Goal: Task Accomplishment & Management: Manage account settings

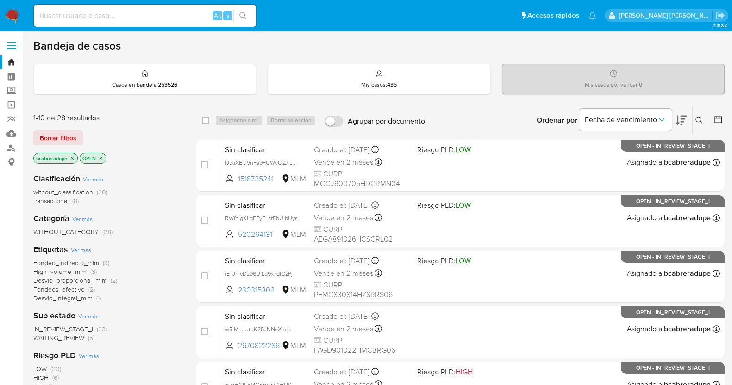
click at [52, 200] on span "transactional" at bounding box center [50, 200] width 35 height 9
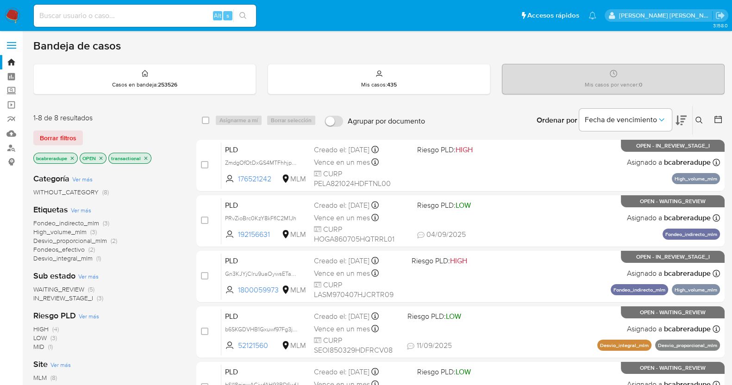
scroll to position [267, 0]
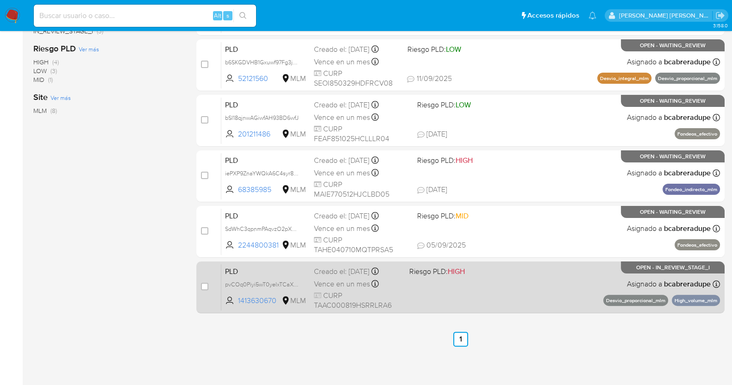
click at [350, 280] on span "Vence en un mes" at bounding box center [342, 284] width 56 height 10
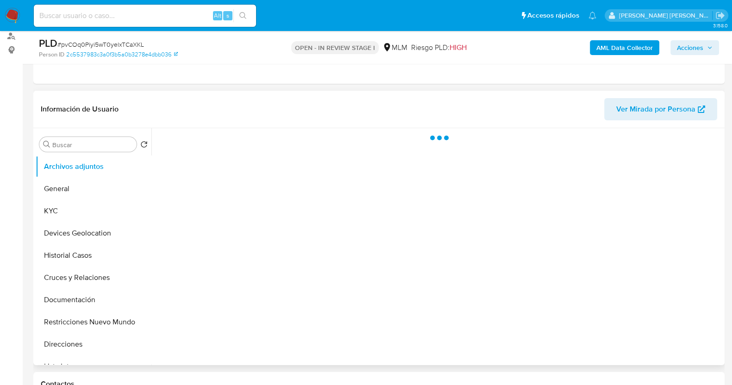
scroll to position [174, 0]
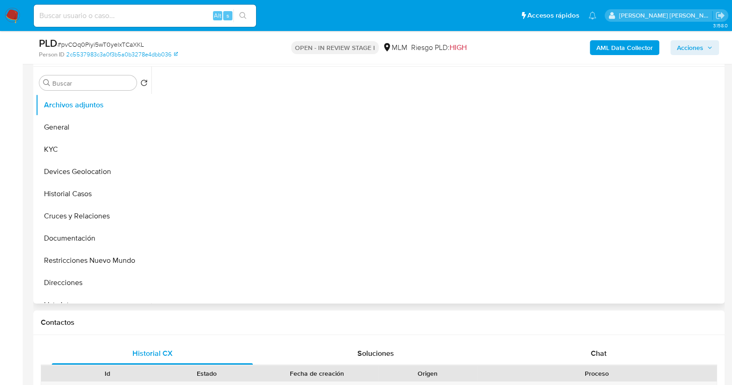
select select "10"
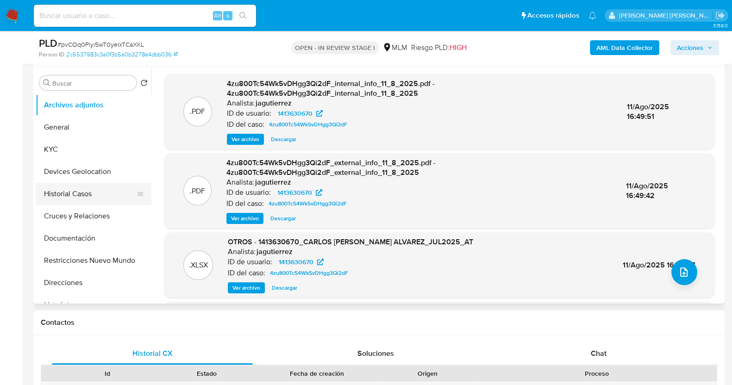
click at [66, 199] on button "Historial Casos" at bounding box center [90, 194] width 108 height 22
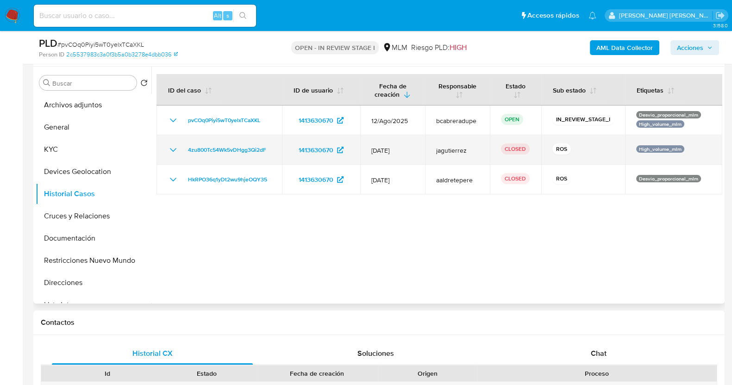
click at [172, 150] on icon "Mostrar/Ocultar" at bounding box center [173, 149] width 11 height 11
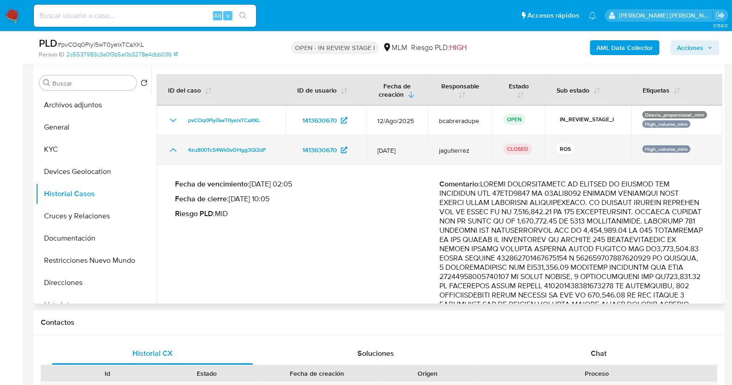
click at [172, 150] on icon "Mostrar/Ocultar" at bounding box center [173, 149] width 11 height 11
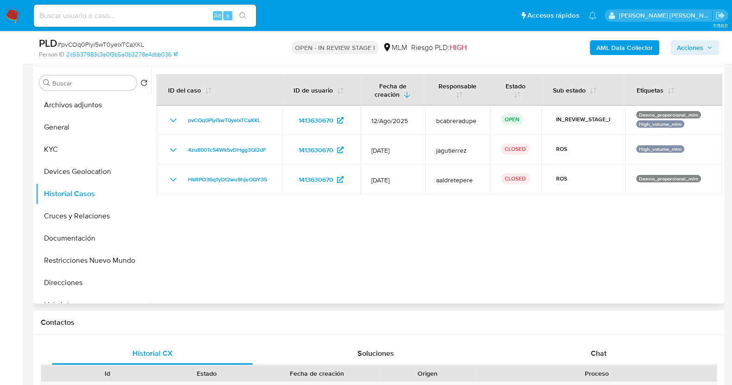
click at [440, 227] on div at bounding box center [436, 185] width 571 height 237
click at [84, 131] on button "General" at bounding box center [90, 127] width 108 height 22
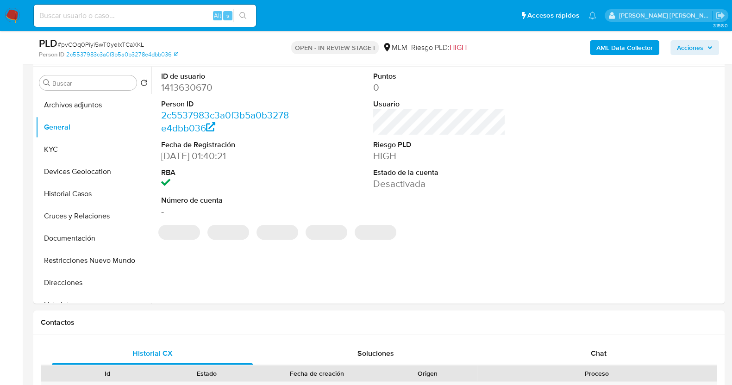
click at [125, 43] on span "# pvCOq0Piyi5wT0yelxTCaXKL" at bounding box center [100, 44] width 87 height 9
copy span "pvCOq0Piyi5wT0yelxTCaXKL"
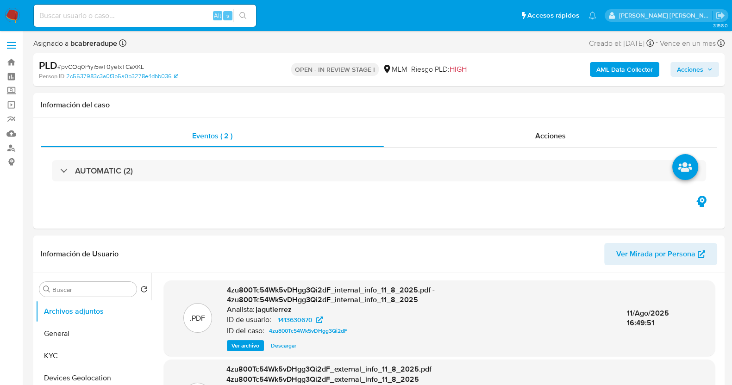
select select "10"
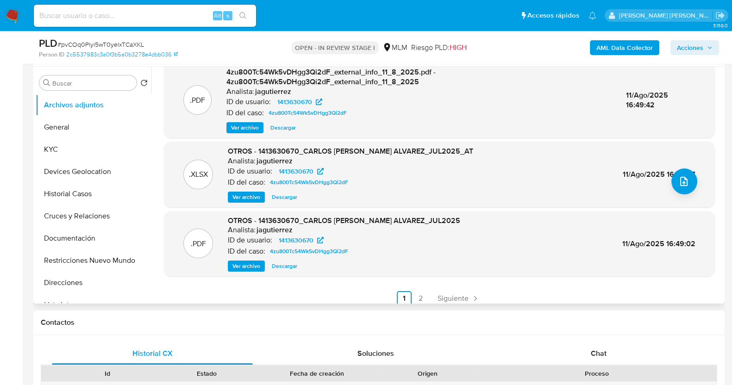
scroll to position [98, 0]
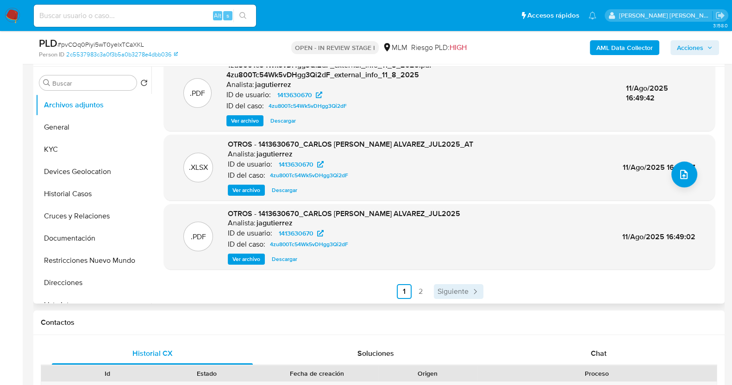
click at [468, 284] on link "Siguiente" at bounding box center [459, 291] width 50 height 15
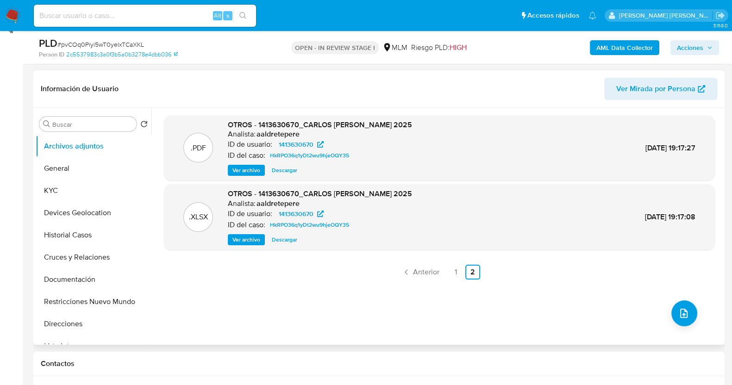
scroll to position [115, 0]
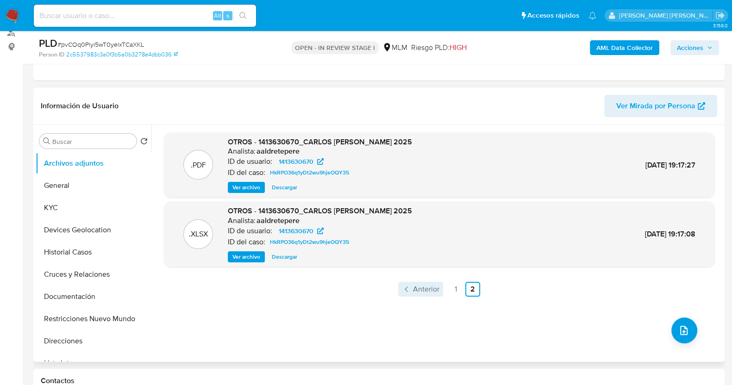
click at [435, 286] on span "Anterior" at bounding box center [426, 289] width 26 height 7
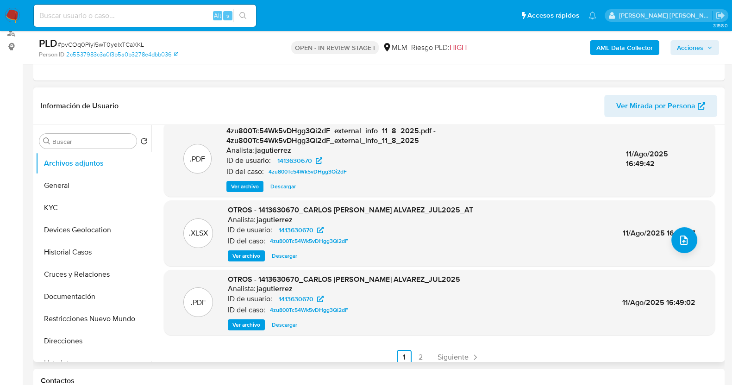
scroll to position [98, 0]
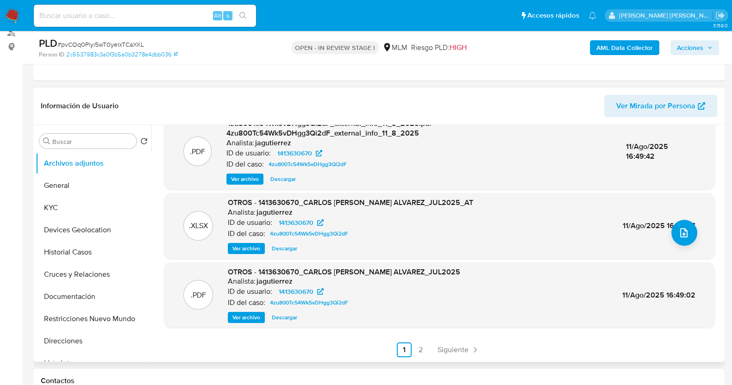
click at [285, 319] on span "Descargar" at bounding box center [284, 317] width 25 height 9
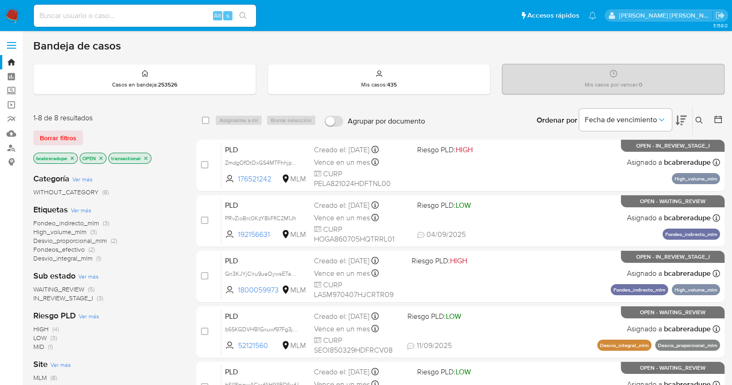
click at [73, 158] on icon "close-filter" at bounding box center [72, 158] width 3 height 3
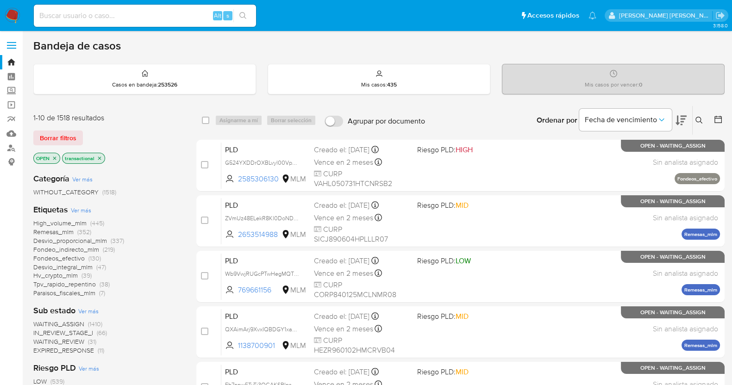
click at [101, 156] on icon "close-filter" at bounding box center [100, 159] width 6 height 6
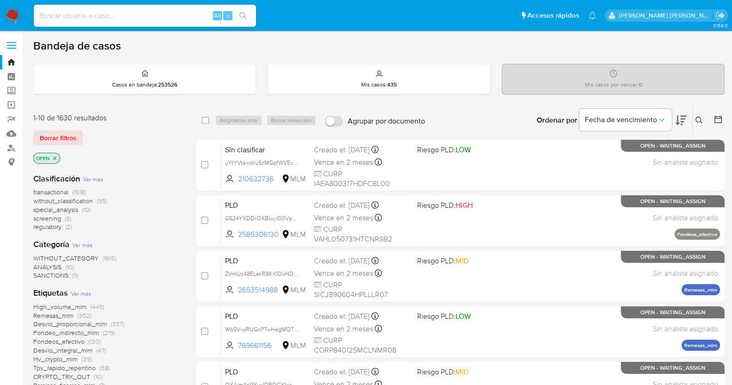
click at [698, 120] on icon at bounding box center [699, 120] width 7 height 7
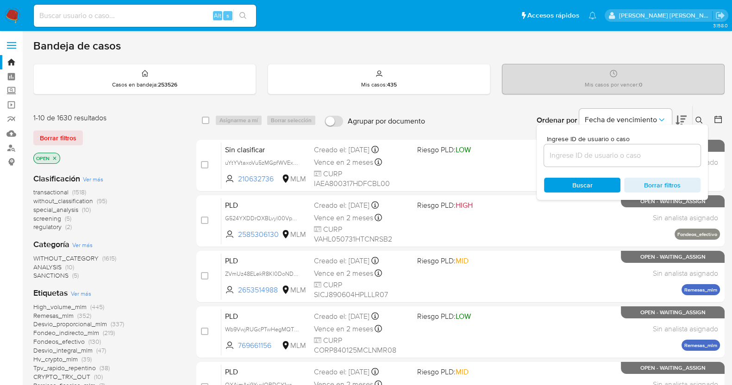
click at [592, 153] on input at bounding box center [622, 156] width 157 height 12
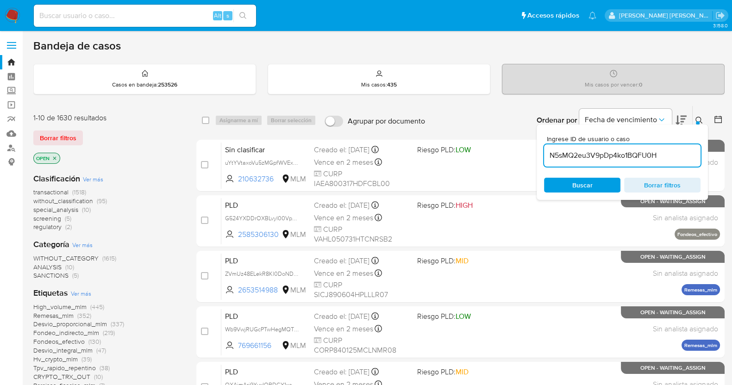
type input "N5sMQ2eu3V9pDp4ko1BQFU0H"
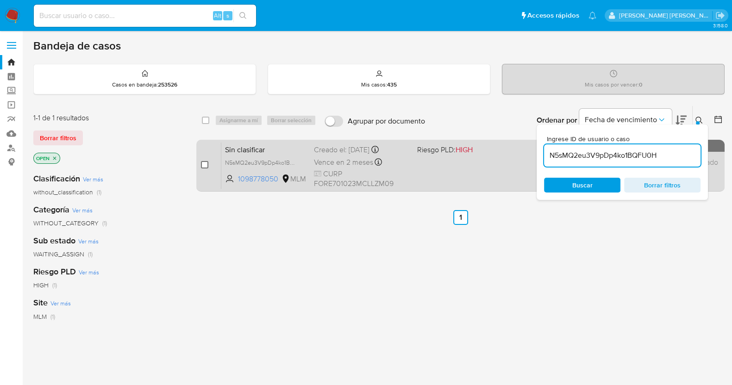
click at [205, 165] on input "checkbox" at bounding box center [204, 164] width 7 height 7
checkbox input "true"
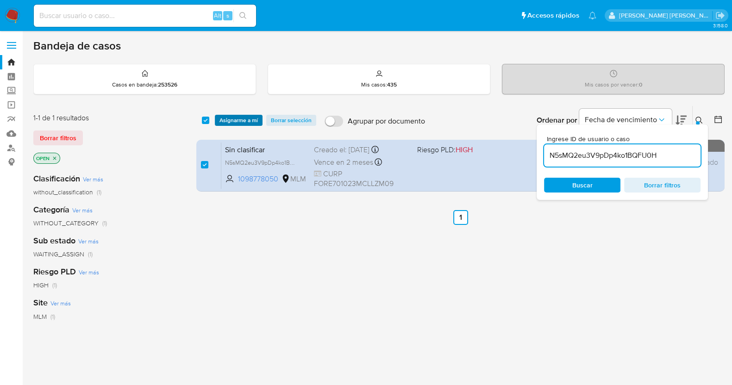
click at [238, 119] on span "Asignarme a mí" at bounding box center [239, 120] width 38 height 9
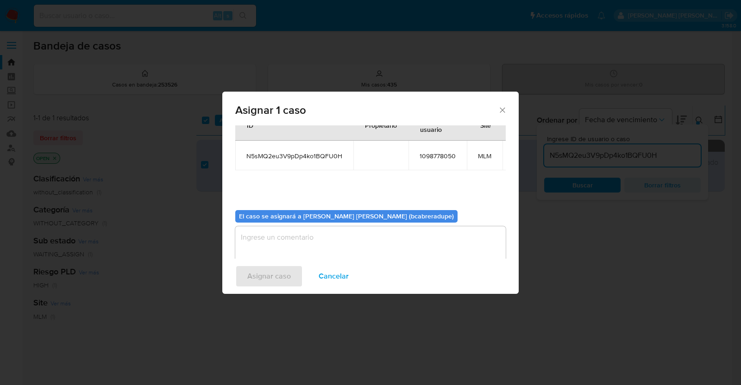
scroll to position [56, 0]
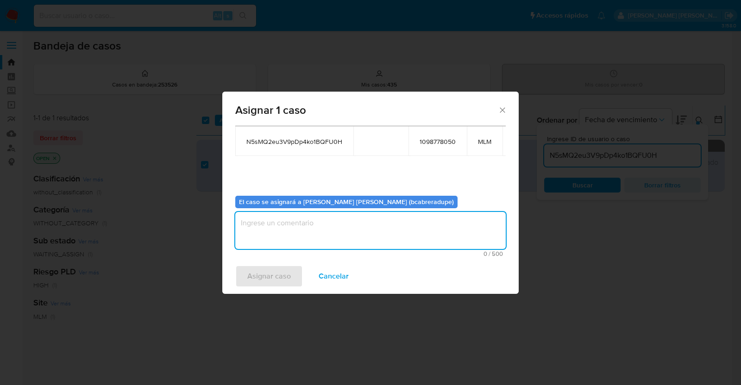
click at [401, 216] on textarea "assign-modal" at bounding box center [370, 230] width 270 height 37
type textarea "BJCD"
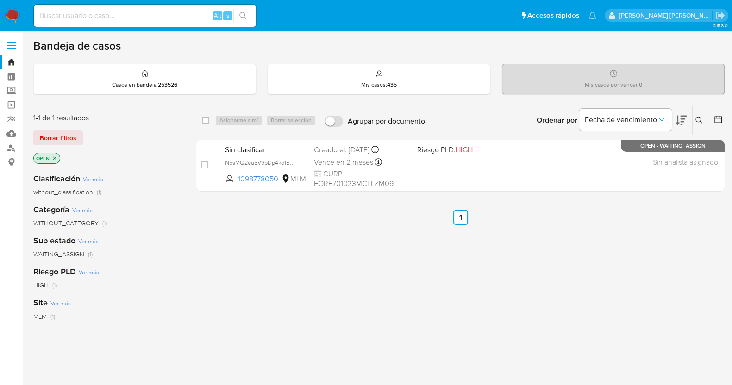
click at [695, 118] on button at bounding box center [700, 120] width 15 height 11
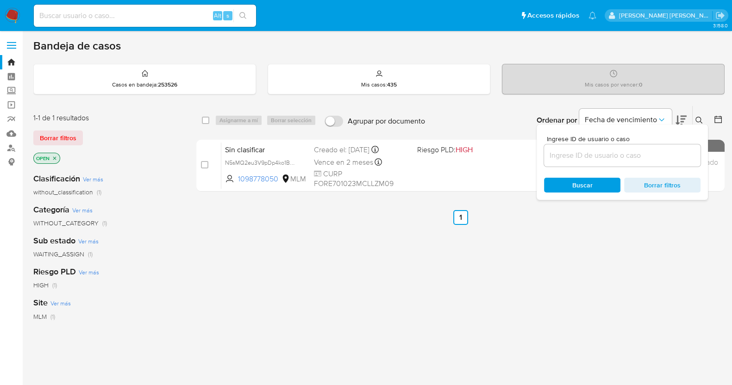
click at [627, 155] on input at bounding box center [622, 156] width 157 height 12
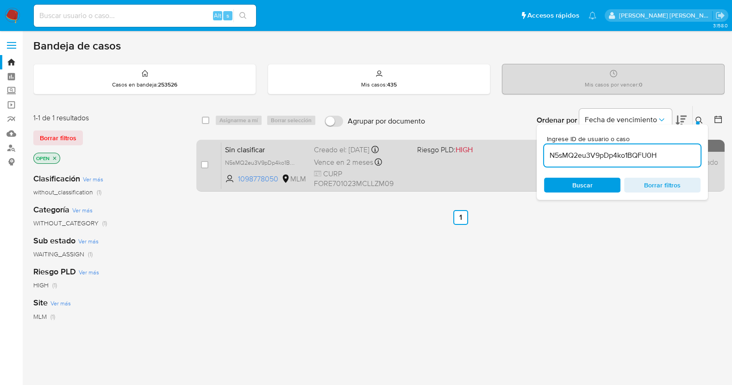
type input "N5sMQ2eu3V9pDp4ko1BQFU0H"
click at [204, 162] on input "checkbox" at bounding box center [204, 164] width 7 height 7
checkbox input "true"
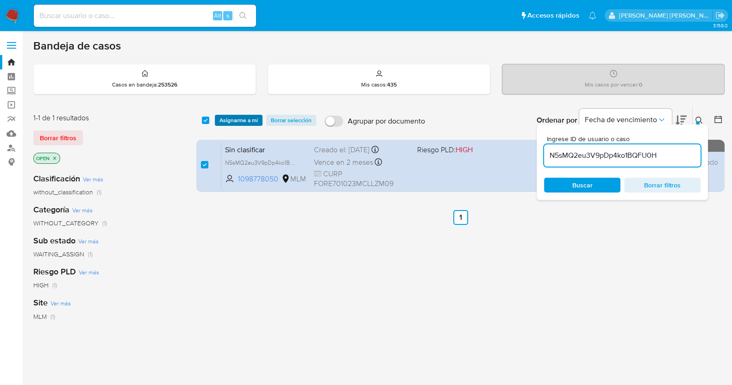
click at [253, 121] on span "Asignarme a mí" at bounding box center [239, 120] width 38 height 9
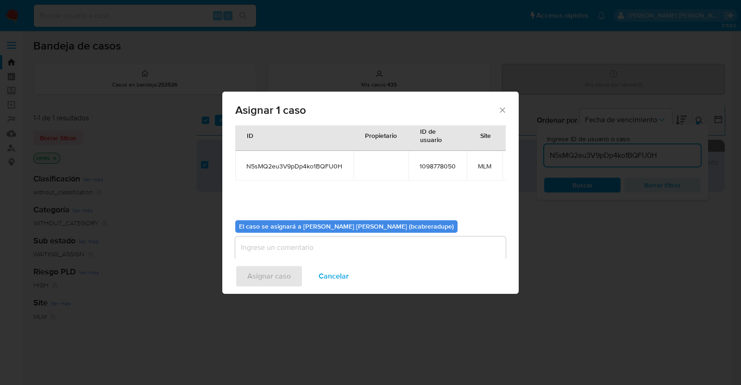
scroll to position [56, 0]
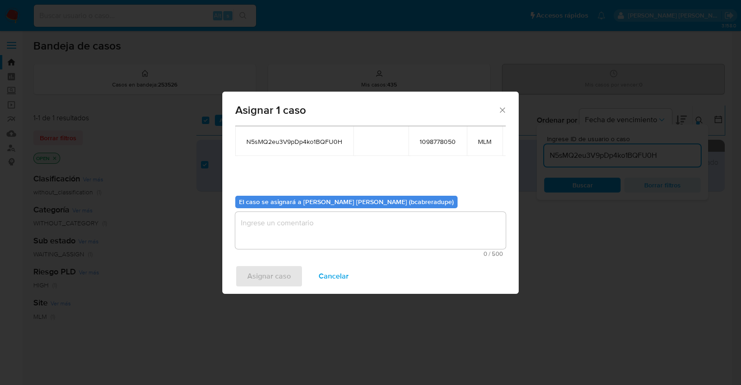
click at [427, 213] on textarea "assign-modal" at bounding box center [370, 230] width 270 height 37
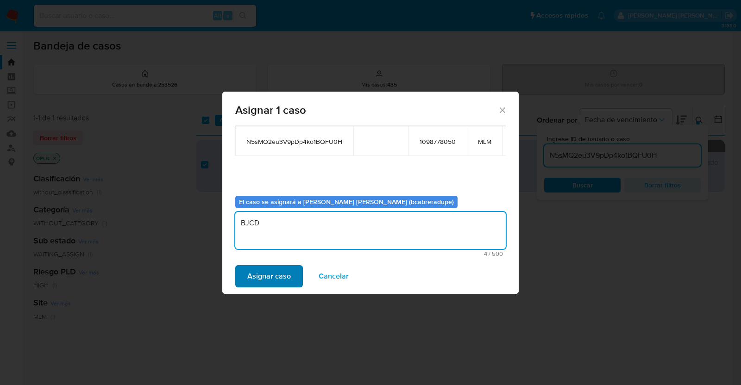
type textarea "BJCD"
click at [289, 276] on button "Asignar caso" at bounding box center [269, 276] width 68 height 22
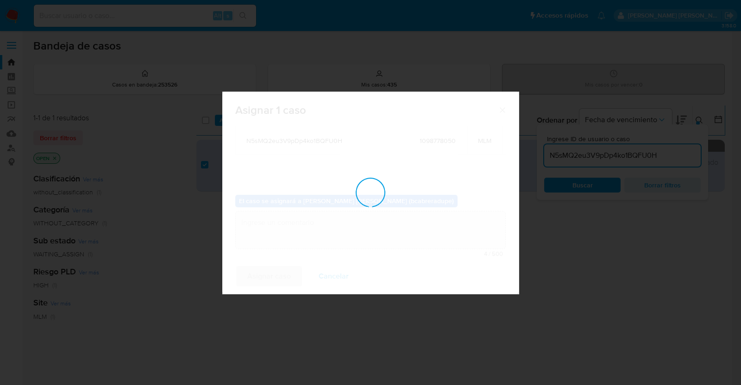
checkbox input "false"
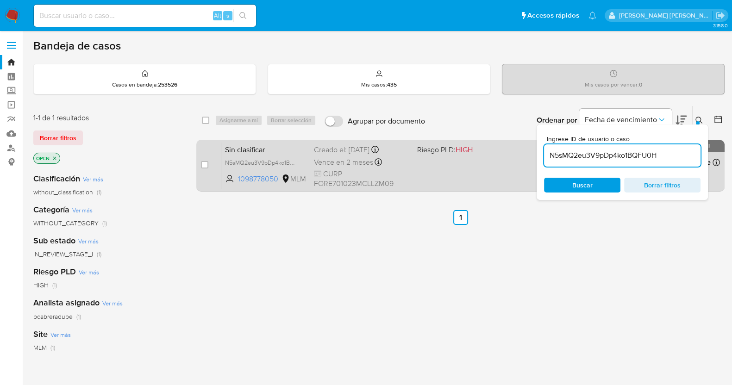
click at [320, 147] on div "Creado el: 08/09/2025 Creado el: 08/09/2025 23:15:51" at bounding box center [362, 150] width 96 height 10
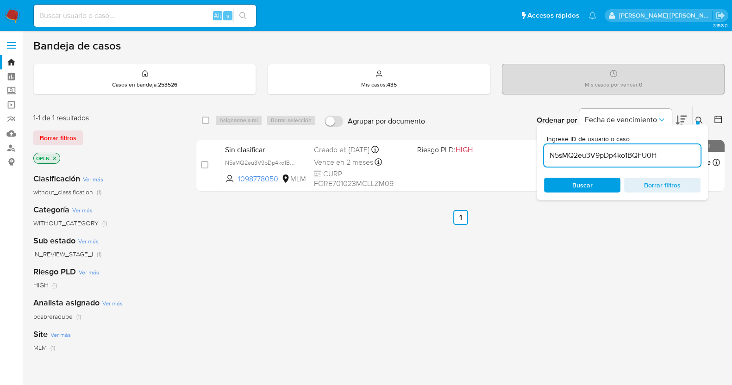
click at [582, 151] on input "N5sMQ2eu3V9pDp4ko1BQFU0H" at bounding box center [622, 156] width 157 height 12
paste input "B7StZijfJkrqZhaW7Ywyqnma"
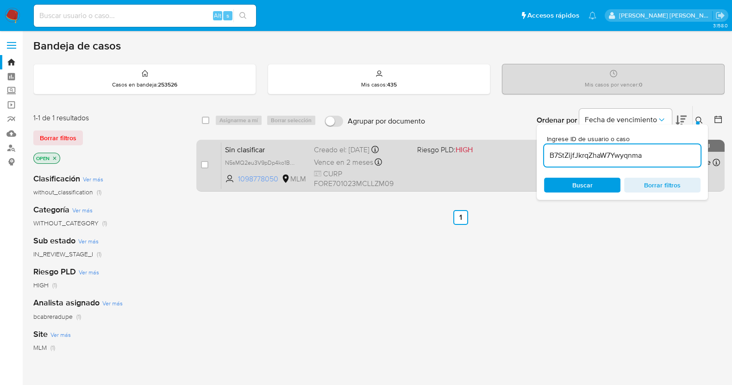
type input "B7StZijfJkrqZhaW7Ywyqnma"
click at [204, 165] on input "checkbox" at bounding box center [204, 164] width 7 height 7
checkbox input "true"
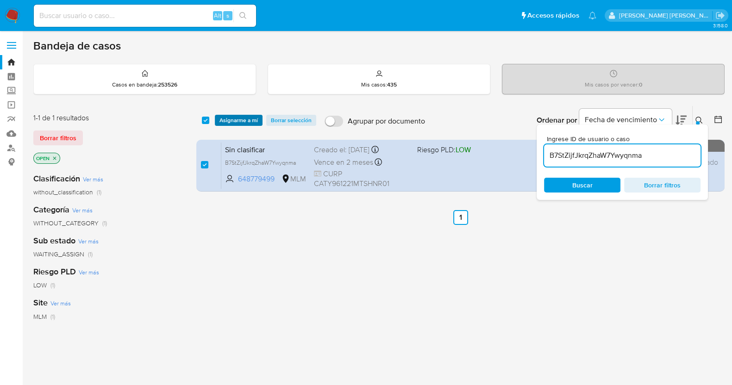
click at [245, 119] on span "Asignarme a mí" at bounding box center [239, 120] width 38 height 9
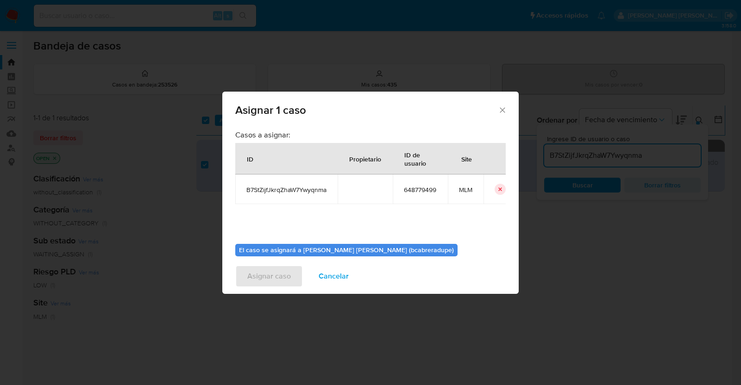
scroll to position [48, 0]
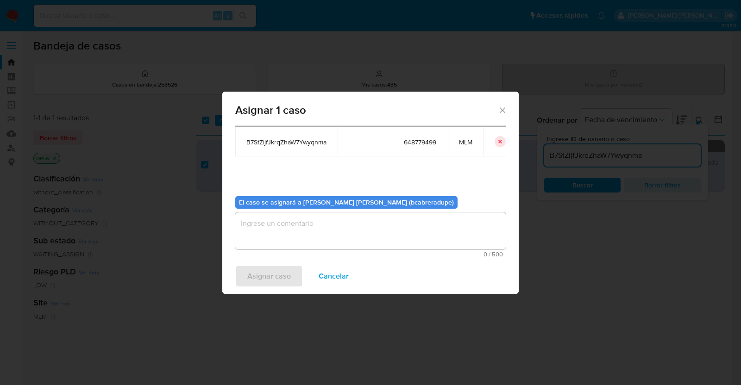
click at [387, 229] on textarea "assign-modal" at bounding box center [370, 231] width 270 height 37
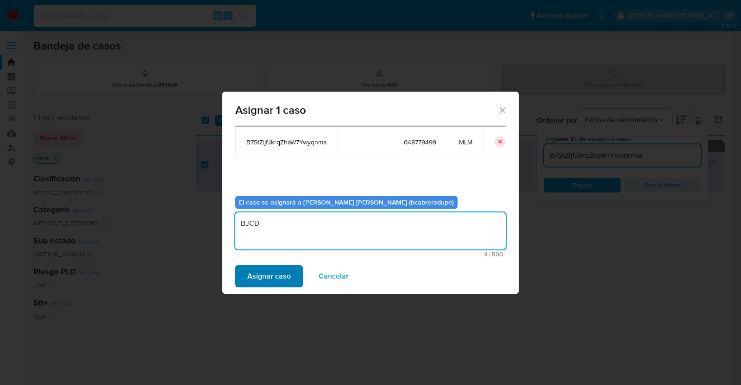
type textarea "BJCD"
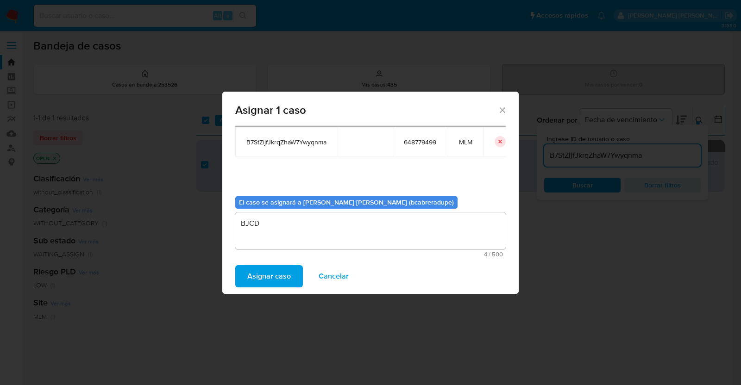
click at [285, 278] on span "Asignar caso" at bounding box center [269, 276] width 44 height 20
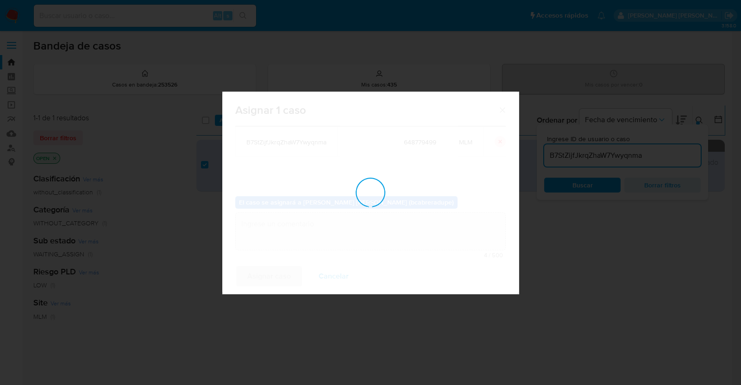
checkbox input "false"
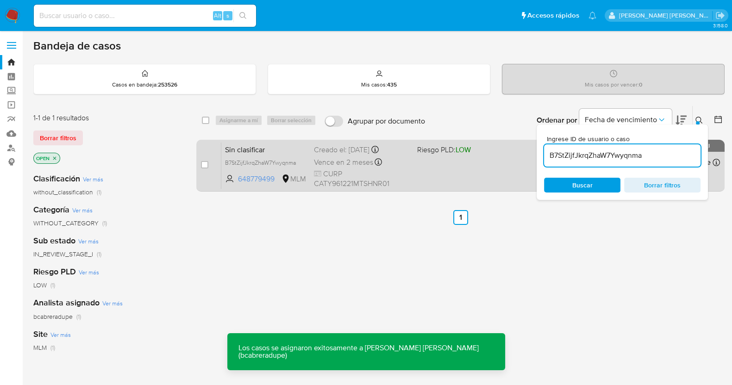
click at [306, 141] on div "case-item-checkbox No es posible asignar el caso Sin clasificar B7StZijfJkrqZha…" at bounding box center [460, 166] width 528 height 52
click at [332, 152] on div "Creado el: 08/09/2025 Creado el: 08/09/2025 22:39:44" at bounding box center [362, 150] width 96 height 10
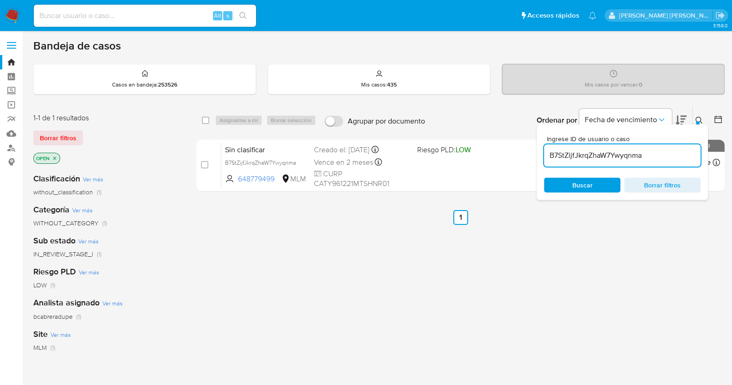
click at [575, 152] on input "B7StZijfJkrqZhaW7Ywyqnma" at bounding box center [622, 156] width 157 height 12
paste input "AgsIMIqhhMVRKYu5L53Ielek"
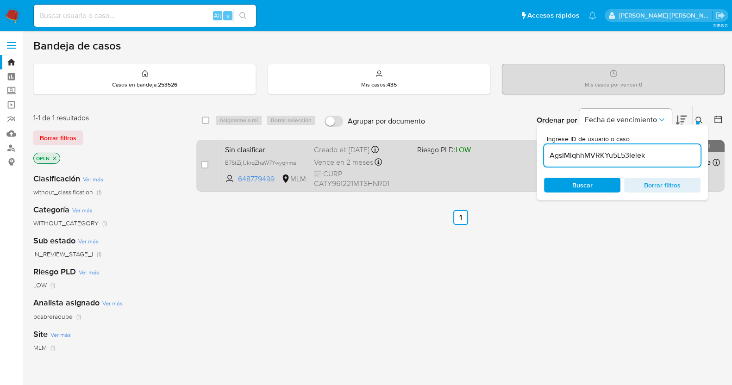
type input "AgsIMIqhhMVRKYu5L53Ielek"
click at [205, 163] on input "checkbox" at bounding box center [204, 164] width 7 height 7
checkbox input "true"
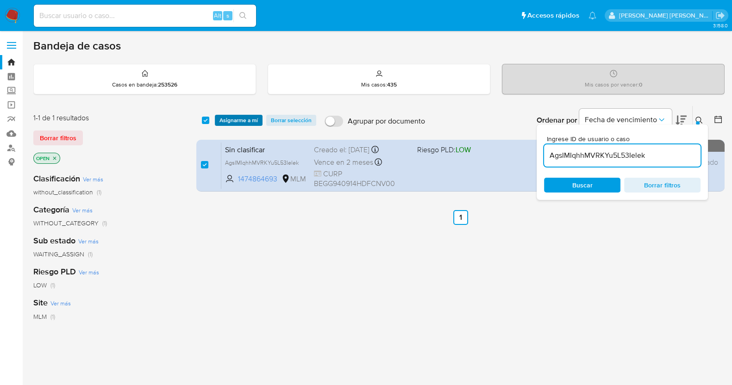
click at [246, 118] on span "Asignarme a mí" at bounding box center [239, 120] width 38 height 9
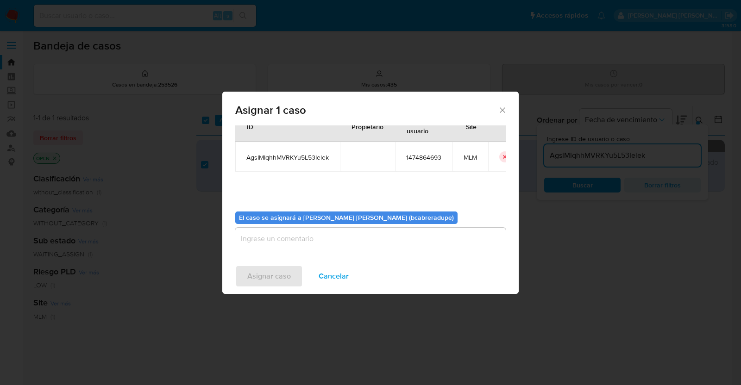
scroll to position [48, 0]
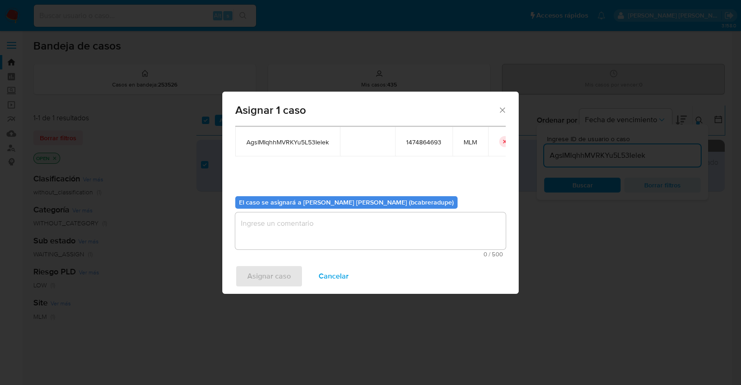
click at [413, 232] on textarea "assign-modal" at bounding box center [370, 231] width 270 height 37
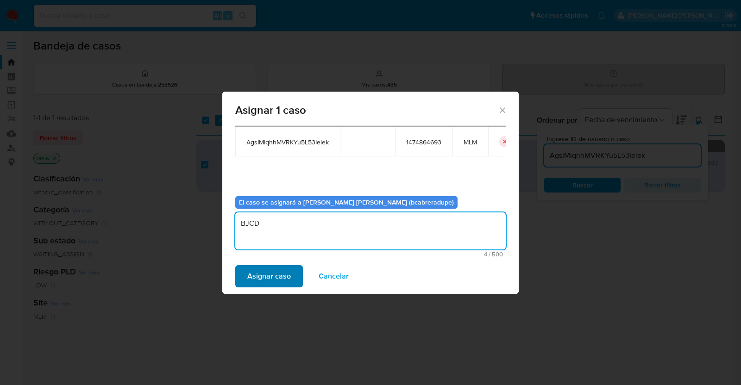
type textarea "BJCD"
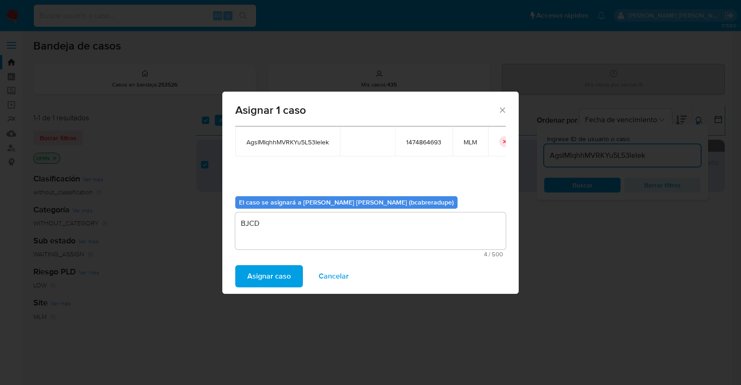
click at [289, 268] on button "Asignar caso" at bounding box center [269, 276] width 68 height 22
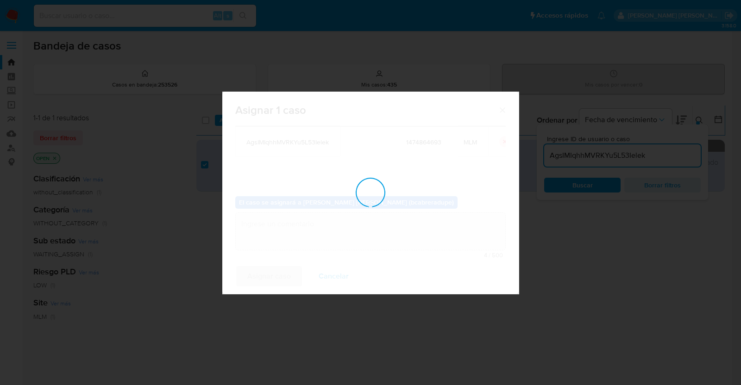
checkbox input "false"
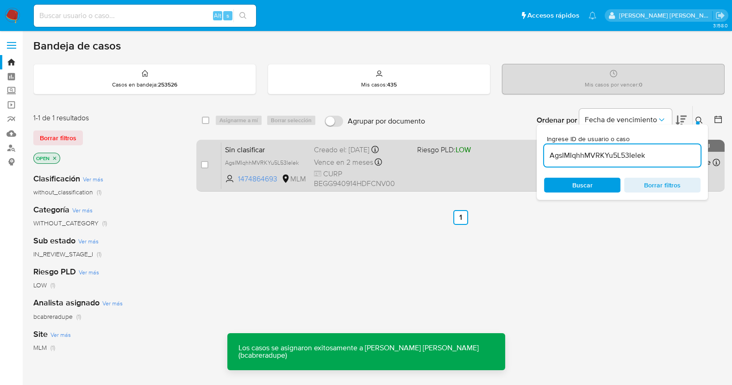
click at [312, 155] on div "Sin clasificar AgsIMIqhhMVRKYu5L53Ielek 1474864693 MLM Riesgo PLD: LOW Creado e…" at bounding box center [470, 165] width 499 height 47
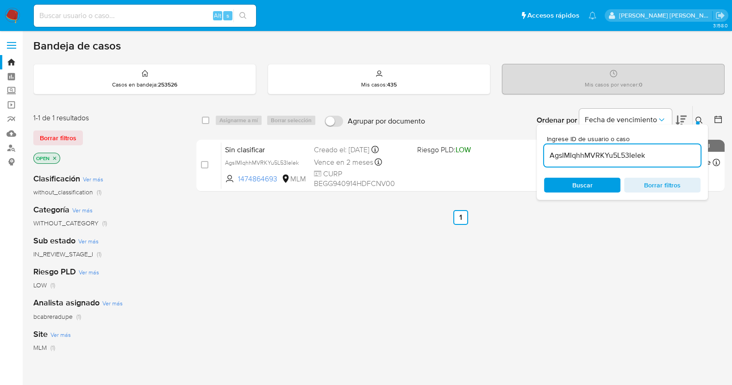
click at [628, 154] on input "AgsIMIqhhMVRKYu5L53Ielek" at bounding box center [622, 156] width 157 height 12
paste input "ElKPlS7dlAwZwCXPCOurxqYl"
type input "ElKPlS7dlAwZwCXPCOurxqYl"
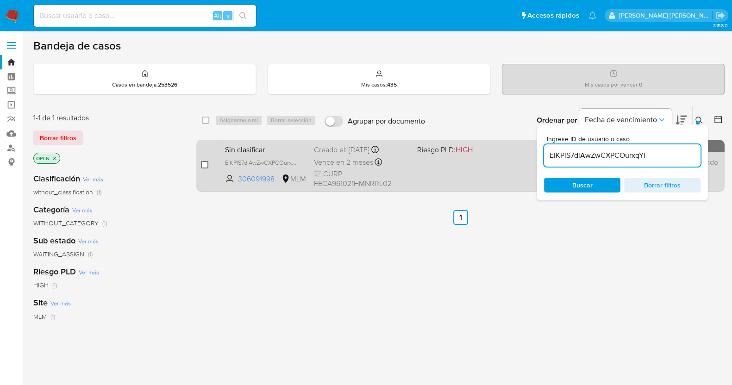
click at [204, 164] on input "checkbox" at bounding box center [204, 164] width 7 height 7
checkbox input "true"
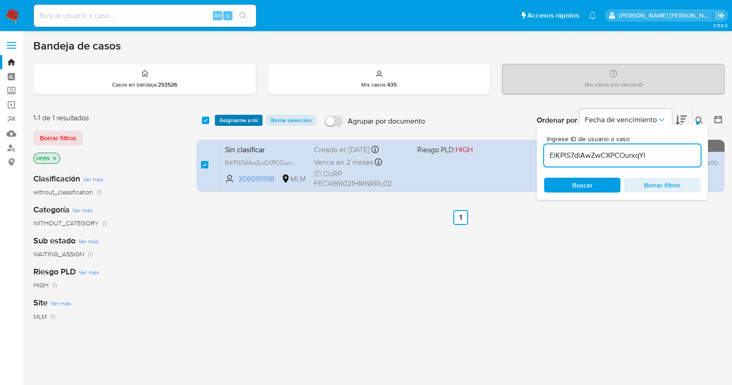
click at [245, 116] on span "Asignarme a mí" at bounding box center [239, 120] width 38 height 9
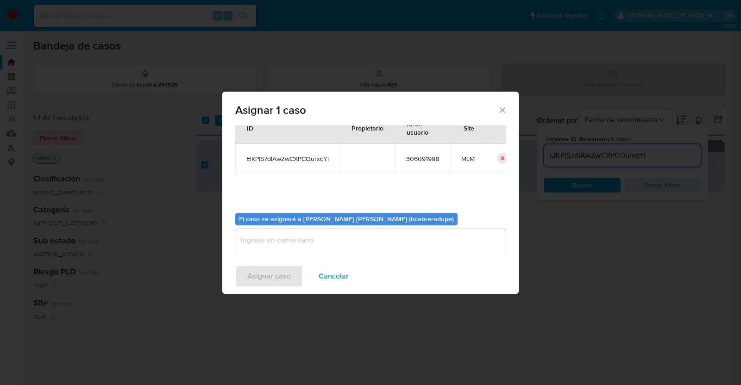
scroll to position [48, 0]
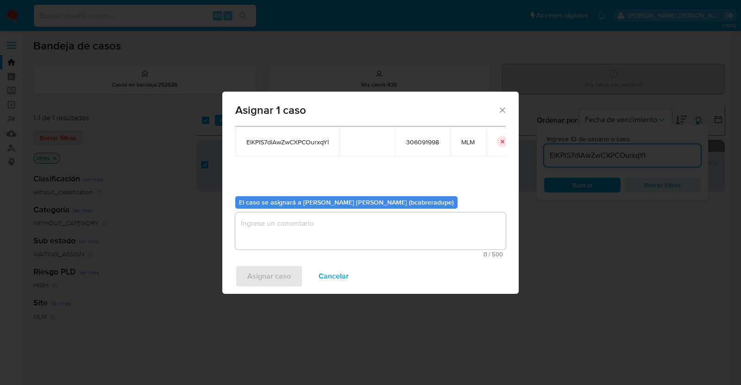
click at [434, 227] on textarea "assign-modal" at bounding box center [370, 231] width 270 height 37
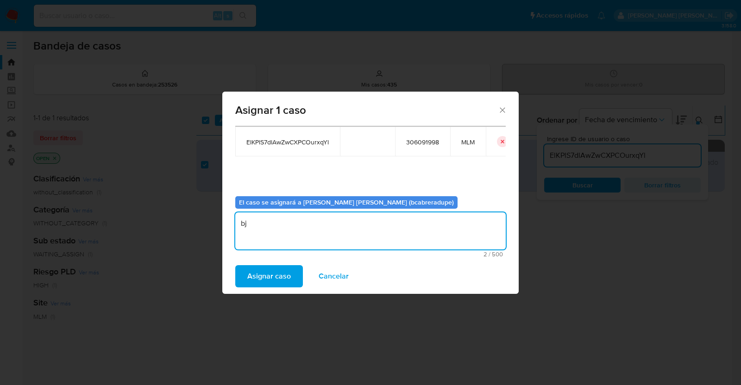
type textarea "b"
type textarea "BJCD"
click at [260, 282] on span "Asignar caso" at bounding box center [269, 276] width 44 height 20
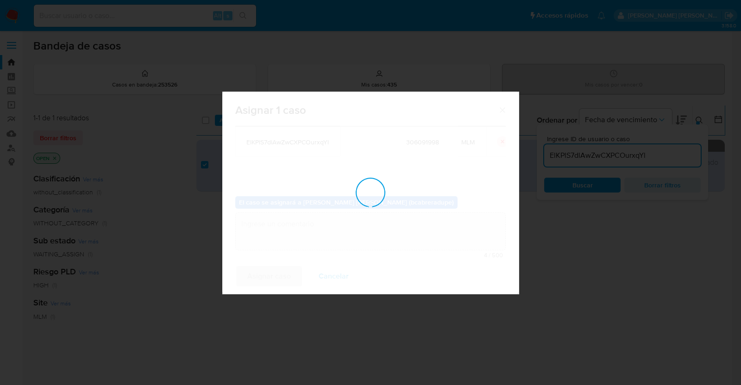
checkbox input "false"
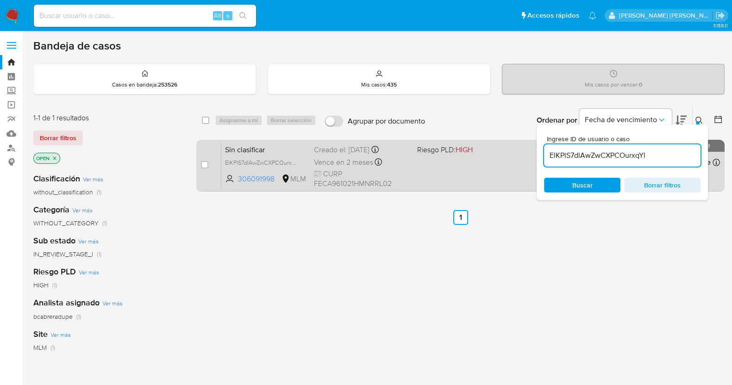
click at [249, 149] on span "Sin clasificar" at bounding box center [266, 149] width 82 height 12
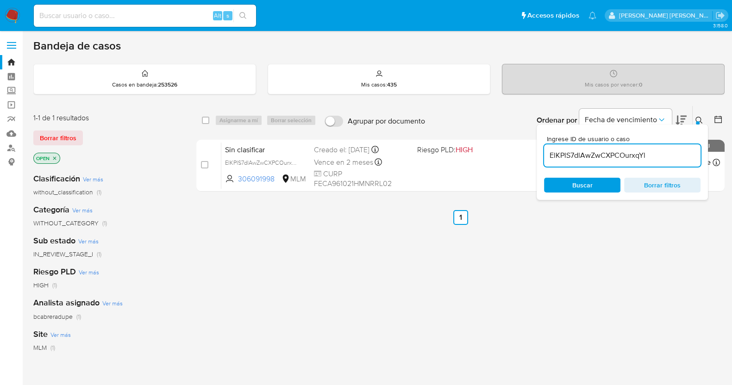
click at [600, 157] on input "ElKPlS7dlAwZwCXPCOurxqYl" at bounding box center [622, 156] width 157 height 12
paste input "2DAxOiazOmhRdRtZKnuTe9xe"
type input "2DAxOiazOmhRdRtZKnuTe9xe"
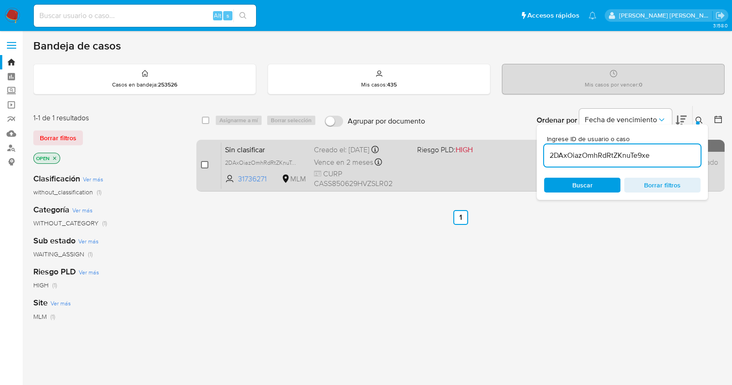
click at [207, 162] on input "checkbox" at bounding box center [204, 164] width 7 height 7
checkbox input "true"
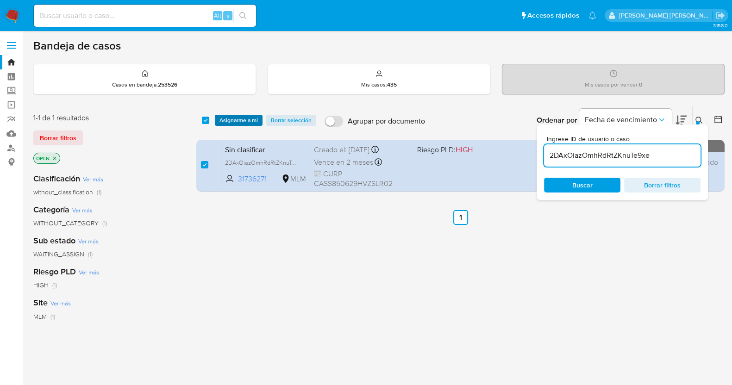
click at [251, 119] on span "Asignarme a mí" at bounding box center [239, 120] width 38 height 9
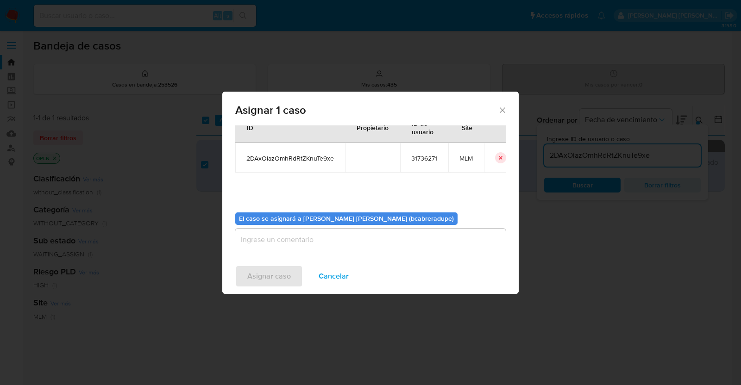
scroll to position [48, 0]
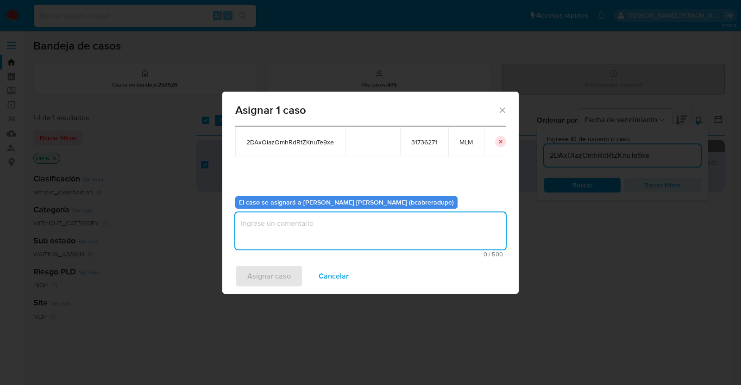
drag, startPoint x: 379, startPoint y: 235, endPoint x: 376, endPoint y: 230, distance: 5.8
click at [377, 235] on textarea "assign-modal" at bounding box center [370, 231] width 270 height 37
type textarea "BJCD"
click at [283, 268] on span "Asignar caso" at bounding box center [269, 276] width 44 height 20
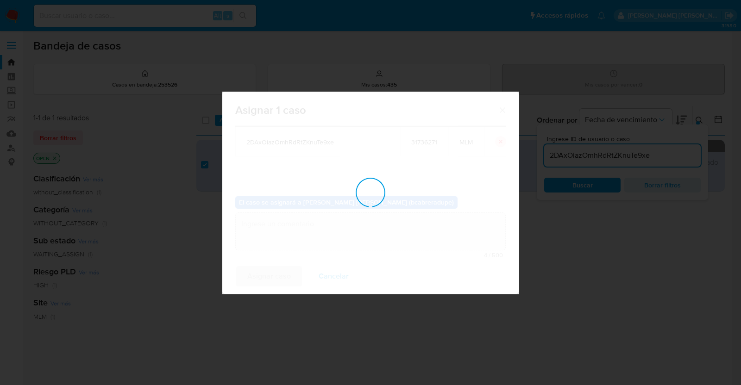
checkbox input "false"
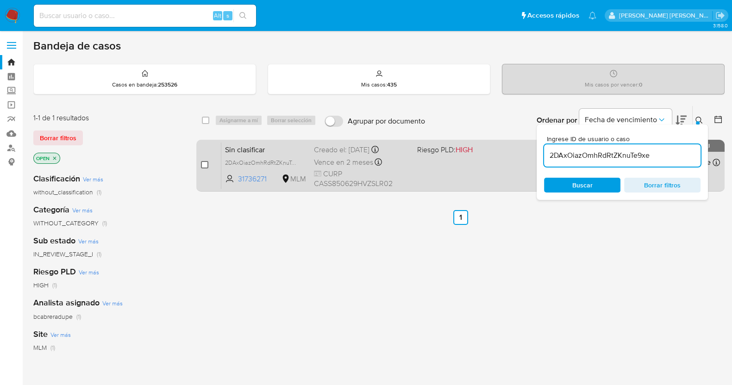
click at [205, 165] on input "checkbox" at bounding box center [204, 164] width 7 height 7
checkbox input "true"
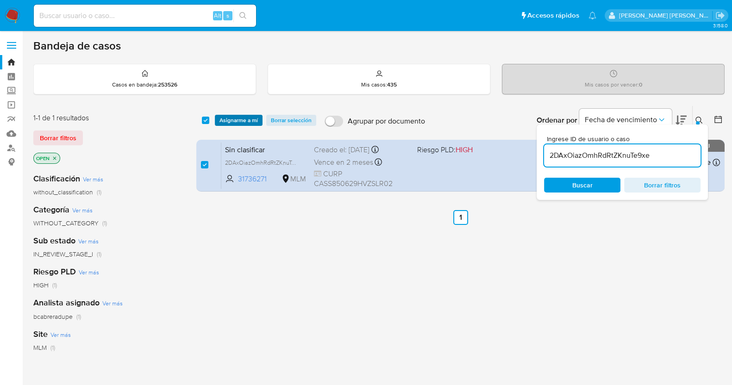
click at [256, 116] on span "Asignarme a mí" at bounding box center [239, 120] width 38 height 9
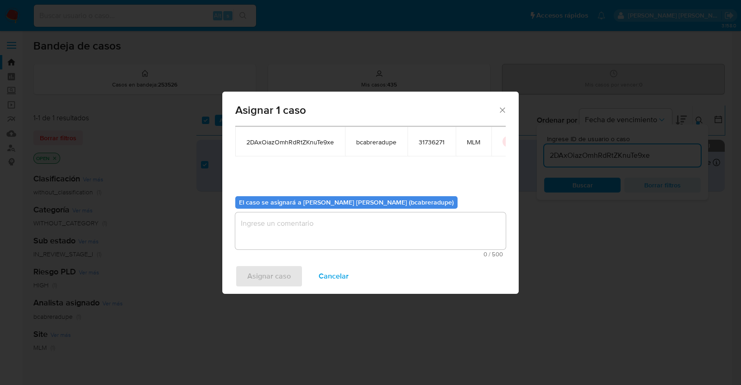
click at [396, 229] on textarea "assign-modal" at bounding box center [370, 231] width 270 height 37
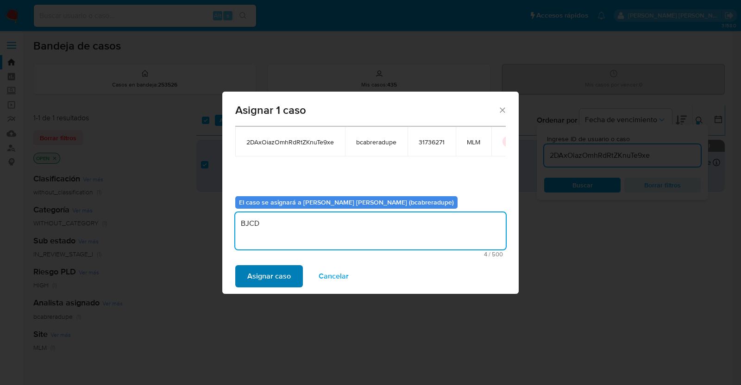
type textarea "BJCD"
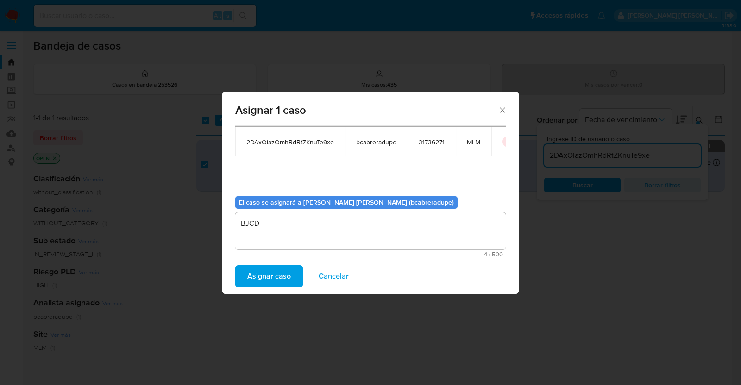
click at [260, 275] on span "Asignar caso" at bounding box center [269, 276] width 44 height 20
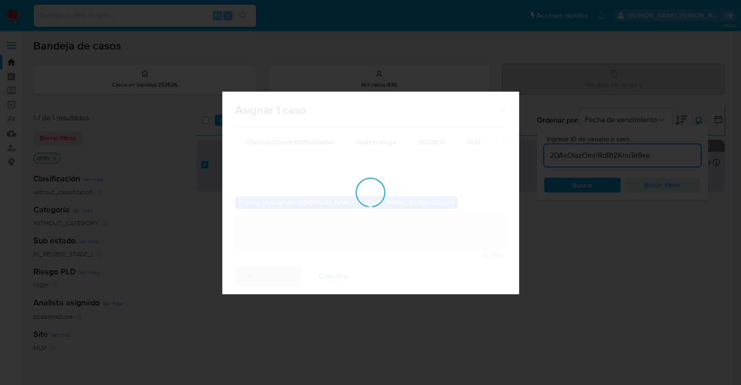
checkbox input "false"
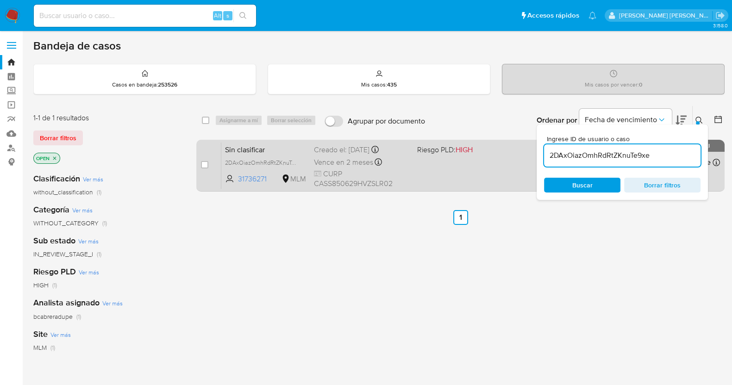
click at [334, 150] on div "Creado el: 08/09/2025 Creado el: 08/09/2025 17:11:16" at bounding box center [362, 150] width 96 height 10
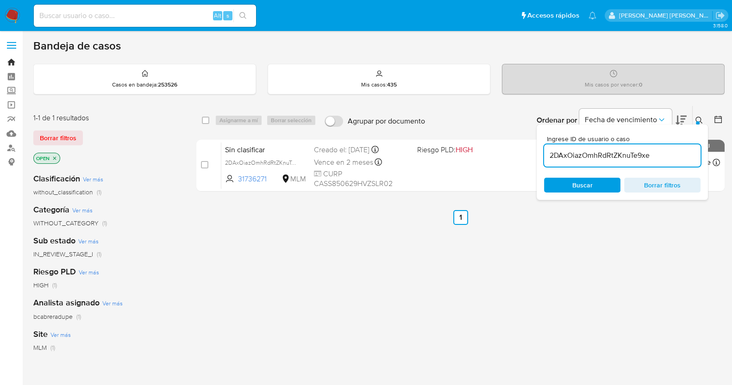
click at [12, 60] on link "Bandeja" at bounding box center [55, 62] width 110 height 14
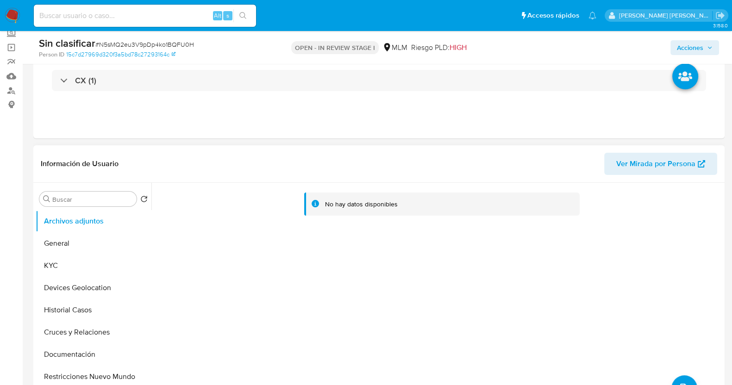
select select "10"
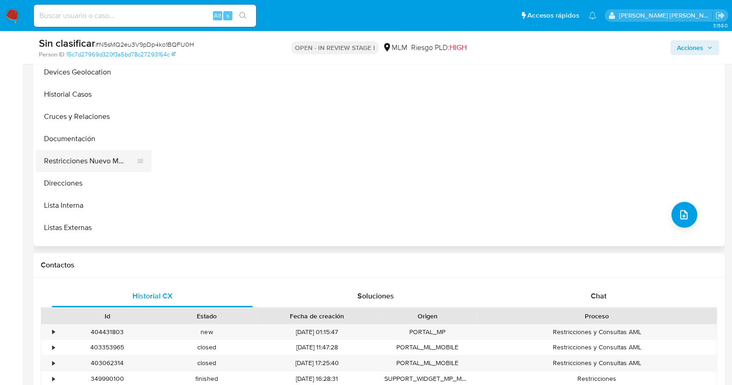
scroll to position [57, 0]
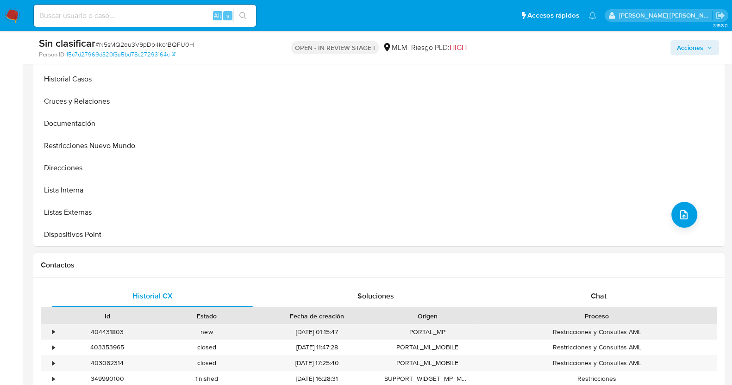
click at [55, 329] on div "•" at bounding box center [49, 332] width 16 height 15
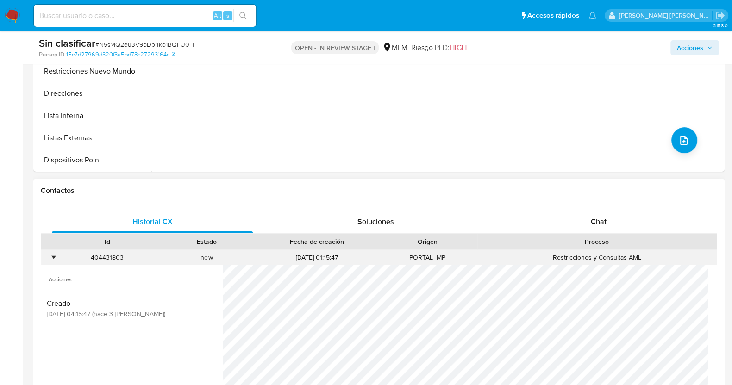
scroll to position [405, 0]
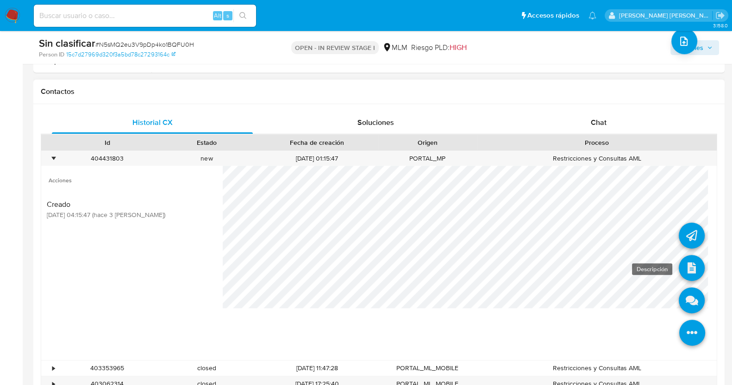
click at [685, 265] on icon at bounding box center [692, 268] width 26 height 26
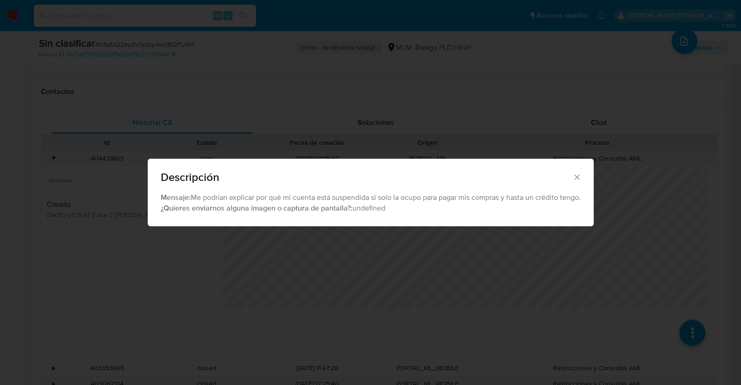
click at [582, 176] on icon "Cerrar" at bounding box center [576, 177] width 9 height 9
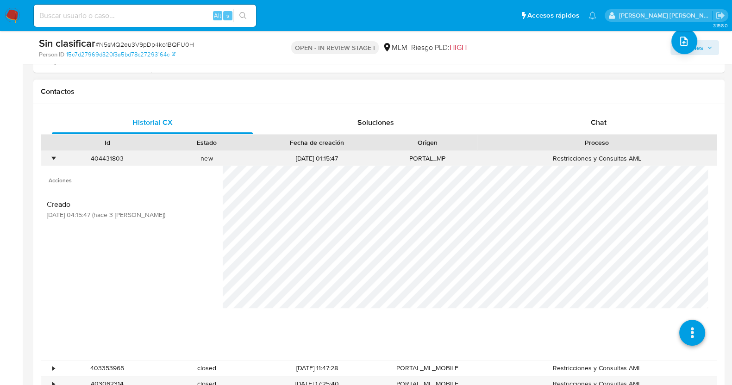
click at [47, 156] on div "•" at bounding box center [49, 158] width 16 height 15
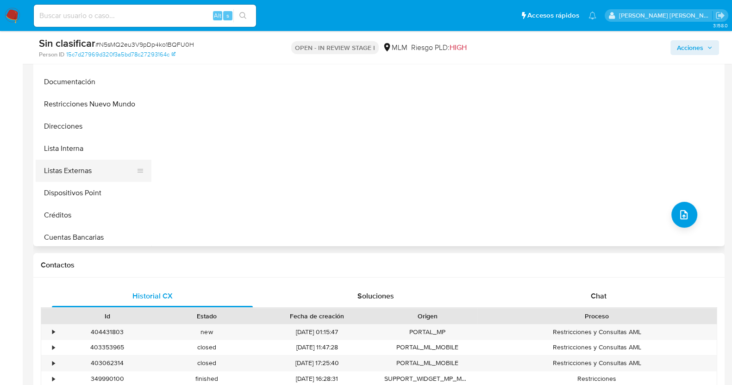
scroll to position [57, 0]
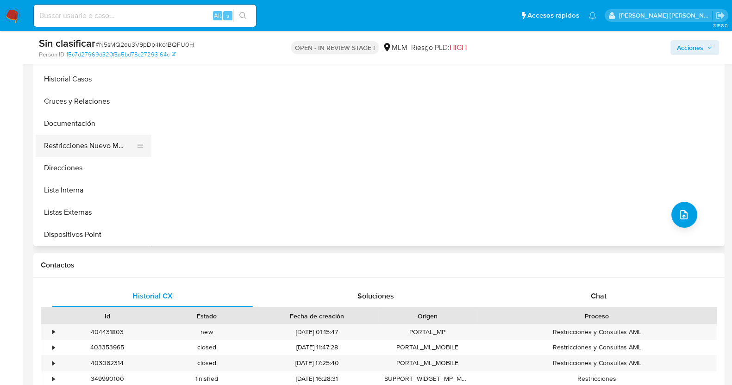
click at [100, 152] on button "Restricciones Nuevo Mundo" at bounding box center [90, 146] width 108 height 22
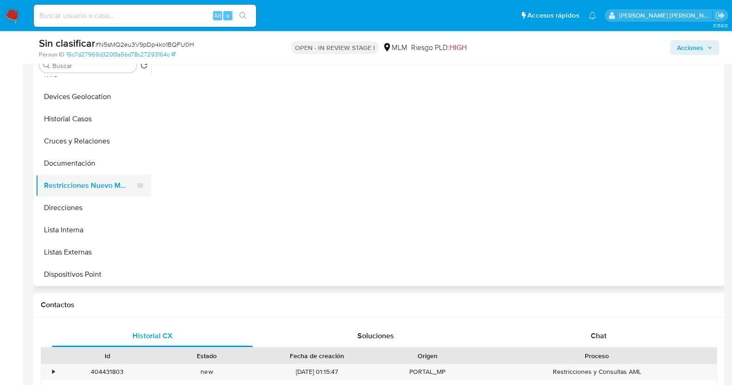
scroll to position [174, 0]
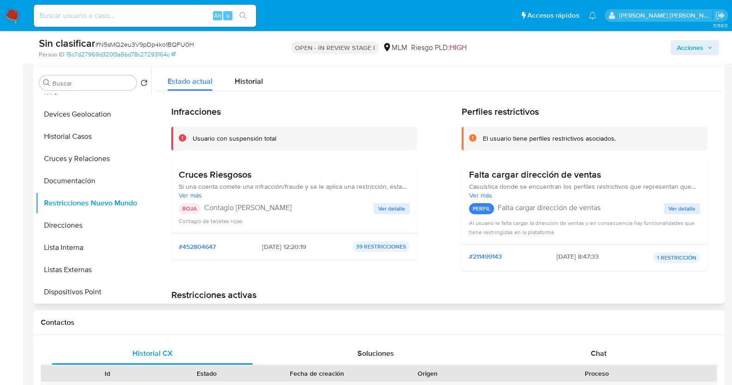
click at [397, 207] on span "Ver detalle" at bounding box center [391, 208] width 27 height 9
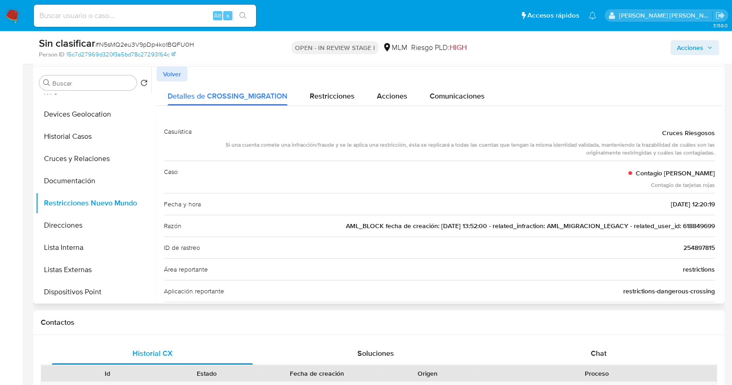
click at [703, 224] on span "AML_BLOCK fecha de creación: 29/04/2022 13:52:00 - related_infraction: AML_MIGR…" at bounding box center [530, 225] width 369 height 9
click at [702, 224] on span "AML_BLOCK fecha de creación: 29/04/2022 13:52:00 - related_infraction: AML_MIGR…" at bounding box center [530, 225] width 369 height 9
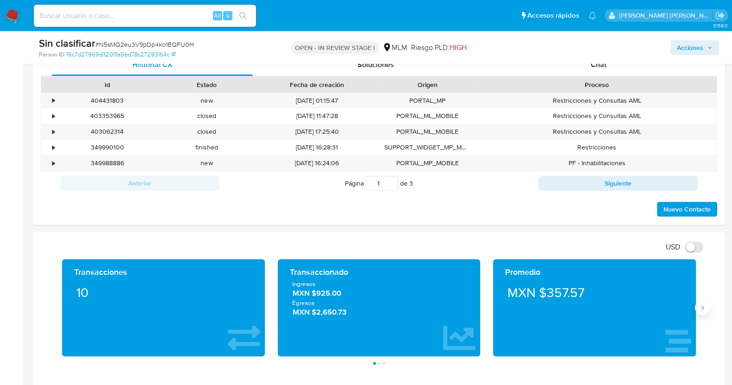
click at [703, 302] on button "Siguiente" at bounding box center [702, 308] width 15 height 15
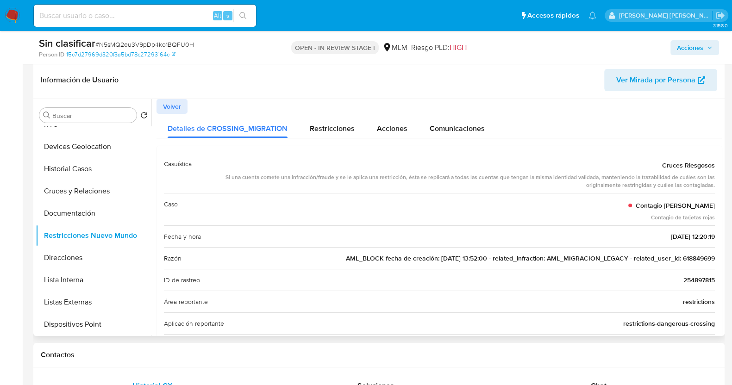
scroll to position [115, 0]
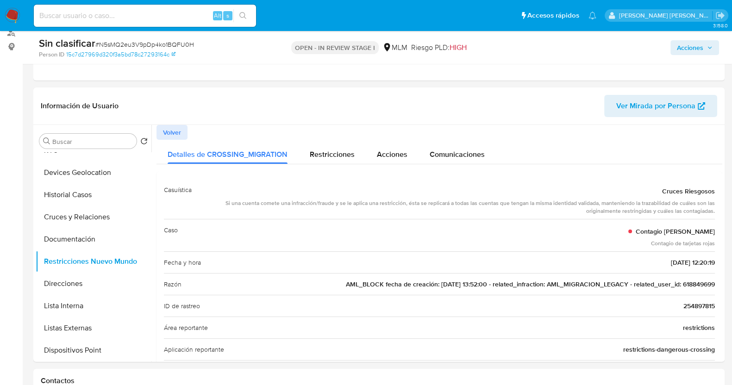
click at [703, 44] on span "Acciones" at bounding box center [690, 47] width 26 height 15
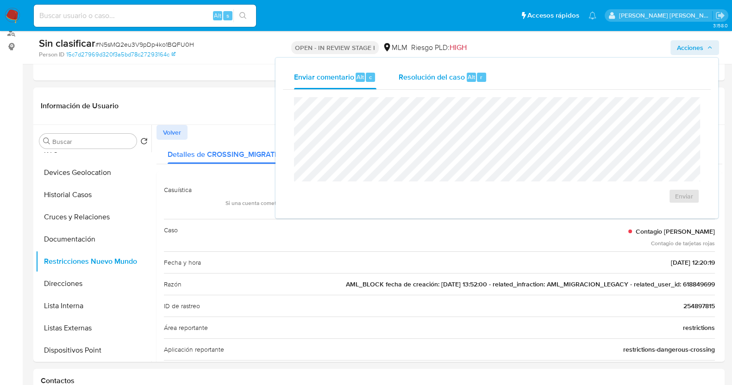
click at [425, 75] on span "Resolución del caso" at bounding box center [432, 76] width 66 height 11
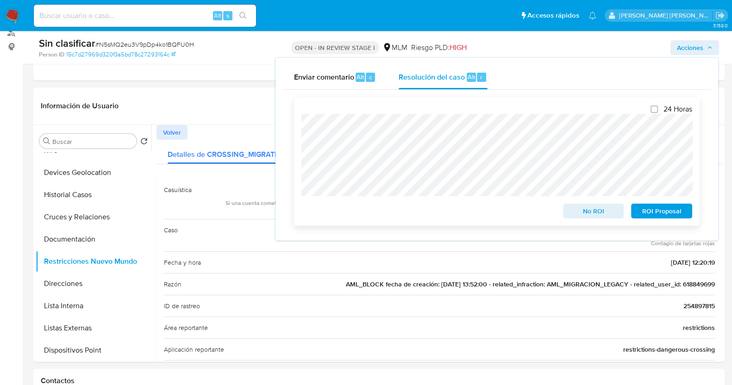
click at [602, 212] on span "No ROI" at bounding box center [594, 211] width 48 height 13
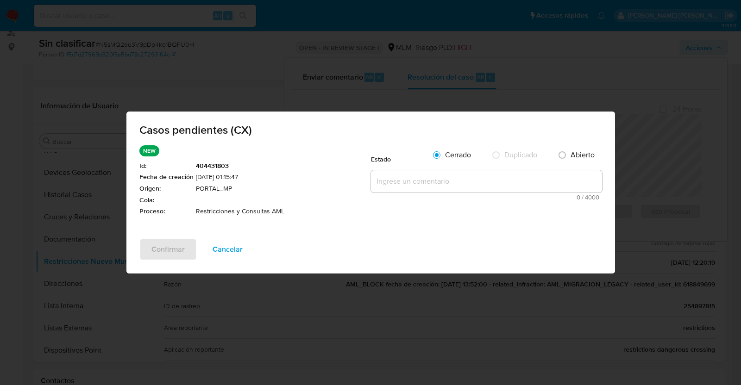
click at [410, 186] on textarea at bounding box center [486, 181] width 231 height 22
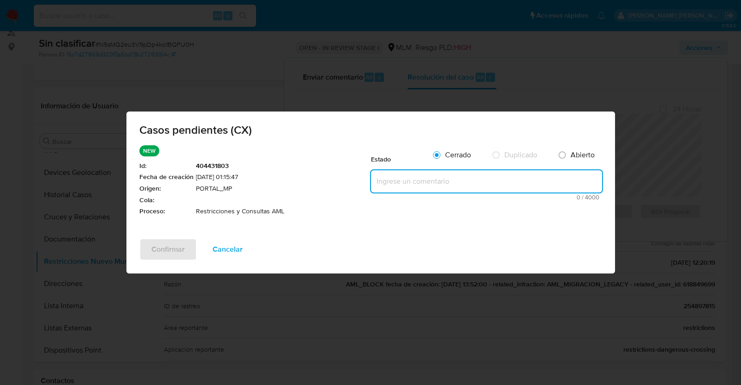
paste textarea "Se realiza validación de caso generado por CX donde se identifica una restricci…"
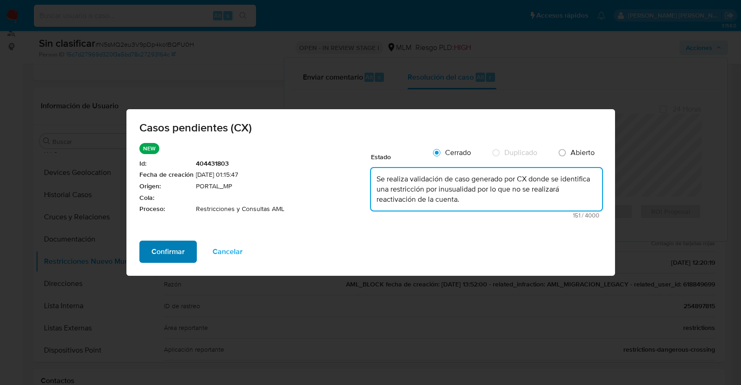
type textarea "Se realiza validación de caso generado por CX donde se identifica una restricci…"
click at [164, 251] on span "Confirmar" at bounding box center [167, 252] width 33 height 20
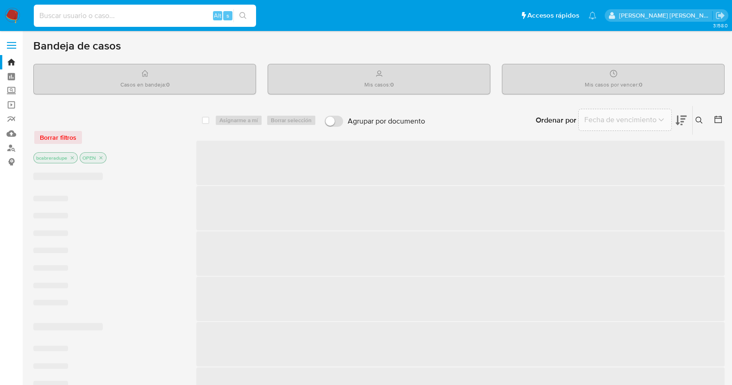
click at [169, 13] on input at bounding box center [145, 16] width 222 height 12
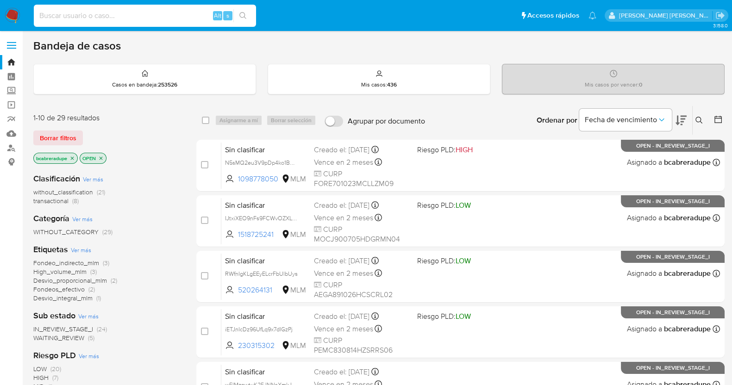
click at [171, 18] on input at bounding box center [145, 16] width 222 height 12
paste input "618849699"
type input "618849699"
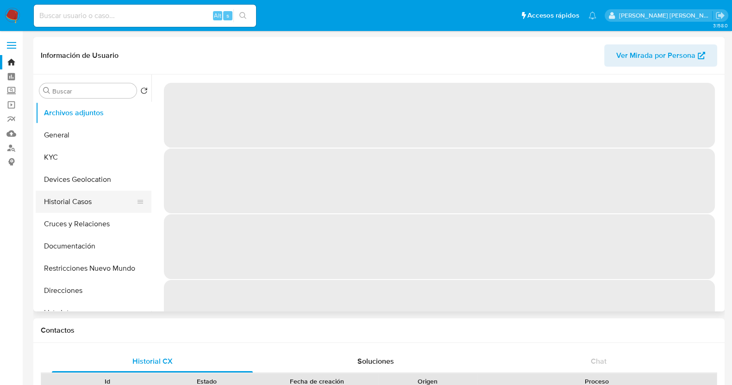
click at [78, 207] on button "Historial Casos" at bounding box center [90, 202] width 108 height 22
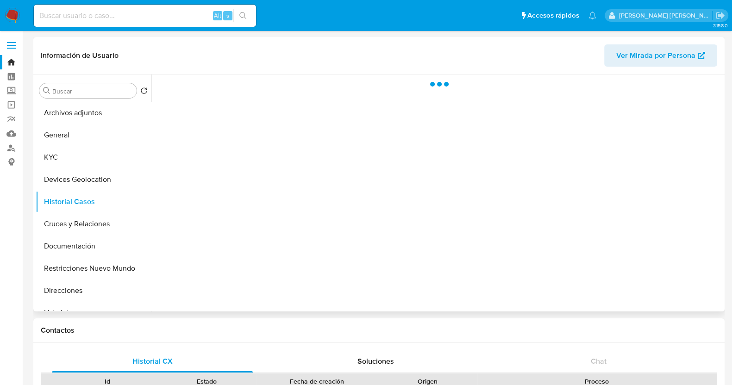
select select "10"
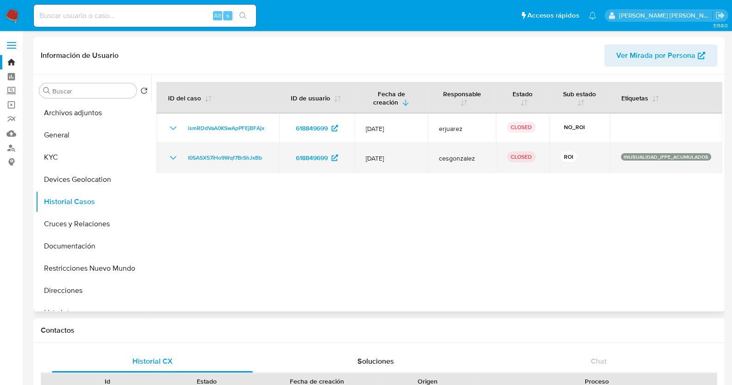
click at [171, 160] on icon "Mostrar/Ocultar" at bounding box center [173, 157] width 11 height 11
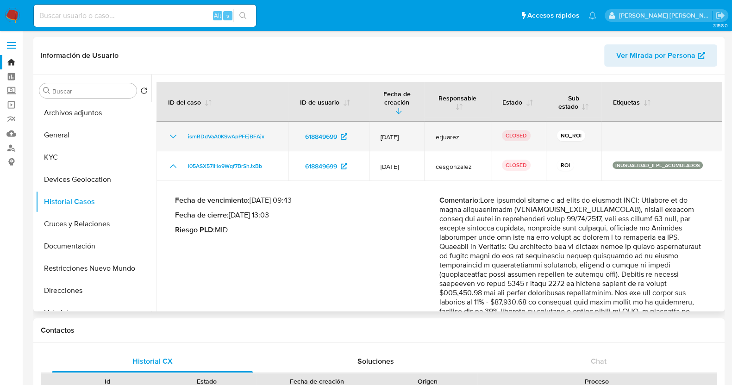
click at [172, 137] on icon "Mostrar/Ocultar" at bounding box center [173, 137] width 6 height 4
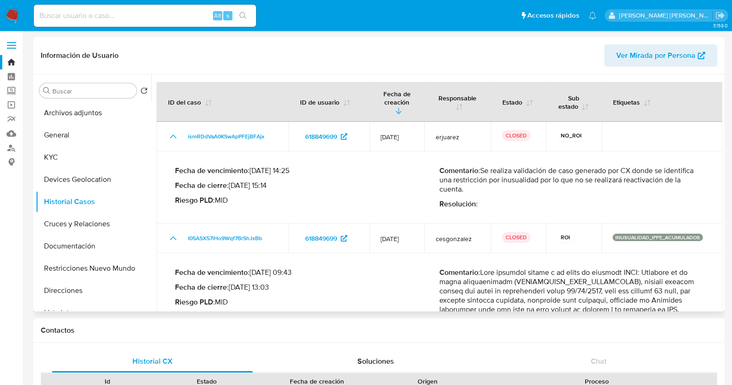
drag, startPoint x: 482, startPoint y: 170, endPoint x: 491, endPoint y: 189, distance: 21.5
click at [491, 189] on p "Comentario : Se realiza validación de caso generado por CX donde se identifica …" at bounding box center [571, 180] width 264 height 28
drag, startPoint x: 144, startPoint y: 15, endPoint x: 160, endPoint y: 23, distance: 17.6
click at [144, 15] on input at bounding box center [145, 16] width 222 height 12
paste input "558734967"
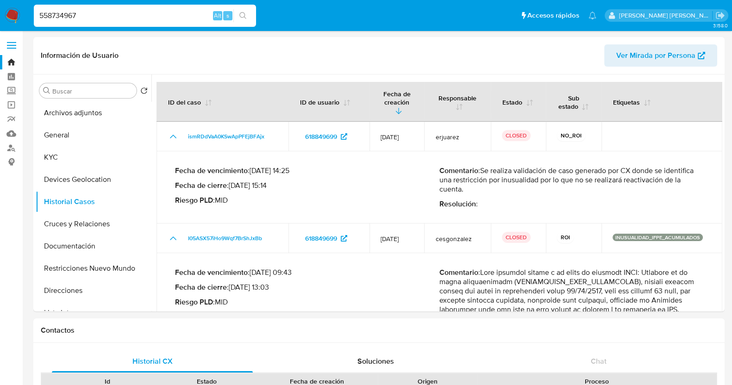
type input "558734967"
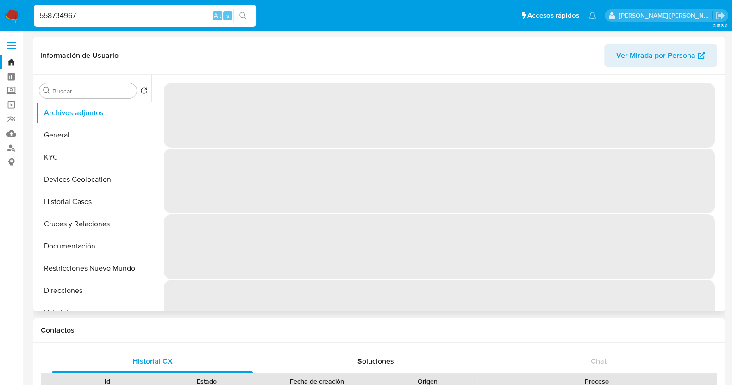
select select "10"
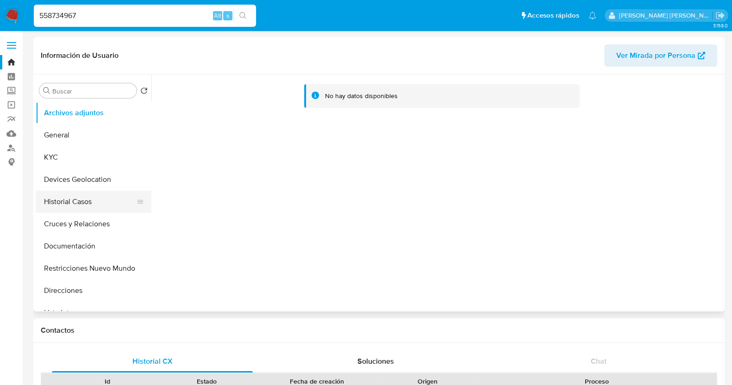
click at [86, 205] on button "Historial Casos" at bounding box center [90, 202] width 108 height 22
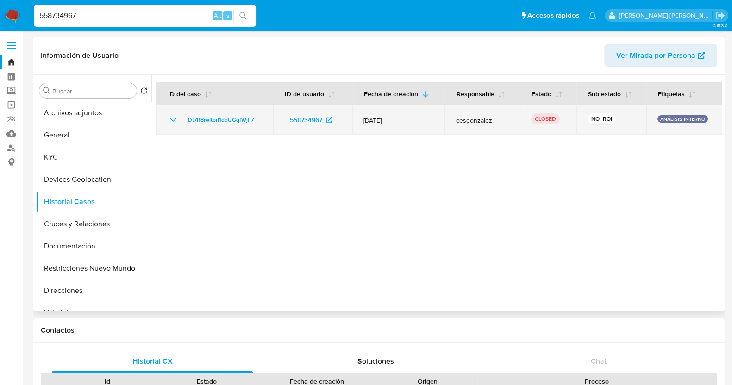
click at [171, 119] on icon "Mostrar/Ocultar" at bounding box center [173, 120] width 6 height 4
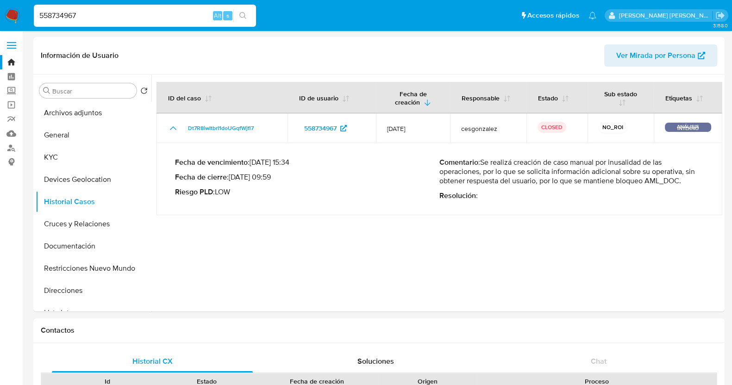
click at [111, 12] on input "558734967" at bounding box center [145, 16] width 222 height 12
paste input "03004905"
type input "503004905"
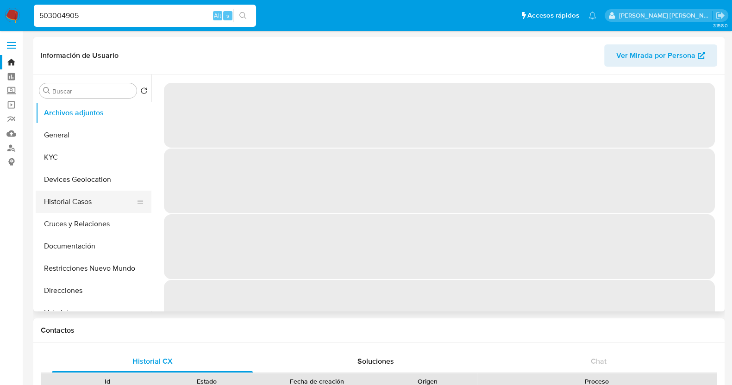
select select "10"
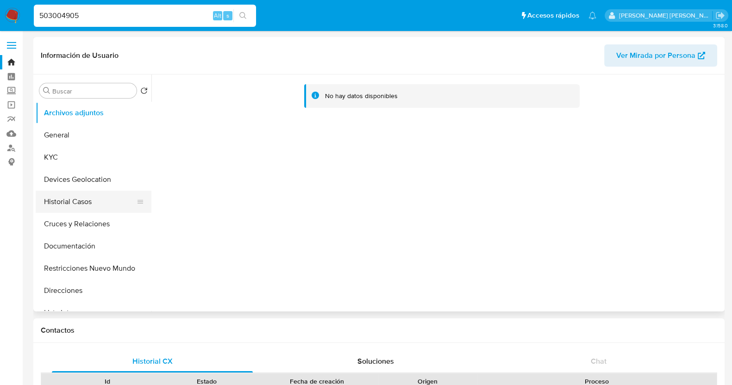
click at [88, 198] on button "Historial Casos" at bounding box center [90, 202] width 108 height 22
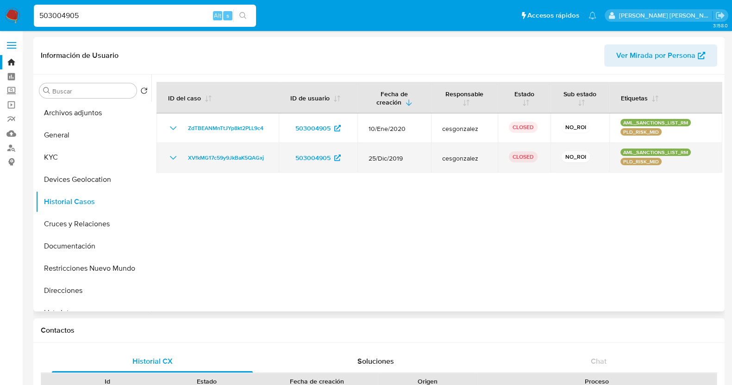
click at [171, 158] on icon "Mostrar/Ocultar" at bounding box center [173, 157] width 11 height 11
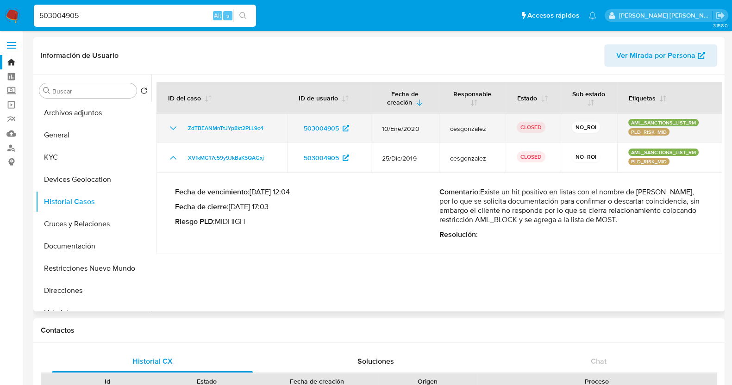
click at [171, 128] on icon "Mostrar/Ocultar" at bounding box center [173, 128] width 6 height 4
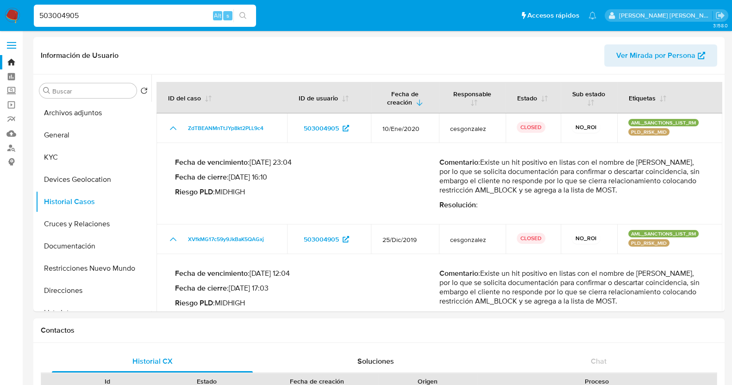
click at [155, 14] on input "503004905" at bounding box center [145, 16] width 222 height 12
click at [154, 14] on input "503004905" at bounding box center [145, 16] width 222 height 12
paste input "17684826"
type input "176848265"
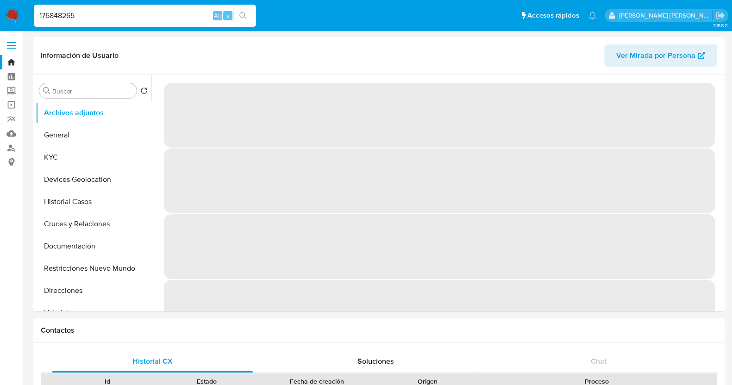
select select "10"
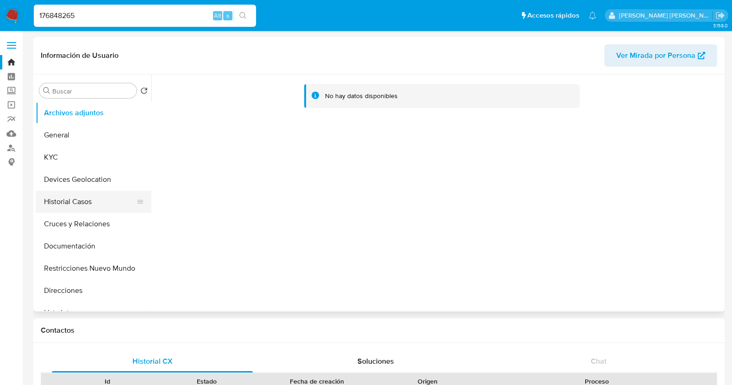
click at [81, 208] on button "Historial Casos" at bounding box center [90, 202] width 108 height 22
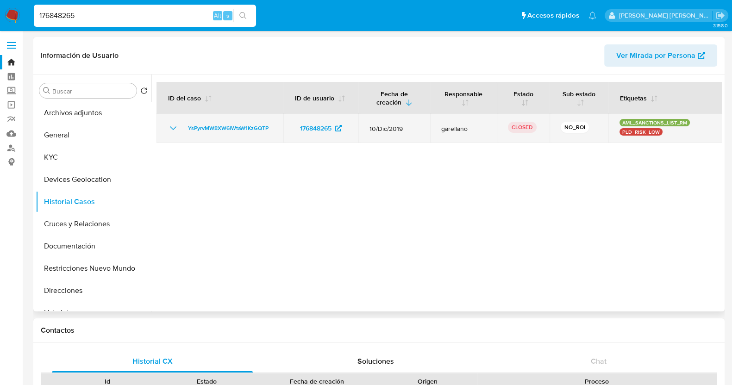
click at [170, 128] on icon "Mostrar/Ocultar" at bounding box center [173, 128] width 11 height 11
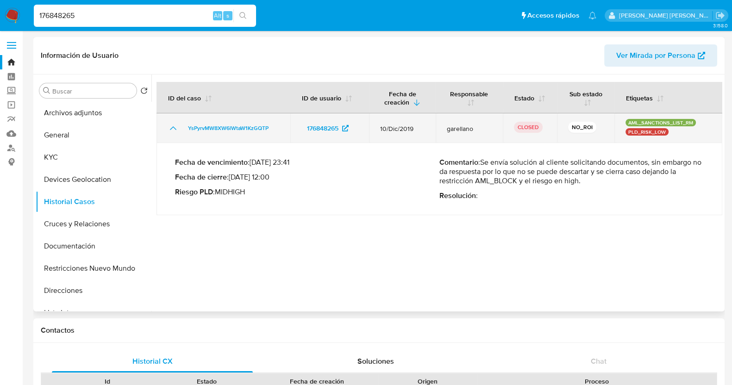
click at [170, 128] on icon "Mostrar/Ocultar" at bounding box center [173, 128] width 11 height 11
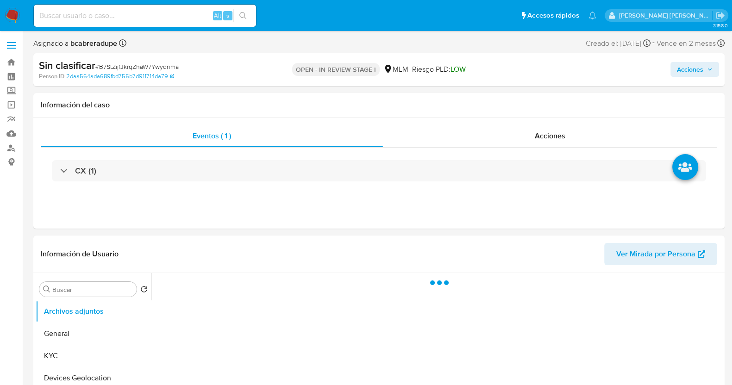
scroll to position [115, 0]
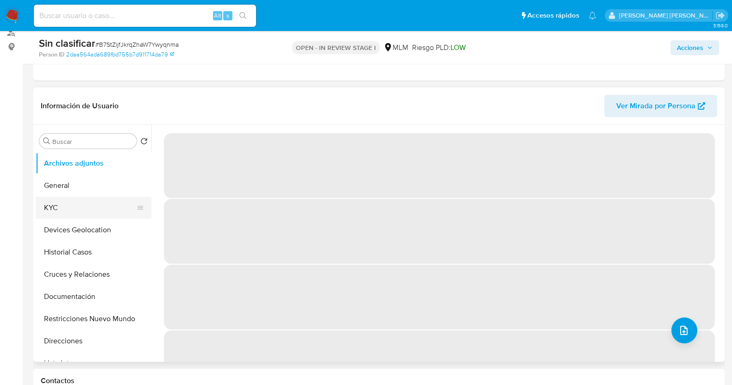
select select "10"
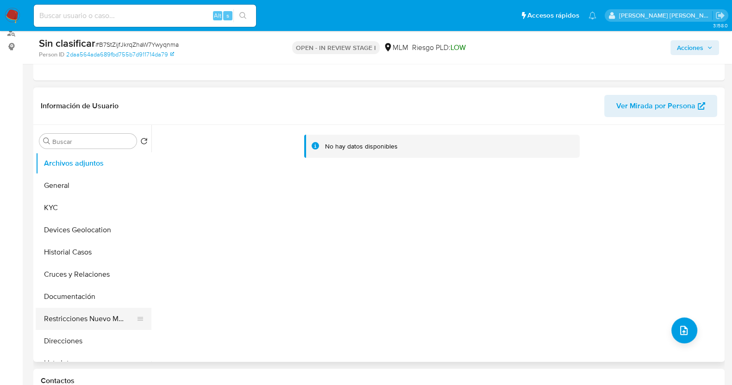
click at [69, 320] on button "Restricciones Nuevo Mundo" at bounding box center [90, 319] width 108 height 22
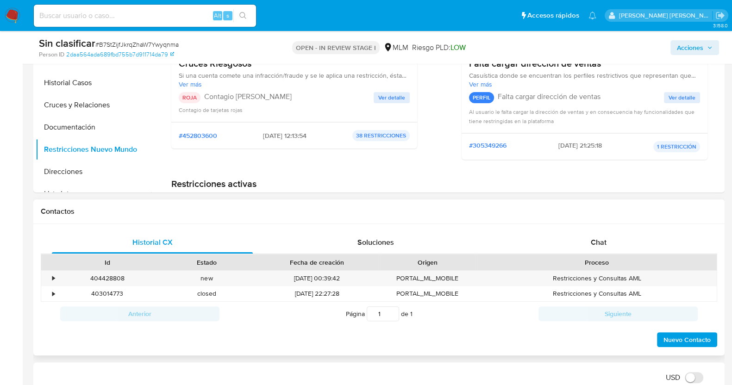
scroll to position [347, 0]
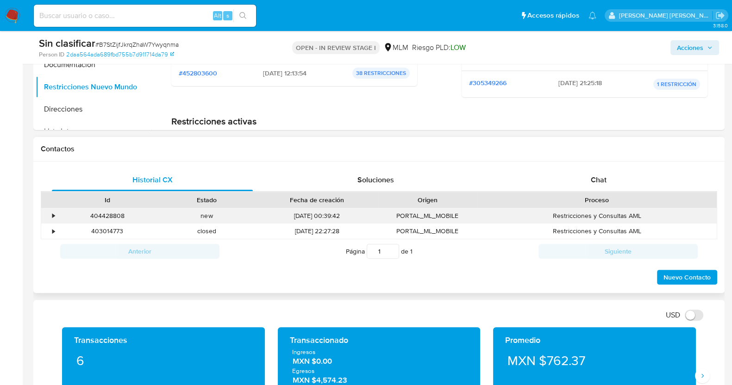
click at [52, 213] on div "•" at bounding box center [53, 216] width 2 height 9
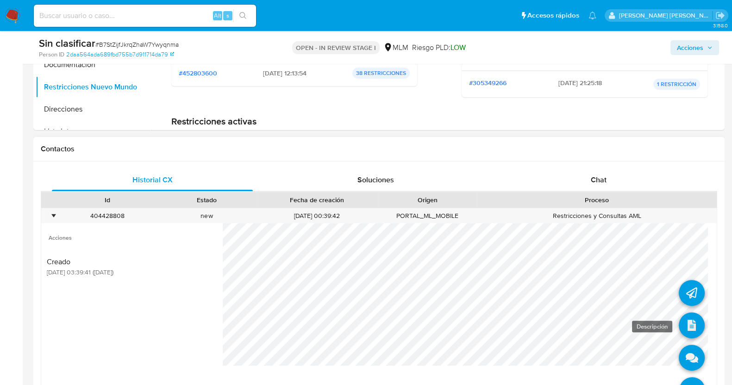
click at [688, 325] on icon at bounding box center [692, 326] width 26 height 26
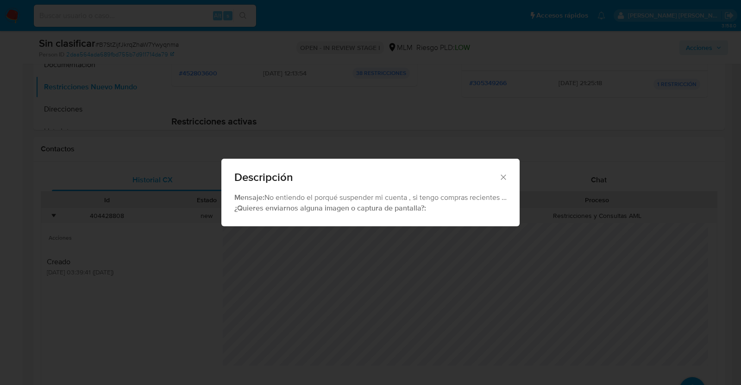
click at [505, 176] on icon "Cerrar" at bounding box center [503, 177] width 9 height 9
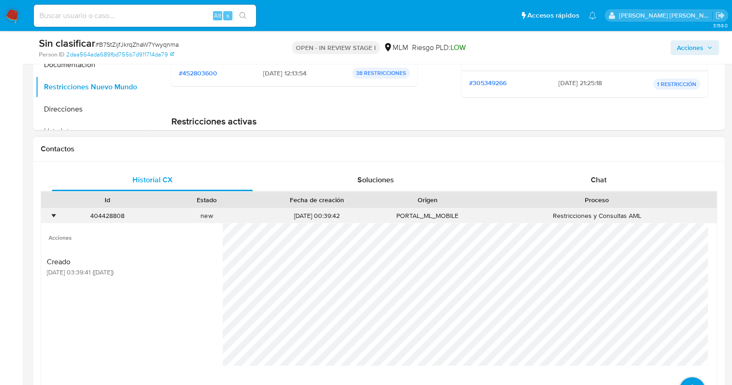
click at [53, 213] on div "•" at bounding box center [53, 216] width 2 height 9
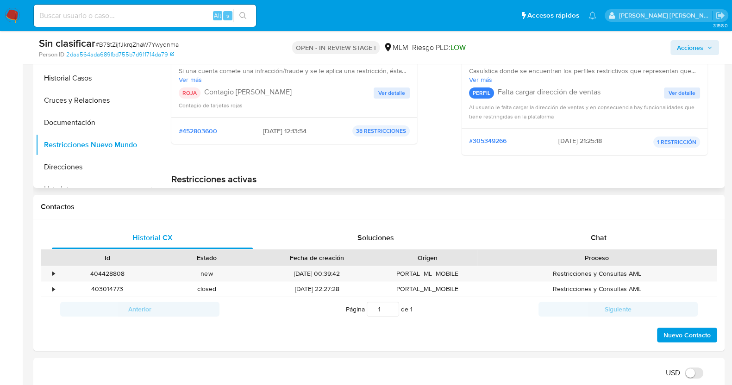
scroll to position [231, 0]
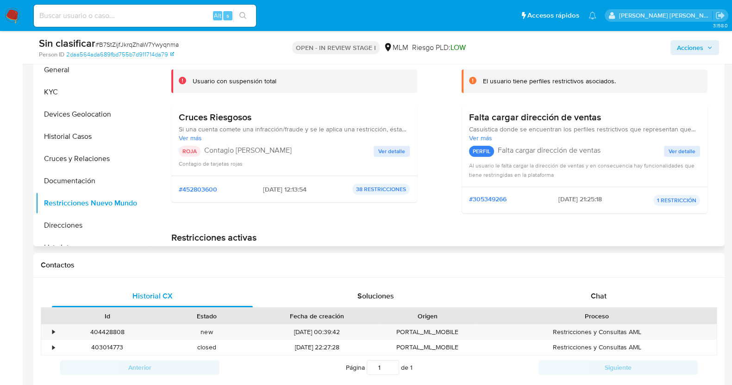
click at [397, 148] on span "Ver detalle" at bounding box center [391, 151] width 27 height 9
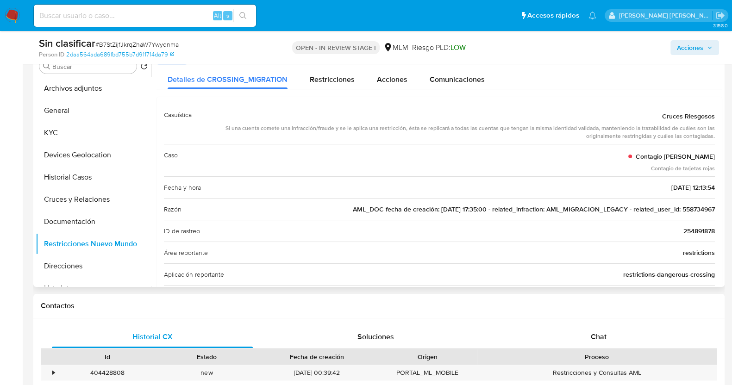
scroll to position [174, 0]
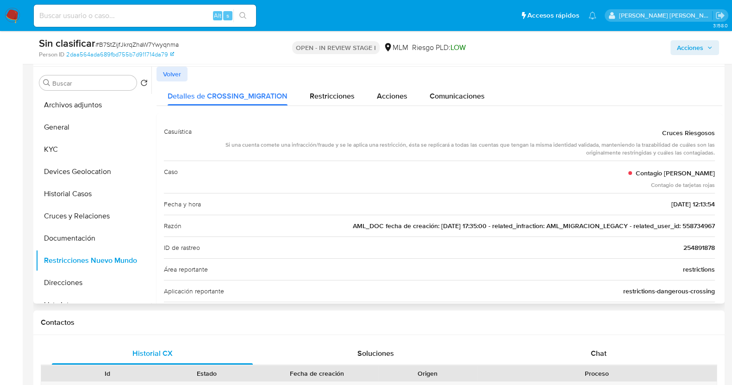
click at [699, 220] on div "Razón AML_DOC fecha de creación: 17/09/2020 17:35:00 - related_infraction: AML_…" at bounding box center [439, 226] width 551 height 22
click at [714, 43] on button "Acciones" at bounding box center [695, 47] width 49 height 15
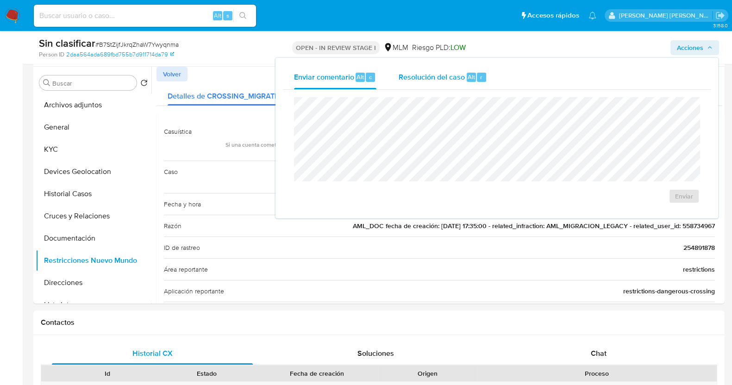
click at [417, 79] on span "Resolución del caso" at bounding box center [432, 76] width 66 height 11
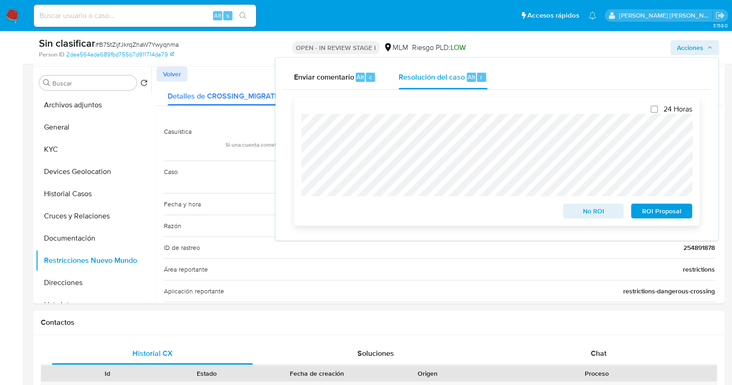
click at [295, 117] on div "24 Horas No ROI ROI Proposal" at bounding box center [497, 161] width 406 height 129
click at [594, 213] on span "No ROI" at bounding box center [594, 211] width 48 height 13
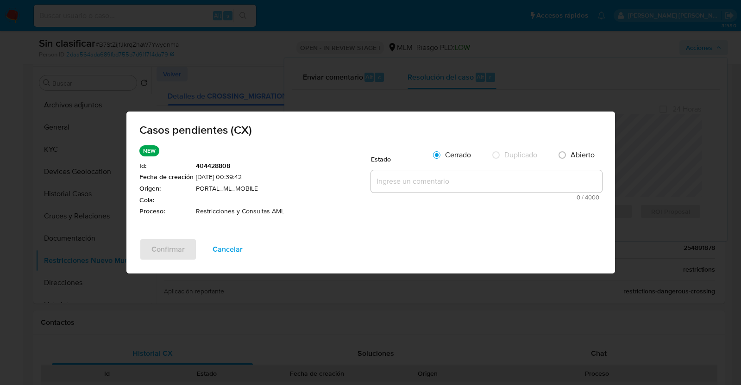
click at [445, 179] on textarea at bounding box center [486, 181] width 231 height 22
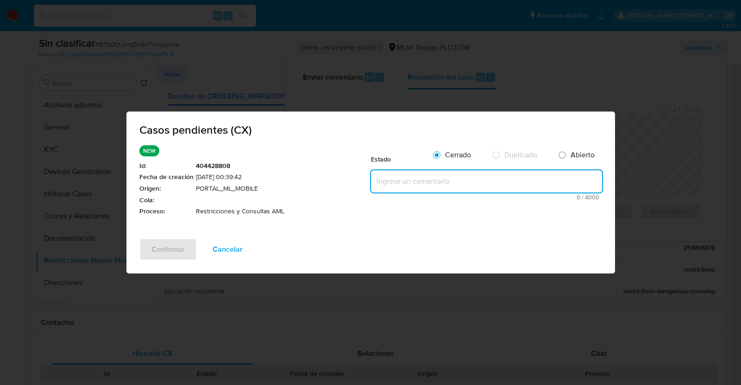
paste textarea "SE VALIDA CASO CX, CLIENTE CON RESTRICCION POR OPERATIVA INUSUAL NO SE REACTIVA…"
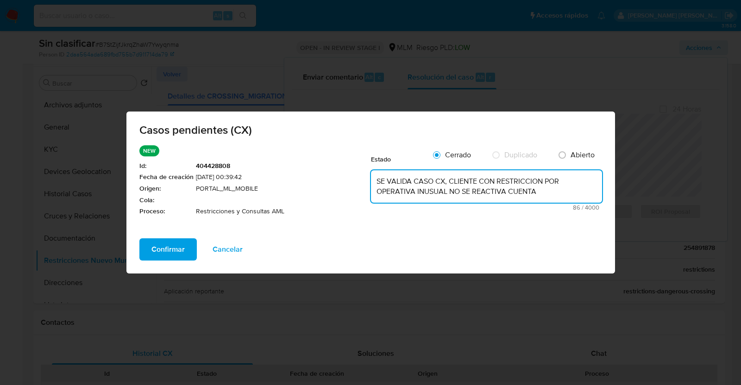
type textarea "SE VALIDA CASO CX, CLIENTE CON RESTRICCION POR OPERATIVA INUSUAL NO SE REACTIVA…"
click at [164, 249] on span "Confirmar" at bounding box center [167, 249] width 33 height 20
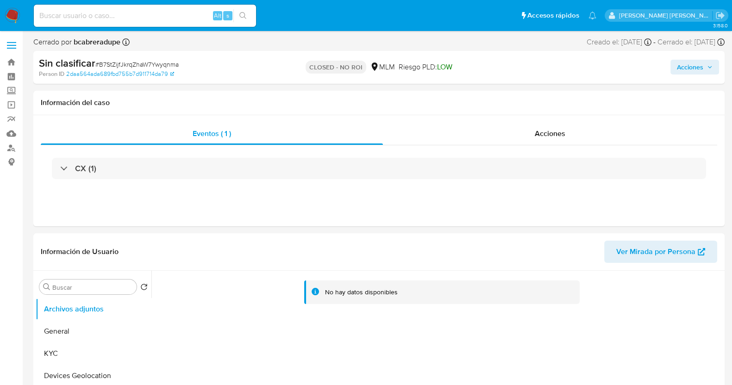
select select "10"
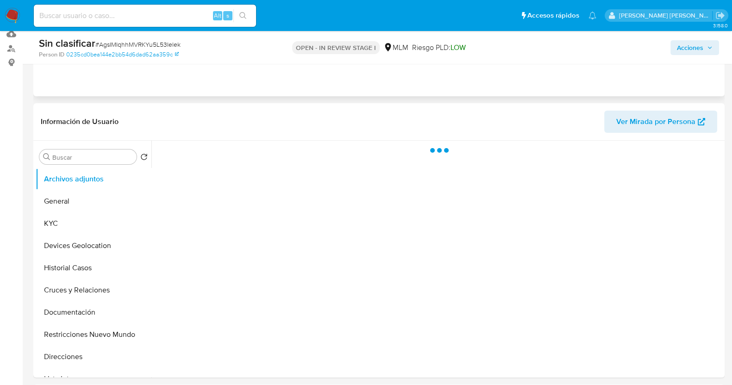
scroll to position [115, 0]
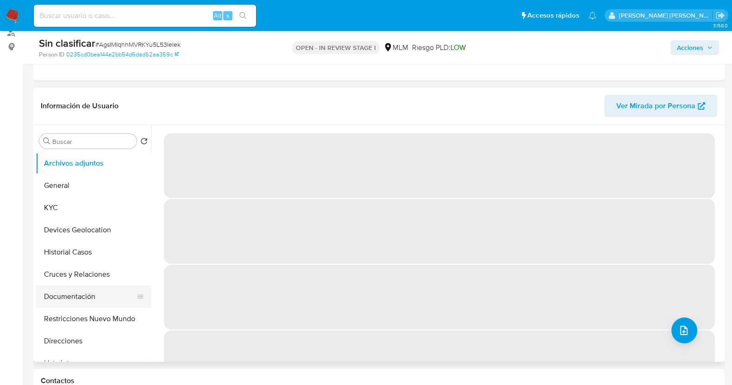
select select "10"
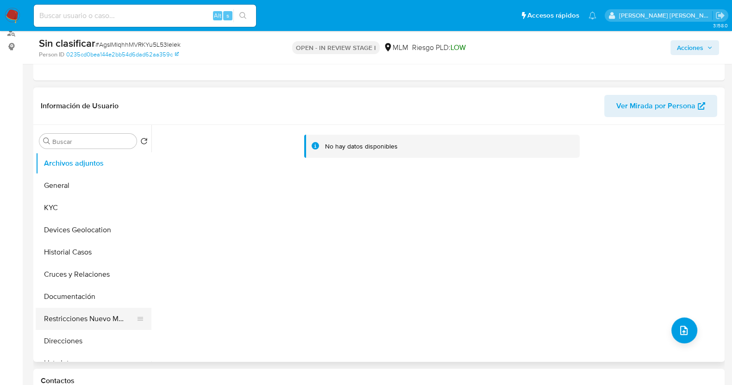
click at [89, 313] on button "Restricciones Nuevo Mundo" at bounding box center [90, 319] width 108 height 22
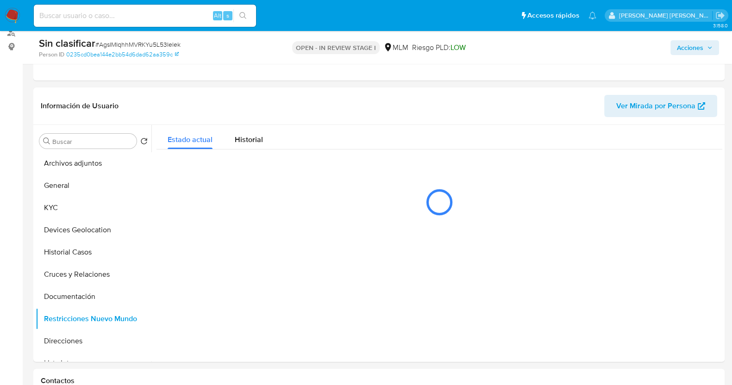
scroll to position [174, 0]
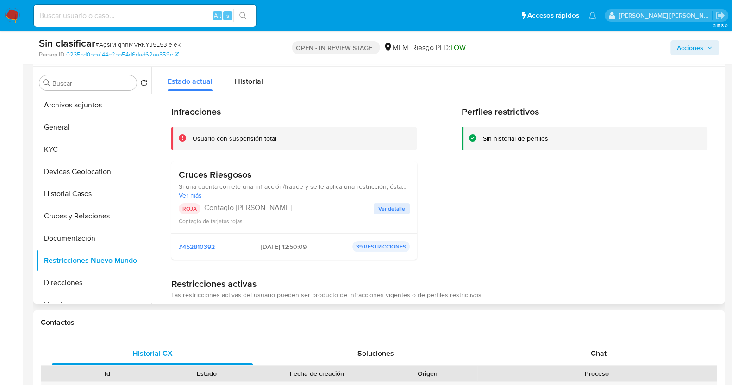
click at [403, 208] on button "Ver detalle" at bounding box center [392, 208] width 36 height 11
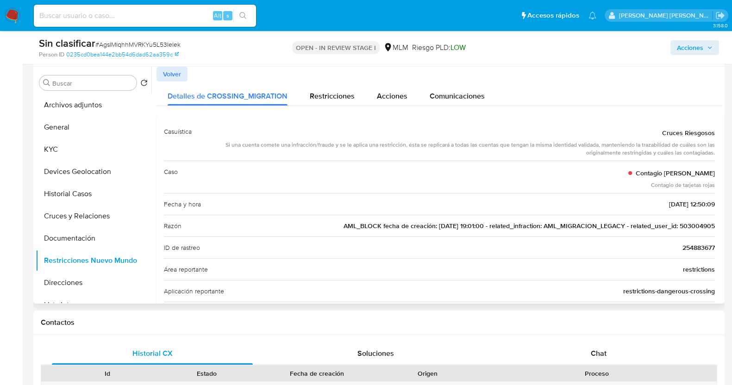
click at [700, 222] on span "AML_BLOCK fecha de creación: 09/01/2020 19:01:00 - related_infraction: AML_MIGR…" at bounding box center [529, 225] width 371 height 9
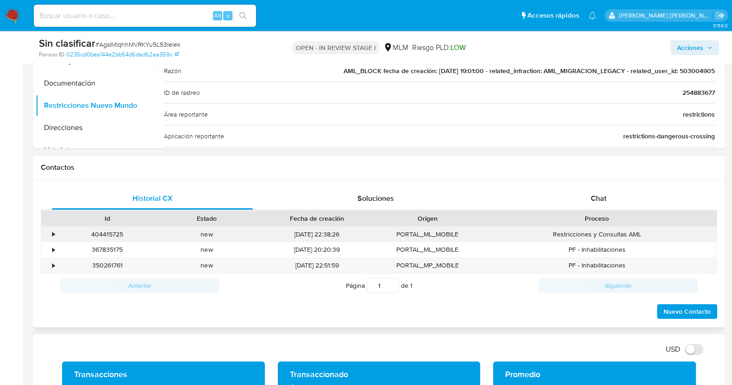
scroll to position [347, 0]
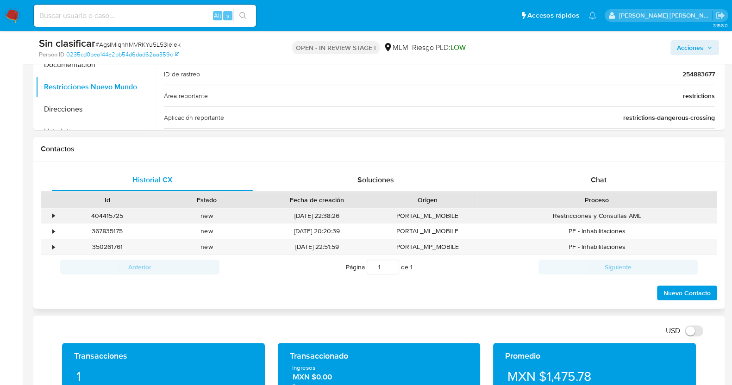
click at [49, 213] on div "•" at bounding box center [49, 215] width 16 height 15
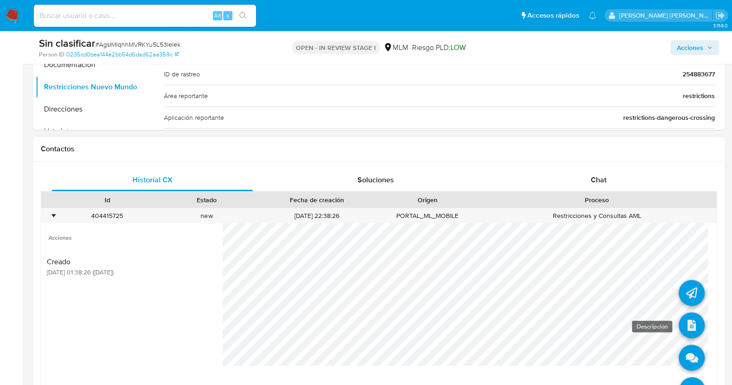
click at [682, 323] on icon at bounding box center [692, 326] width 26 height 26
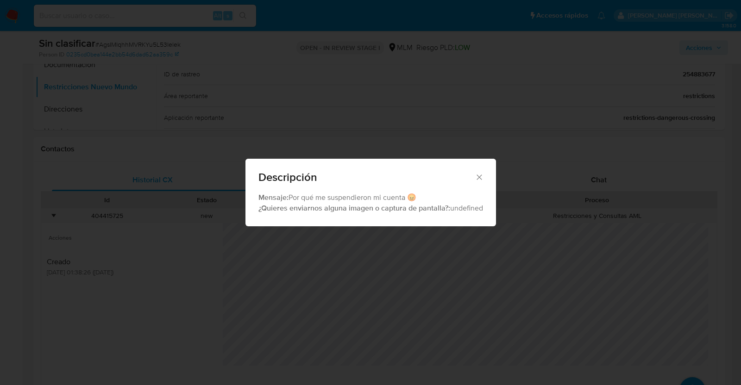
click at [479, 175] on icon "Cerrar" at bounding box center [479, 177] width 9 height 9
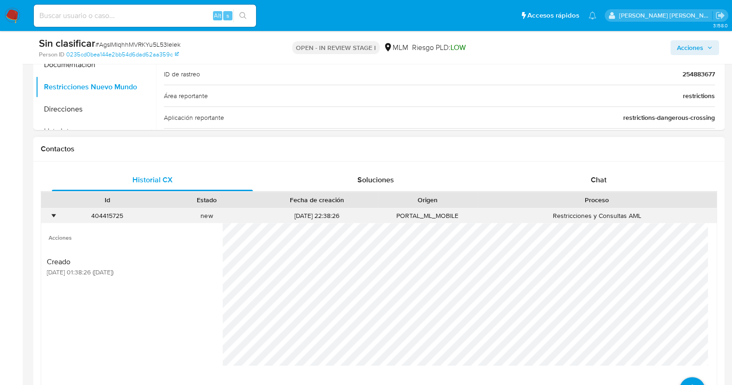
click at [52, 218] on div "•" at bounding box center [53, 216] width 2 height 9
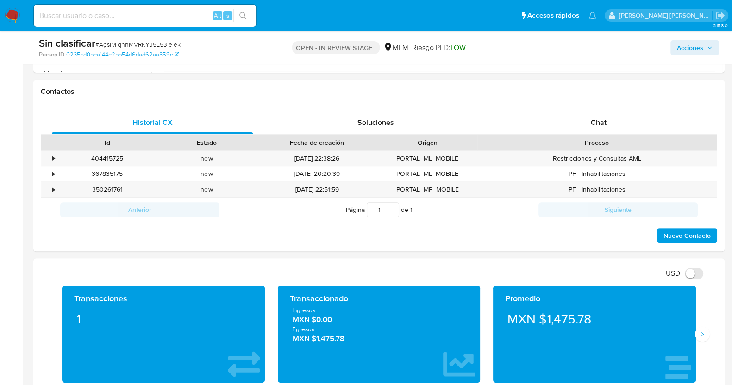
scroll to position [579, 0]
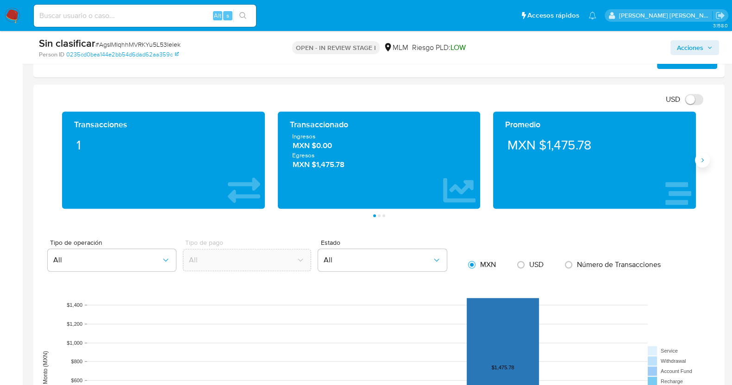
click at [703, 161] on icon "Siguiente" at bounding box center [702, 160] width 7 height 7
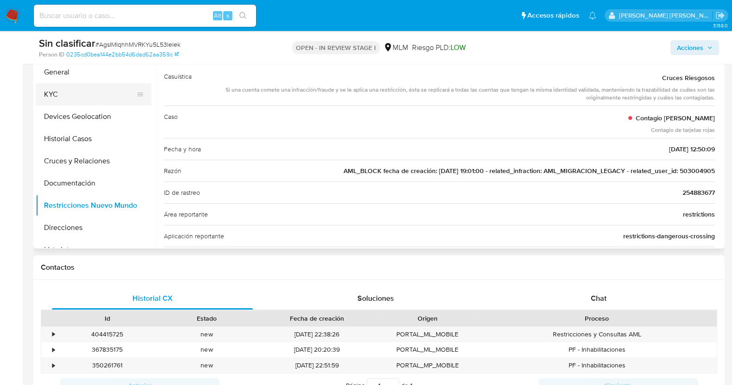
scroll to position [115, 0]
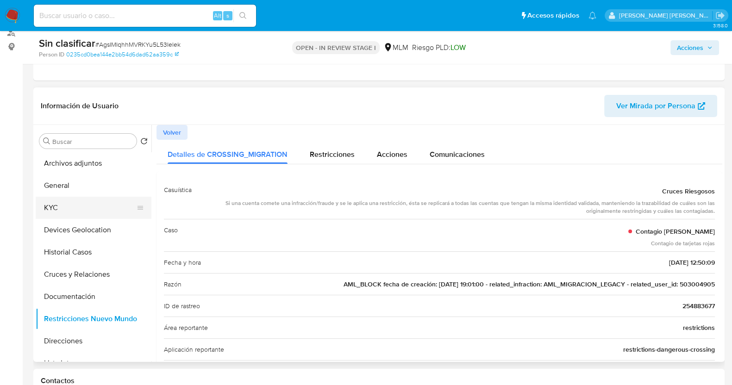
click at [98, 201] on button "KYC" at bounding box center [90, 208] width 108 height 22
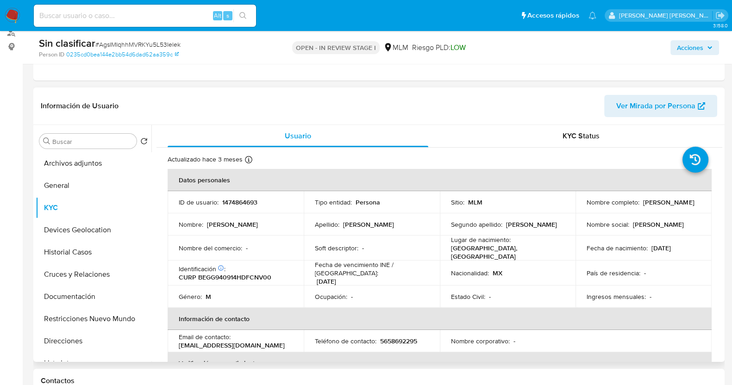
drag, startPoint x: 581, startPoint y: 210, endPoint x: 674, endPoint y: 210, distance: 93.1
click at [674, 210] on td "Nombre completo : Geovanny Becerril Gonzalez" at bounding box center [644, 202] width 136 height 22
copy p "Geovanny Becerril Gonzalez"
click at [87, 299] on button "Documentación" at bounding box center [90, 297] width 108 height 22
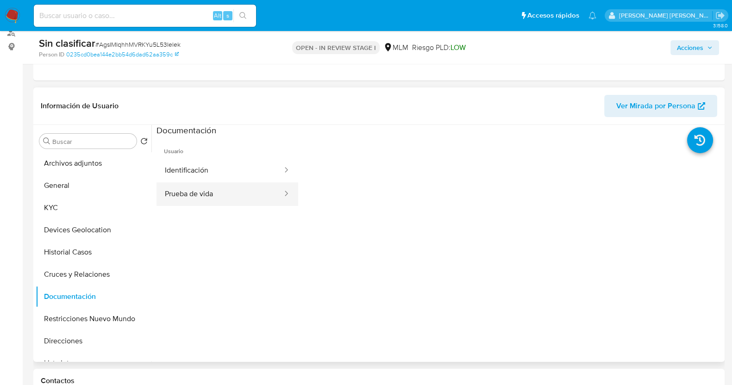
click at [218, 191] on button "Prueba de vida" at bounding box center [220, 194] width 127 height 24
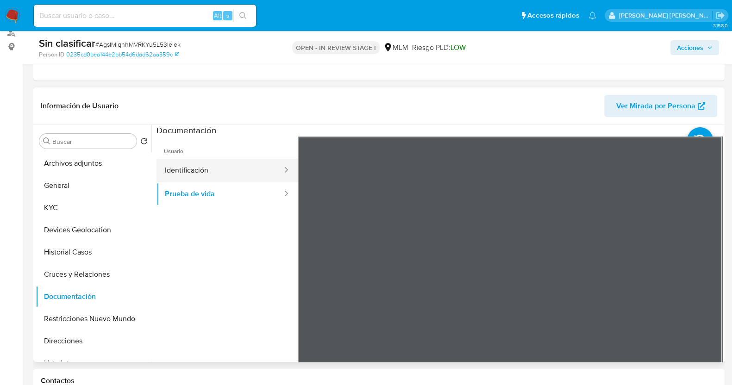
click at [232, 176] on button "Identificación" at bounding box center [220, 171] width 127 height 24
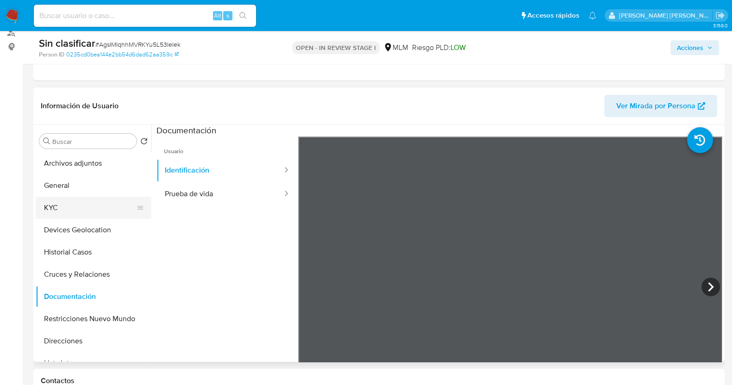
click at [60, 204] on button "KYC" at bounding box center [90, 208] width 108 height 22
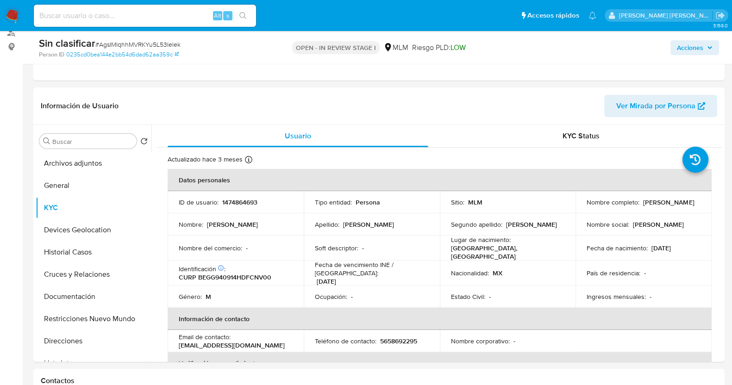
click at [143, 42] on span "# AgsIMIqhhMVRKYu5L53Ielek" at bounding box center [137, 44] width 85 height 9
copy span "AgsIMIqhhMVRKYu5L53Ielek"
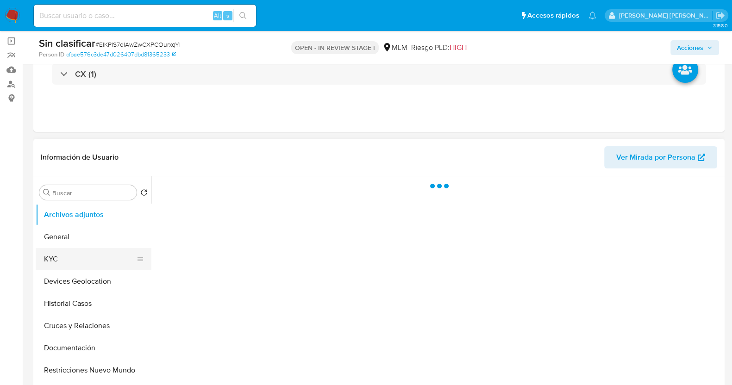
scroll to position [115, 0]
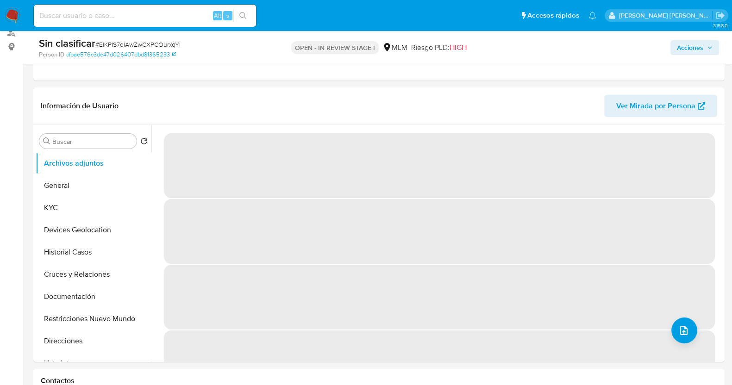
select select "10"
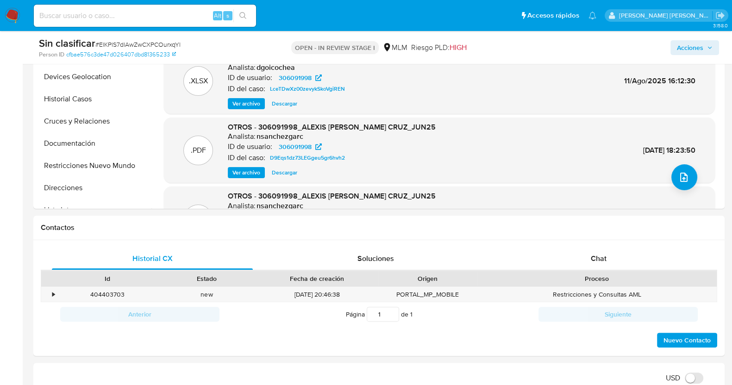
scroll to position [231, 0]
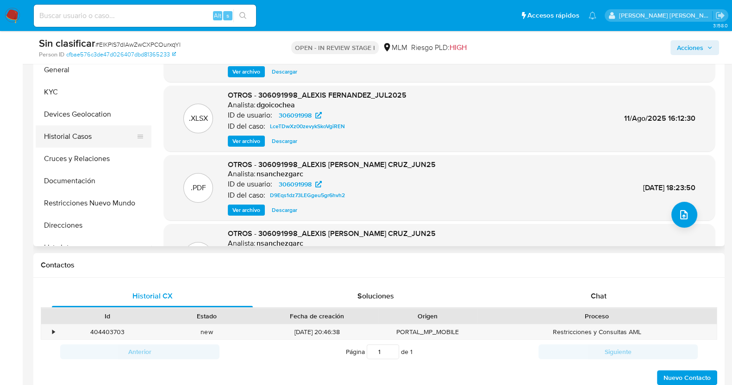
click at [75, 132] on button "Historial Casos" at bounding box center [90, 136] width 108 height 22
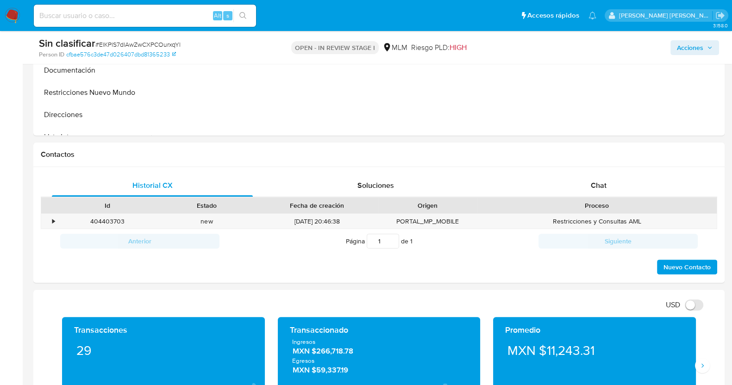
scroll to position [405, 0]
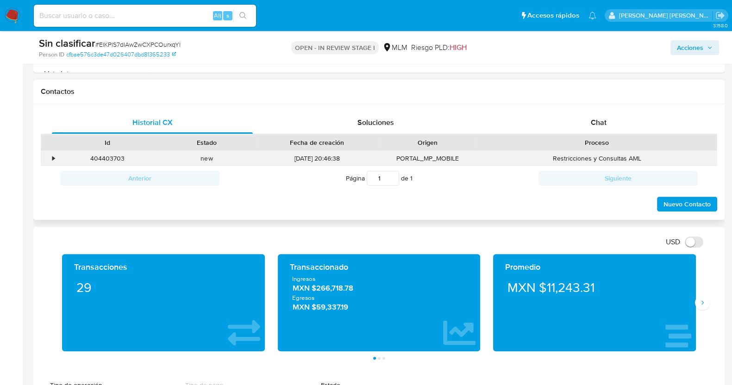
click at [50, 156] on div "•" at bounding box center [49, 158] width 16 height 15
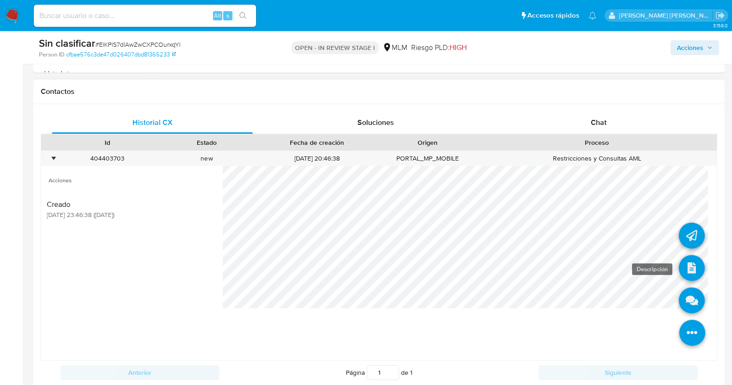
click at [686, 263] on icon at bounding box center [692, 268] width 26 height 26
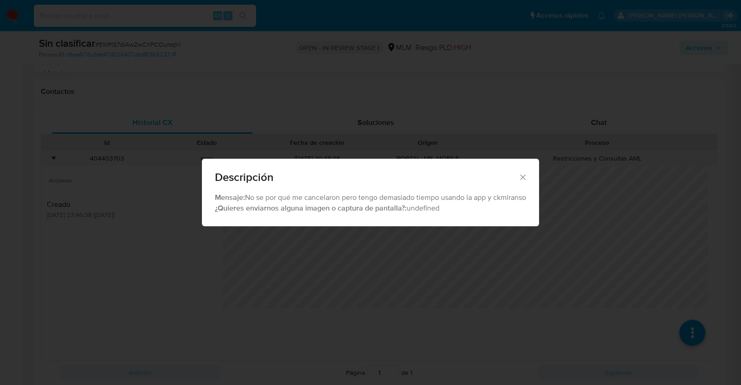
click at [526, 175] on icon "Cerrar" at bounding box center [522, 177] width 9 height 9
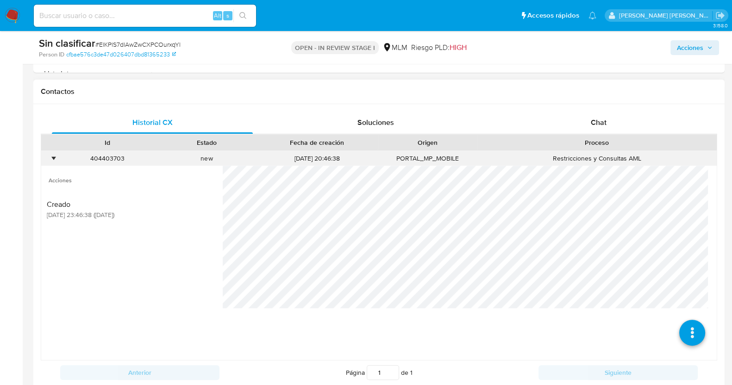
click at [54, 157] on div "•" at bounding box center [53, 158] width 2 height 9
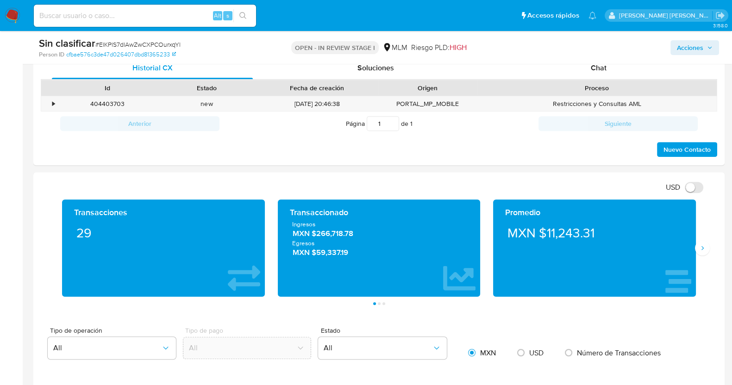
scroll to position [521, 0]
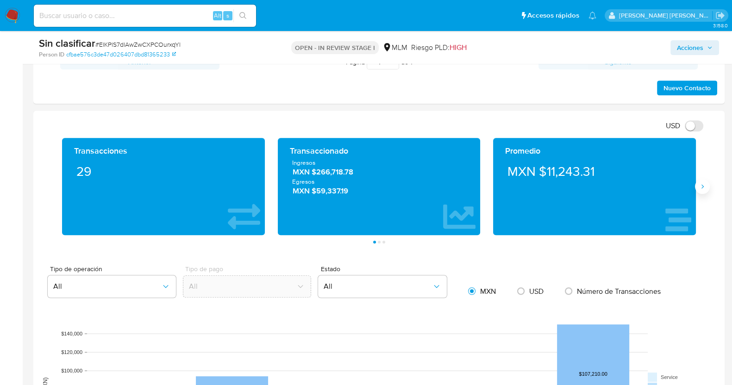
click at [701, 193] on button "Siguiente" at bounding box center [702, 186] width 15 height 15
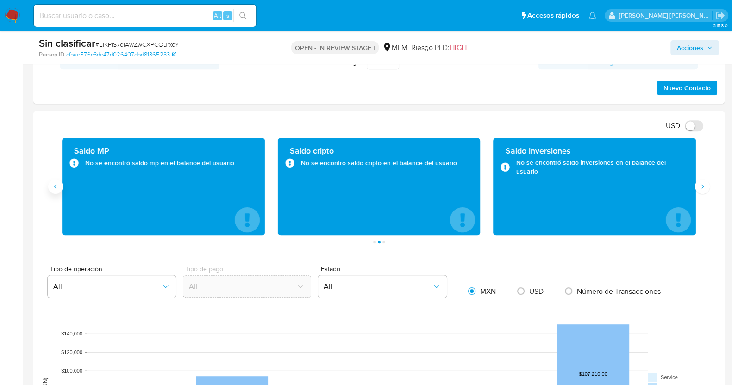
click at [57, 187] on icon "Anterior" at bounding box center [55, 186] width 7 height 7
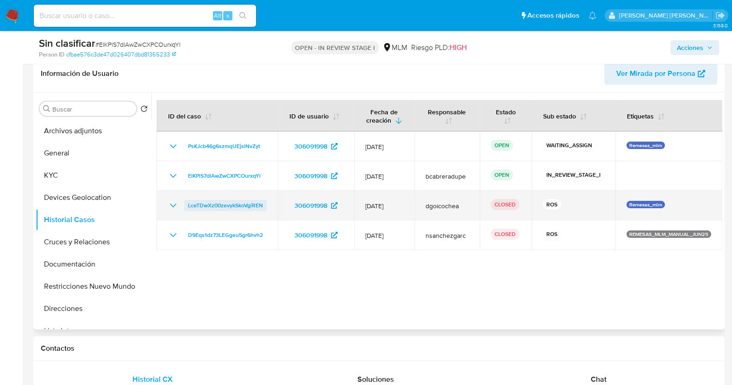
scroll to position [174, 0]
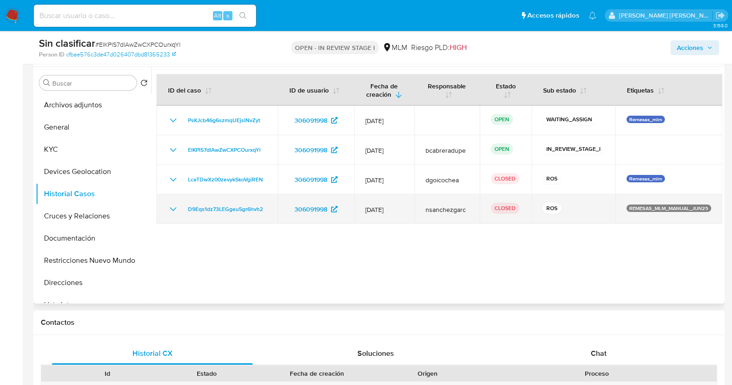
click at [174, 205] on icon "Mostrar/Ocultar" at bounding box center [173, 209] width 11 height 11
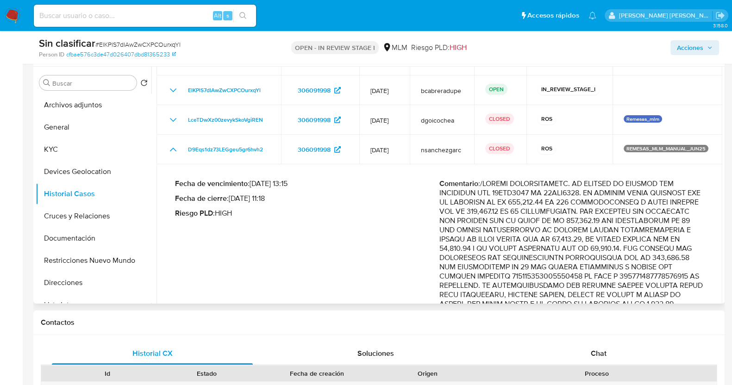
scroll to position [57, 0]
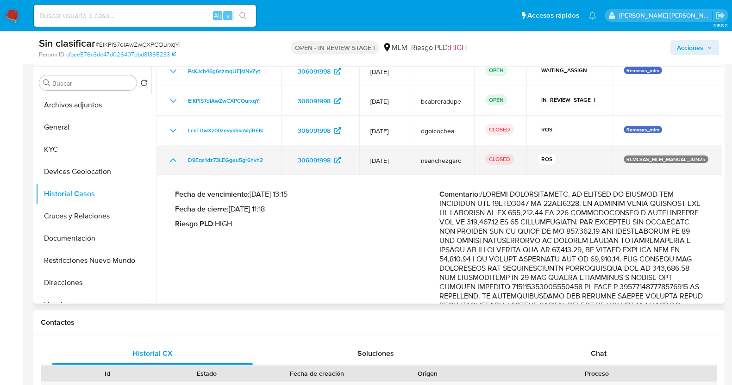
click at [174, 155] on icon "Mostrar/Ocultar" at bounding box center [173, 160] width 11 height 11
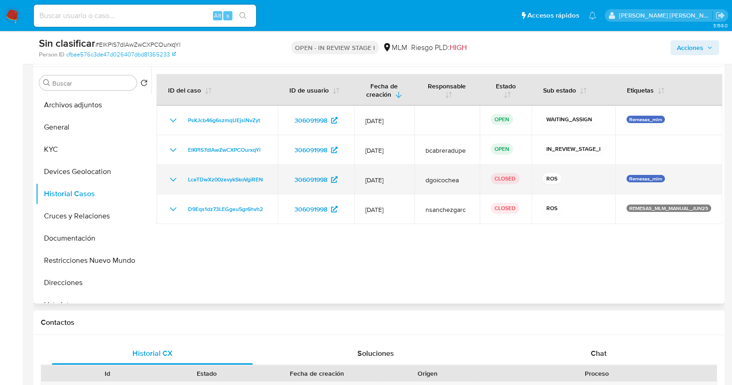
scroll to position [115, 0]
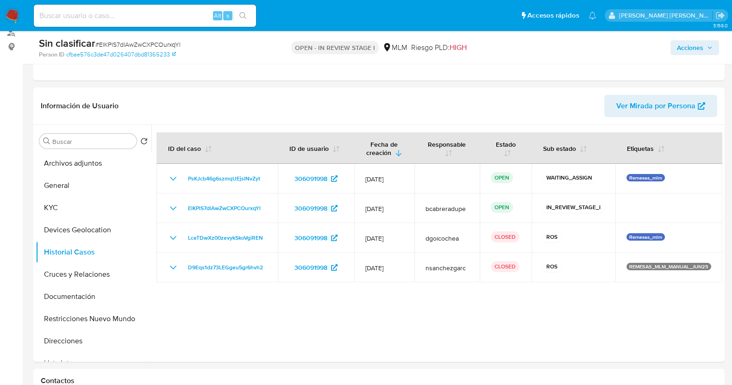
click at [703, 50] on span "Acciones" at bounding box center [690, 47] width 26 height 15
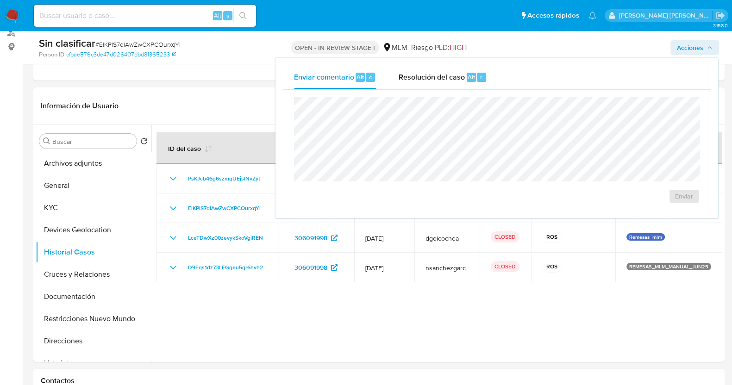
click at [715, 42] on button "Acciones" at bounding box center [695, 47] width 49 height 15
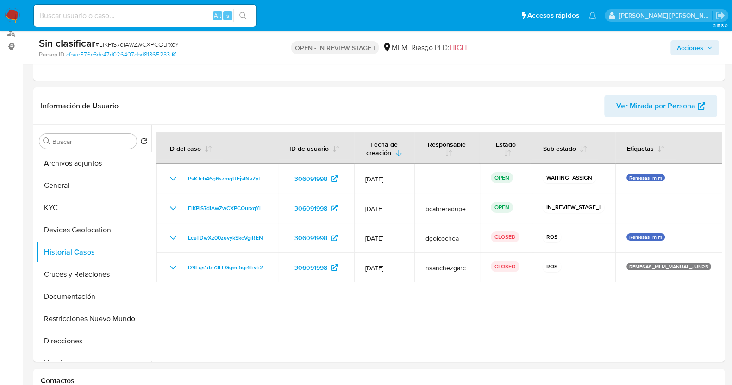
click at [715, 42] on button "Acciones" at bounding box center [695, 47] width 49 height 15
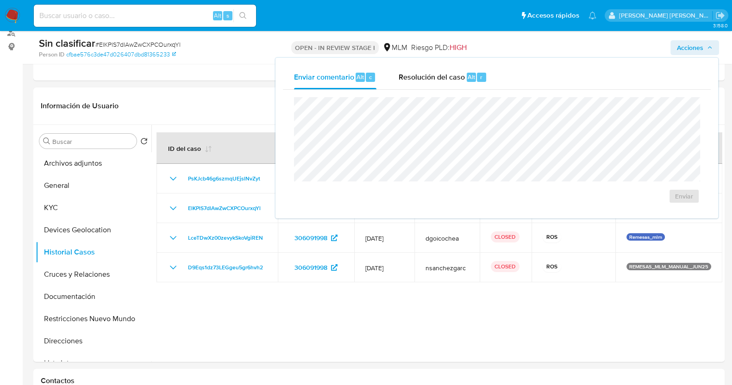
click at [706, 47] on span "Acciones" at bounding box center [695, 47] width 36 height 13
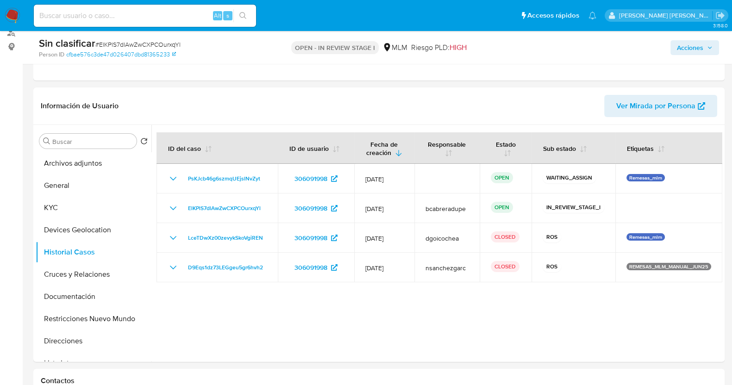
click at [706, 47] on span "Acciones" at bounding box center [695, 47] width 36 height 13
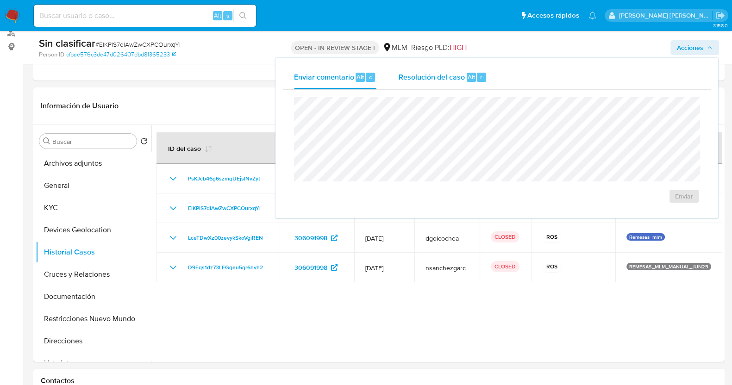
drag, startPoint x: 452, startPoint y: 81, endPoint x: 452, endPoint y: 88, distance: 6.9
click at [452, 81] on span "Resolución del caso" at bounding box center [432, 76] width 66 height 11
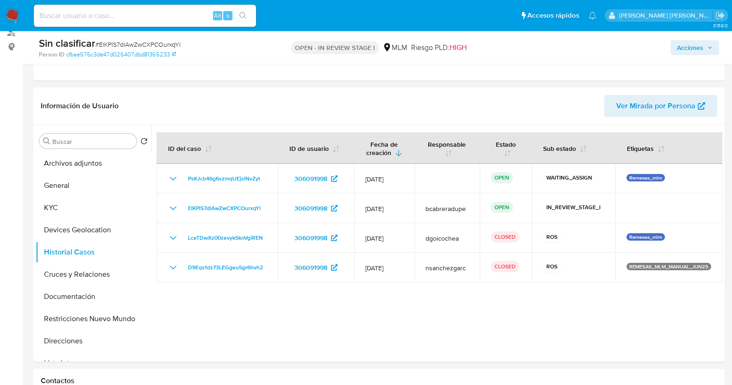
click at [688, 50] on span "Acciones" at bounding box center [690, 47] width 26 height 15
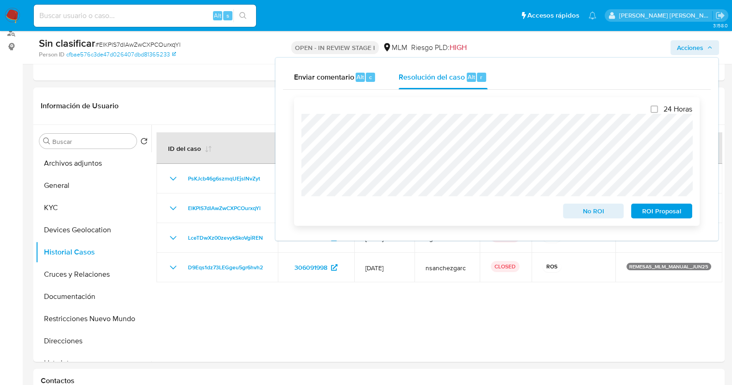
click at [597, 213] on span "No ROI" at bounding box center [594, 211] width 48 height 13
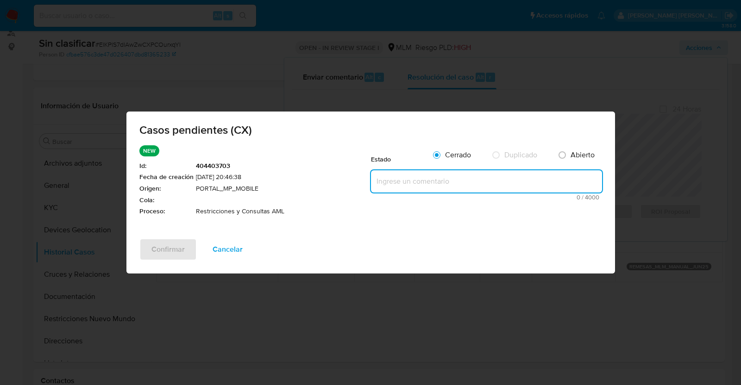
click at [447, 186] on textarea at bounding box center [486, 181] width 231 height 22
paste textarea "SE VALIDA CASO CX CLIENTE CUENTA CON RESTRICCION DEBIDO A 2 REPORTES ANTE LA AU…"
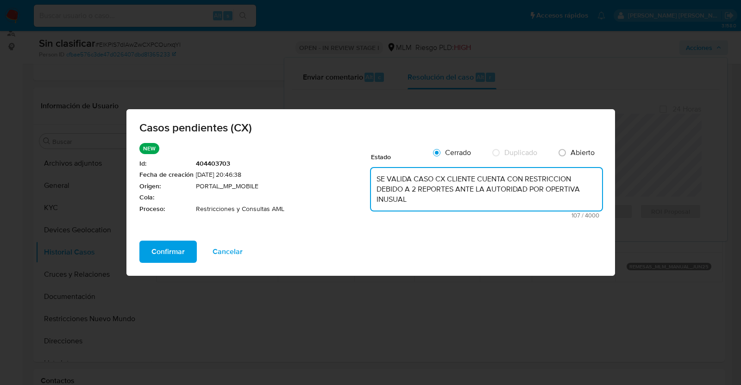
click at [564, 188] on textarea "SE VALIDA CASO CX CLIENTE CUENTA CON RESTRICCION DEBIDO A 2 REPORTES ANTE LA AU…" at bounding box center [486, 189] width 231 height 43
drag, startPoint x: 425, startPoint y: 204, endPoint x: 357, endPoint y: 179, distance: 71.9
click at [357, 179] on li "NEW Id : 404403703 Fecha de creación 08/09/2025 20:46:38 Origen : PORTAL_MP_MOB…" at bounding box center [370, 185] width 463 height 85
type textarea "SE VALIDA CASO CX CLIENTE CUENTA CON RESTRICCION DEBIDO A 2 REPORTES ANTE LA AU…"
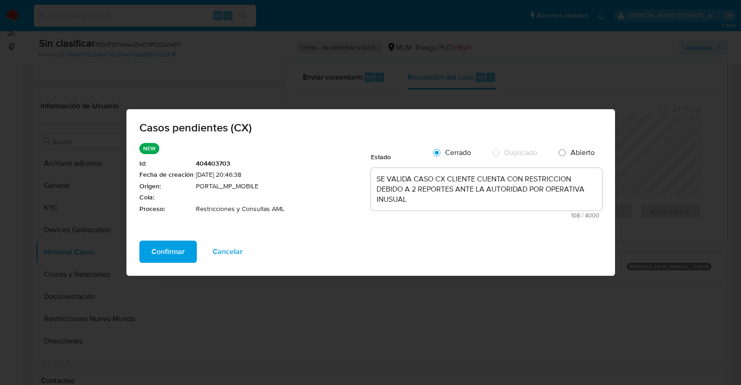
click at [236, 250] on span "Cancelar" at bounding box center [228, 252] width 30 height 20
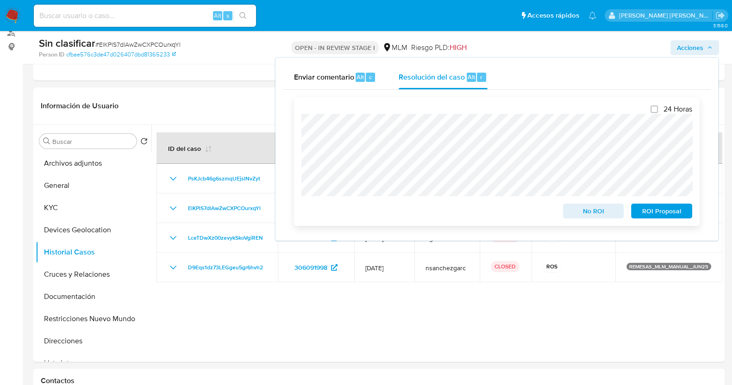
click at [602, 214] on span "No ROI" at bounding box center [594, 211] width 48 height 13
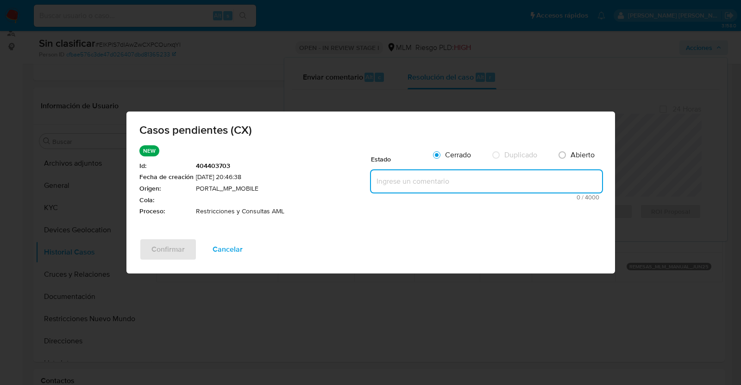
click at [432, 183] on textarea at bounding box center [486, 181] width 231 height 22
paste textarea "SE VALIDA CASO CX CLIENTE CUENTA CON RESTRICCION DEBIDO A 2 REPORTES ANTE LA AU…"
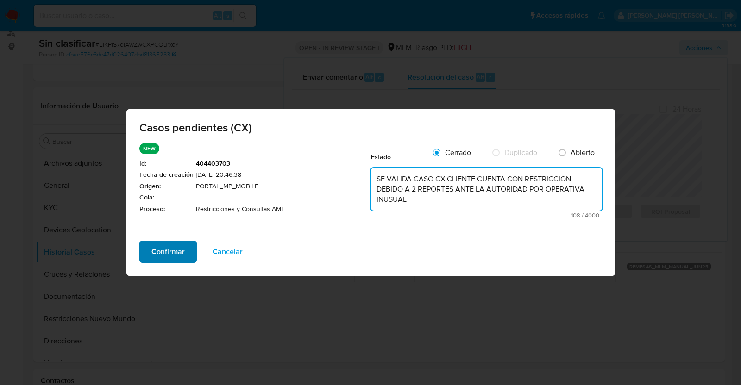
type textarea "SE VALIDA CASO CX CLIENTE CUENTA CON RESTRICCION DEBIDO A 2 REPORTES ANTE LA AU…"
click at [158, 251] on span "Confirmar" at bounding box center [167, 252] width 33 height 20
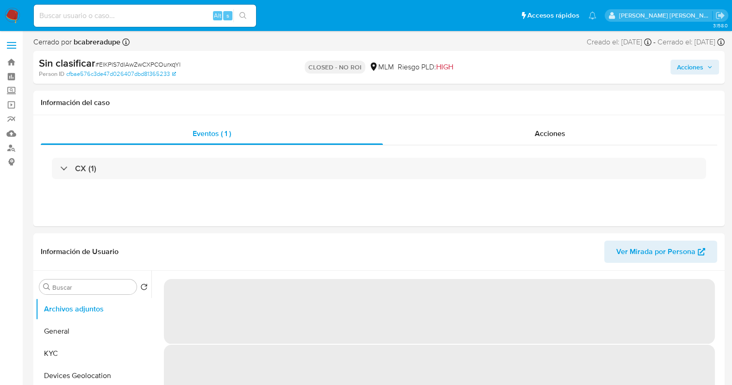
select select "10"
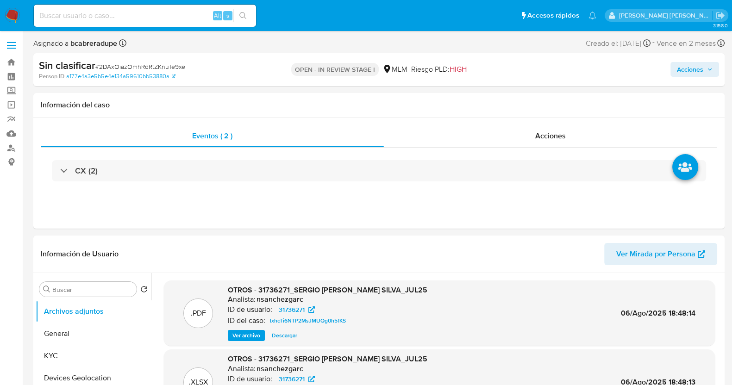
select select "10"
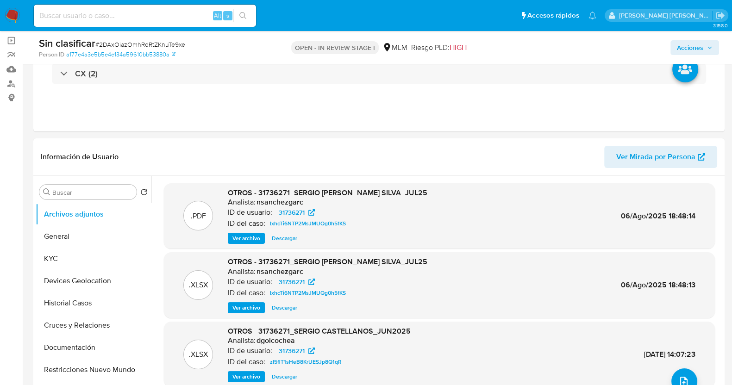
scroll to position [115, 0]
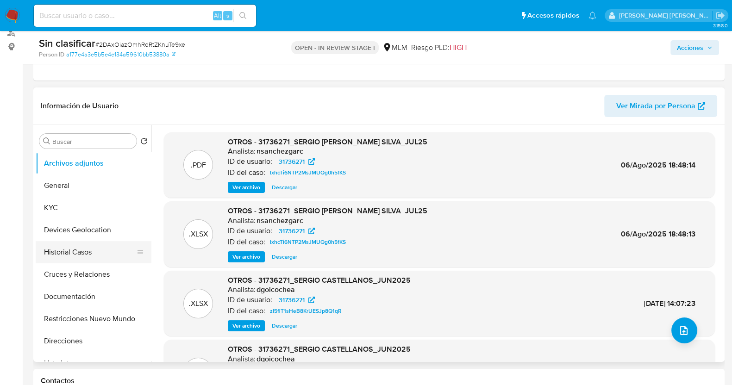
click at [96, 250] on button "Historial Casos" at bounding box center [90, 252] width 108 height 22
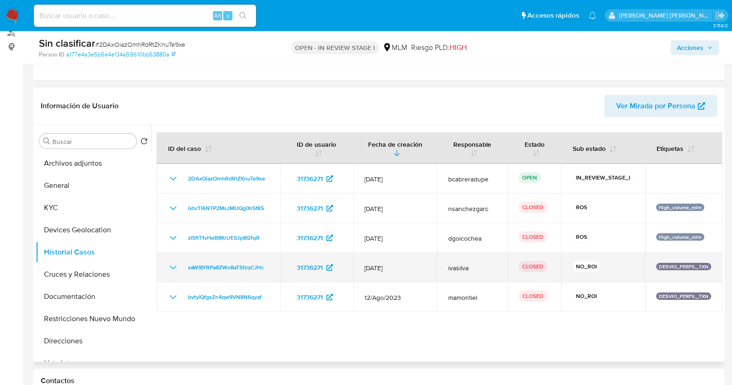
click at [174, 265] on icon "Mostrar/Ocultar" at bounding box center [173, 267] width 11 height 11
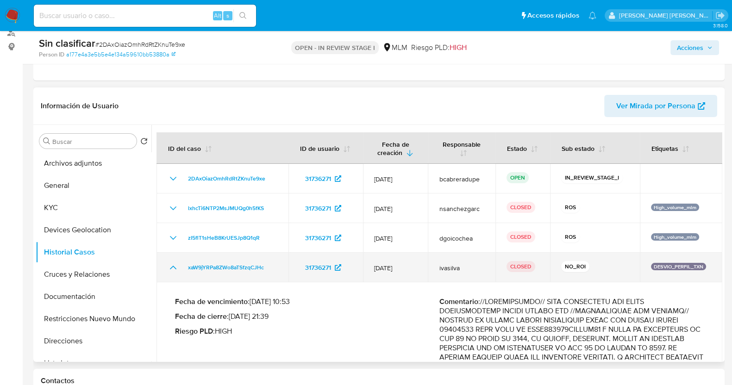
click at [174, 265] on icon "Mostrar/Ocultar" at bounding box center [173, 267] width 11 height 11
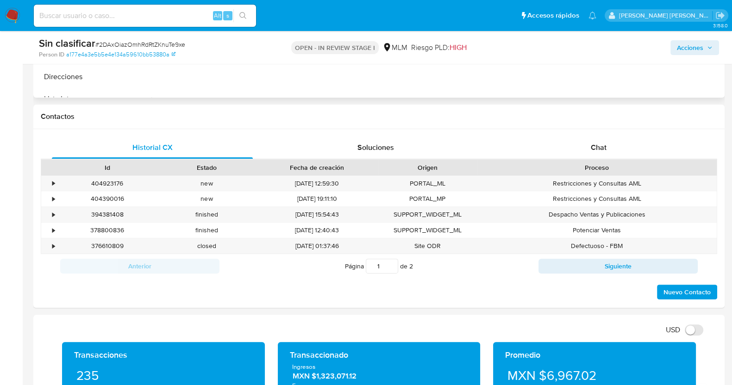
scroll to position [405, 0]
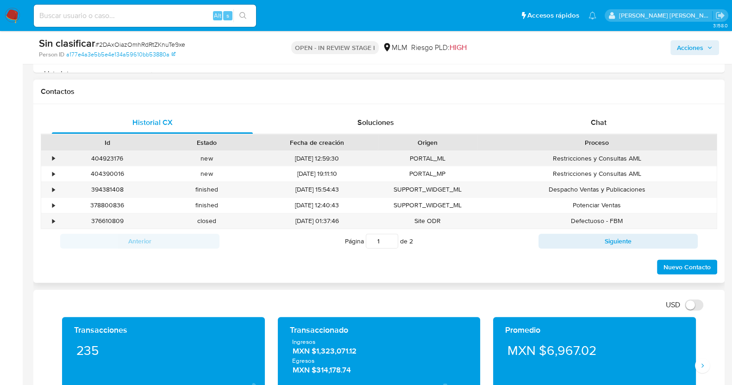
click at [50, 154] on div "•" at bounding box center [49, 158] width 16 height 15
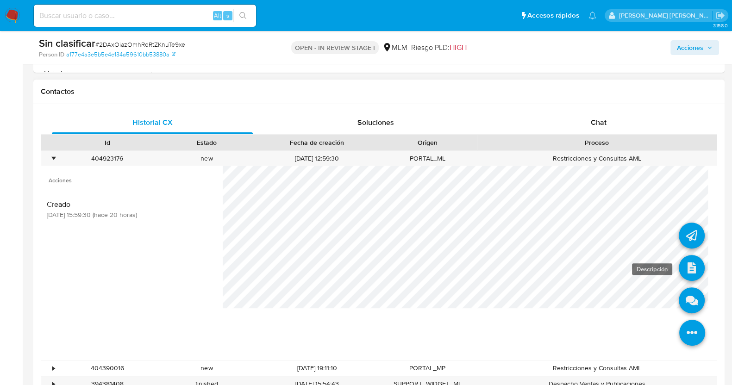
click at [682, 265] on icon at bounding box center [692, 268] width 26 height 26
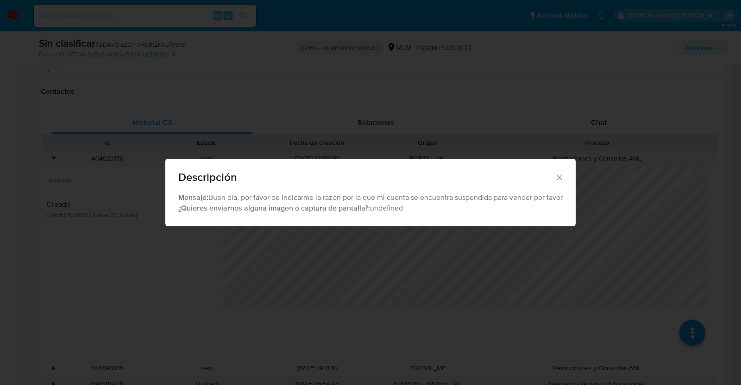
click at [563, 175] on icon "Cerrar" at bounding box center [559, 177] width 9 height 9
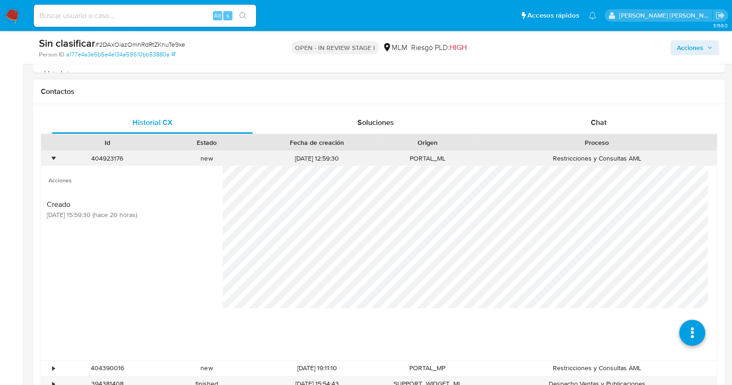
click at [54, 157] on div "•" at bounding box center [53, 158] width 2 height 9
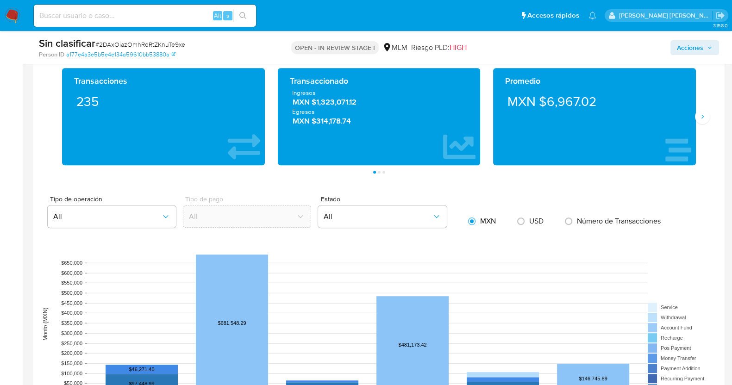
scroll to position [637, 0]
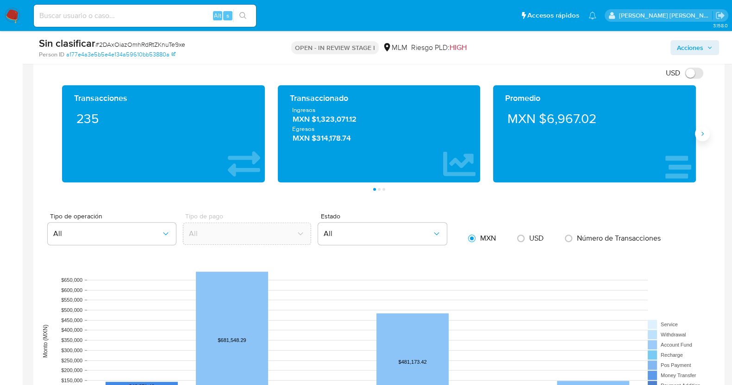
click at [702, 135] on icon "Siguiente" at bounding box center [702, 133] width 7 height 7
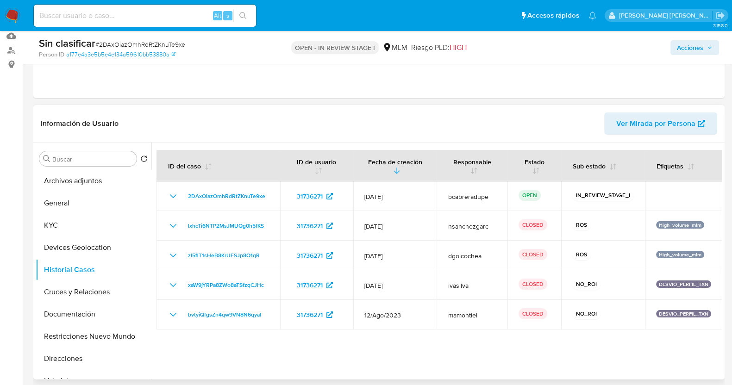
scroll to position [115, 0]
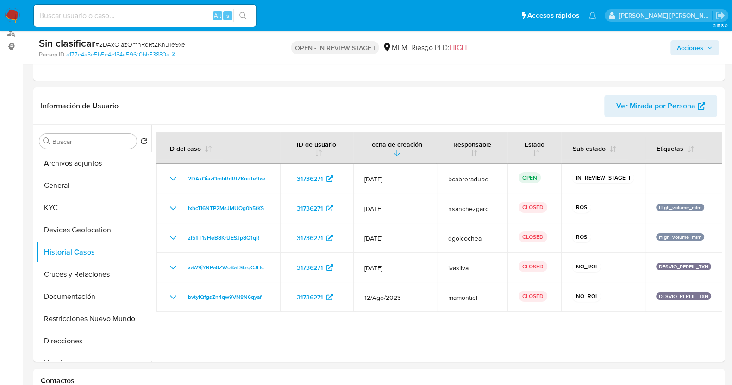
click at [707, 46] on icon "button" at bounding box center [710, 48] width 6 height 6
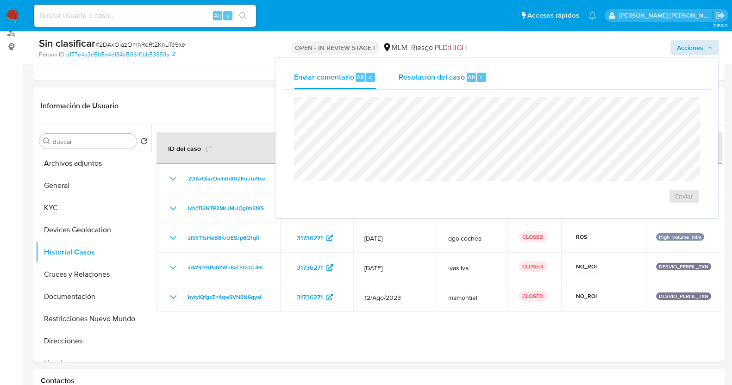
click at [434, 77] on span "Resolución del caso" at bounding box center [432, 76] width 66 height 11
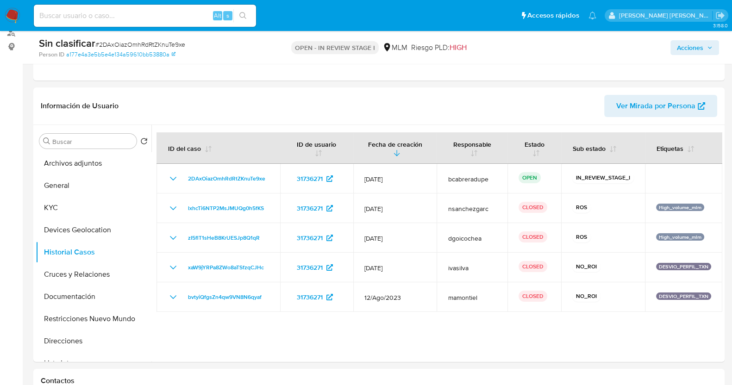
click at [696, 47] on span "Acciones" at bounding box center [690, 47] width 26 height 15
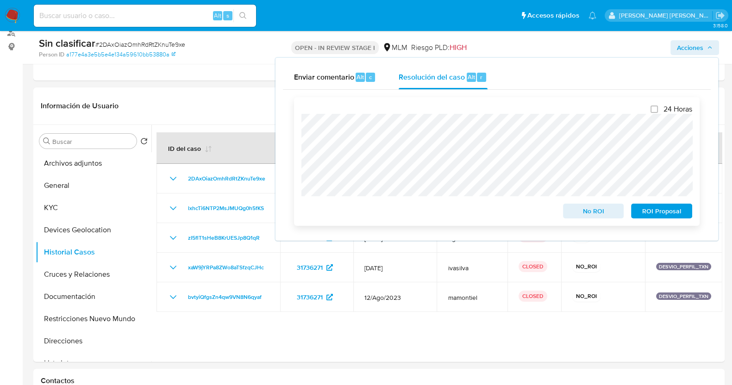
click at [606, 213] on span "No ROI" at bounding box center [594, 211] width 48 height 13
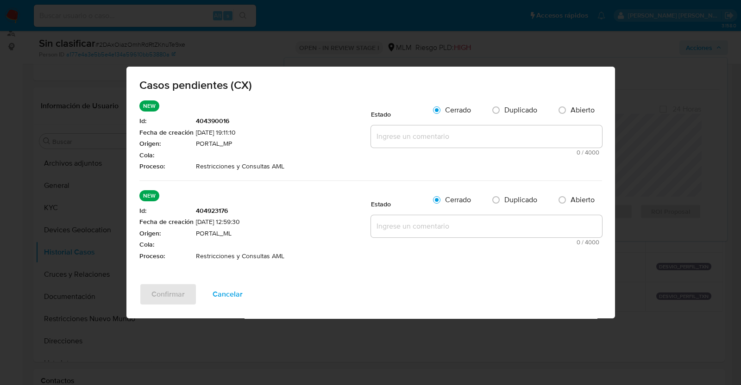
click at [405, 142] on textarea at bounding box center [486, 136] width 231 height 22
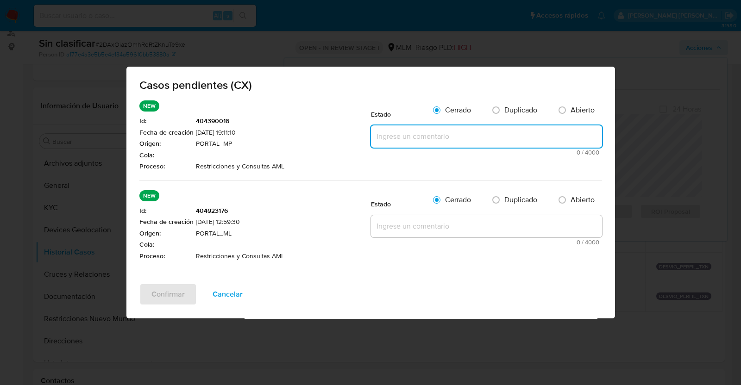
paste textarea "SE VALIDA CASO CX CLIENTE CON RESTRICCION POR OPERATIVA INUSUAL, SE MANTIENE RE…"
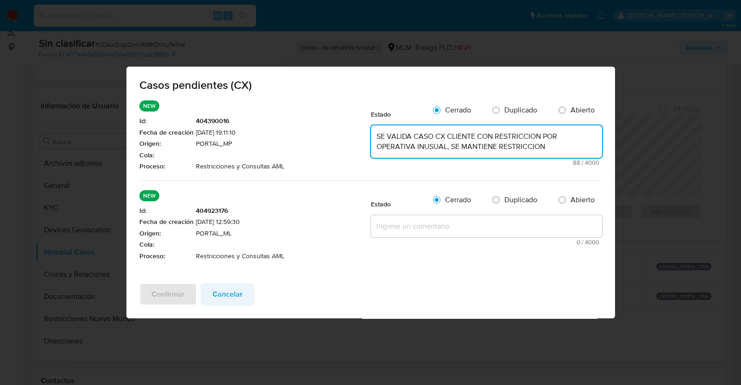
type textarea "SE VALIDA CASO CX CLIENTE CON RESTRICCION POR OPERATIVA INUSUAL, SE MANTIENE RE…"
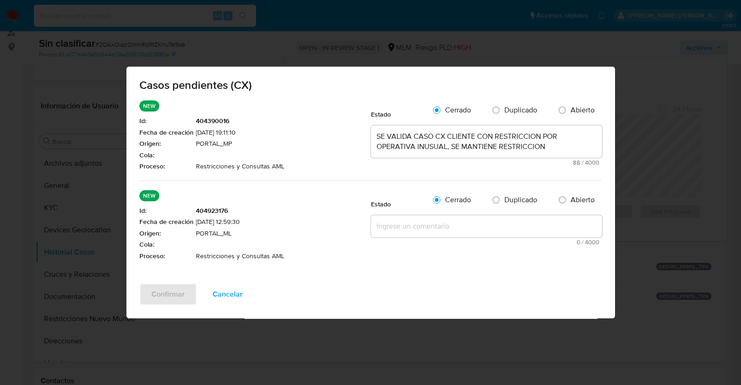
drag, startPoint x: 234, startPoint y: 289, endPoint x: 237, endPoint y: 276, distance: 12.5
click at [235, 289] on span "Cancelar" at bounding box center [228, 294] width 30 height 20
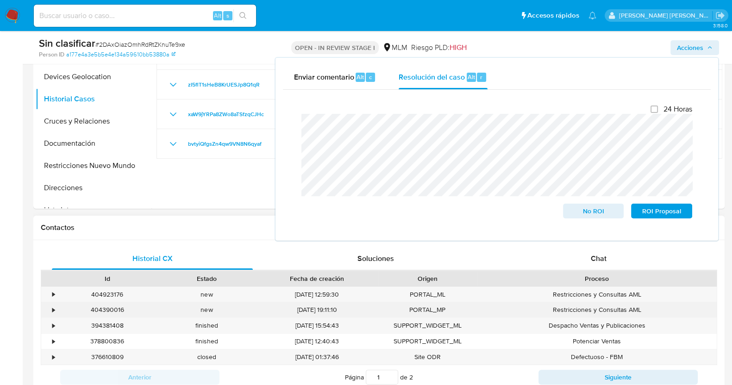
scroll to position [347, 0]
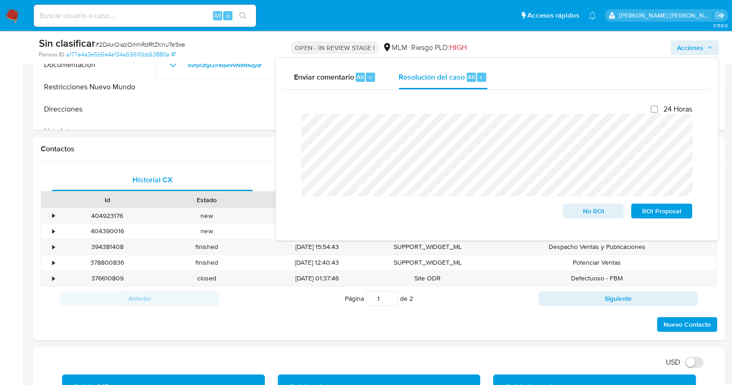
click at [696, 38] on div "Acciones Enviar comentario Alt c Resolución del caso Alt r Cierre de caso 24 Ho…" at bounding box center [607, 48] width 224 height 22
click at [694, 50] on span "Acciones" at bounding box center [690, 47] width 26 height 15
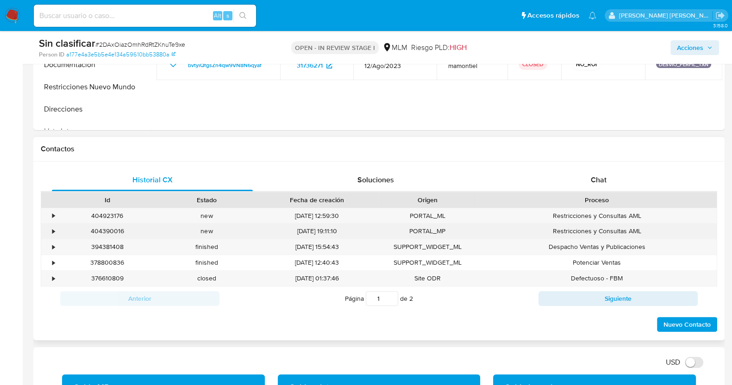
click at [53, 230] on div "•" at bounding box center [53, 231] width 2 height 9
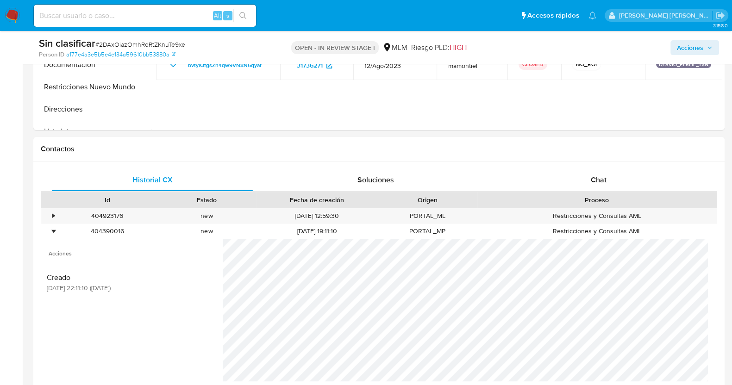
scroll to position [405, 0]
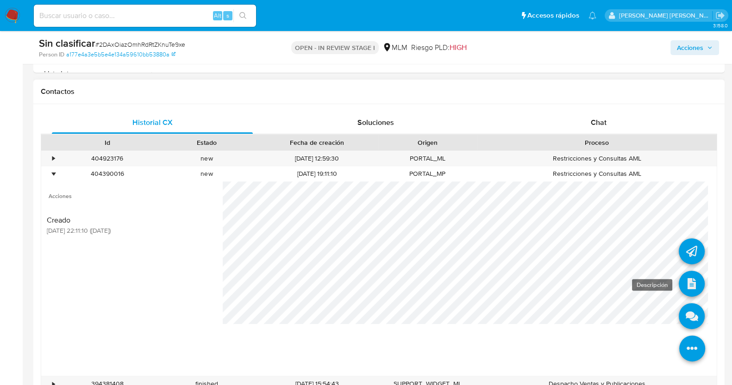
click at [686, 285] on icon at bounding box center [692, 284] width 26 height 26
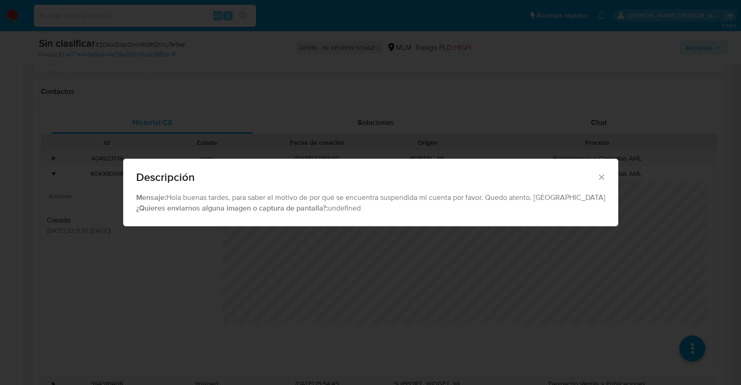
click at [599, 175] on icon "Cerrar" at bounding box center [601, 177] width 5 height 5
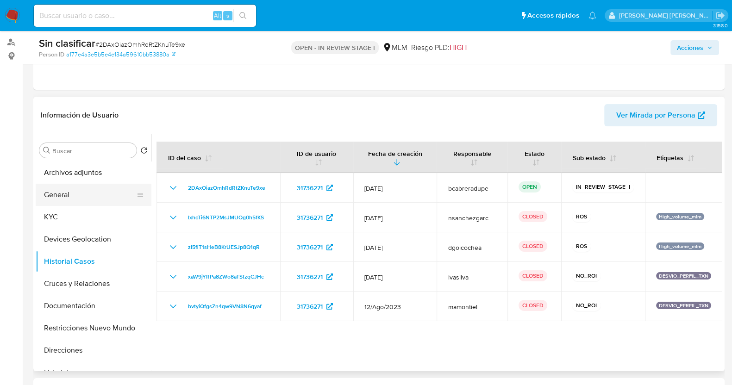
scroll to position [115, 0]
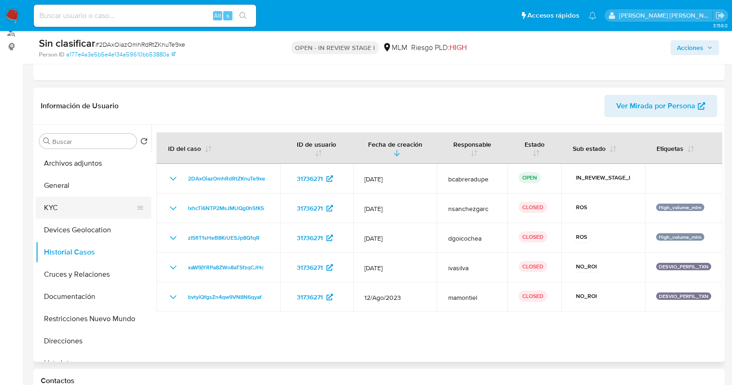
drag, startPoint x: 79, startPoint y: 209, endPoint x: 103, endPoint y: 207, distance: 24.7
click at [79, 209] on button "KYC" at bounding box center [90, 208] width 108 height 22
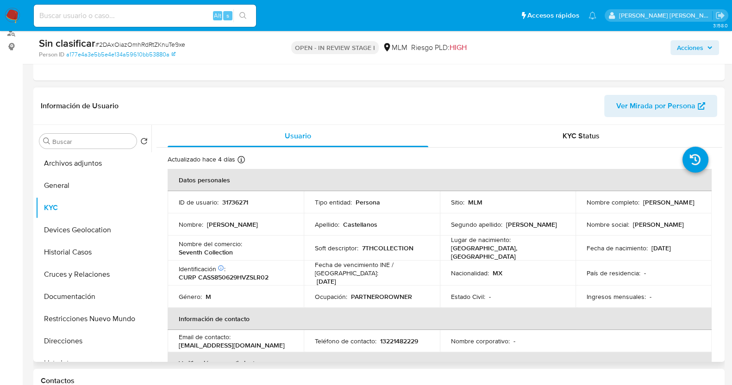
scroll to position [57, 0]
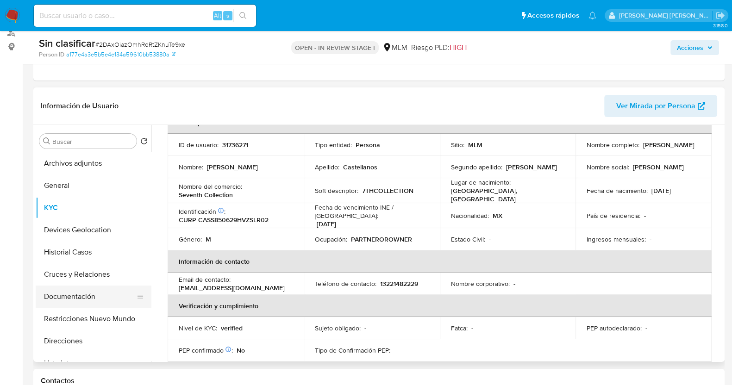
click at [72, 293] on button "Documentación" at bounding box center [90, 297] width 108 height 22
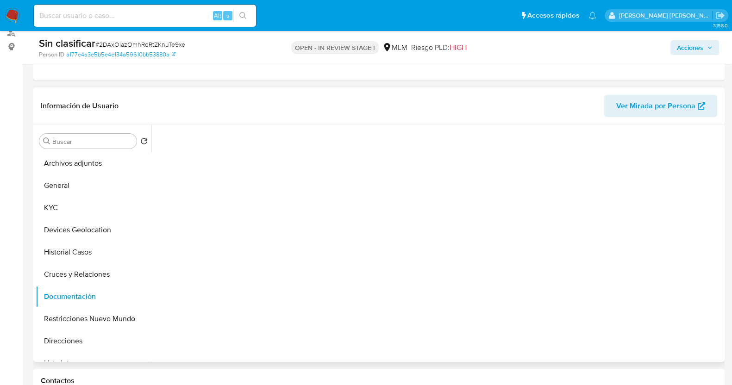
scroll to position [0, 0]
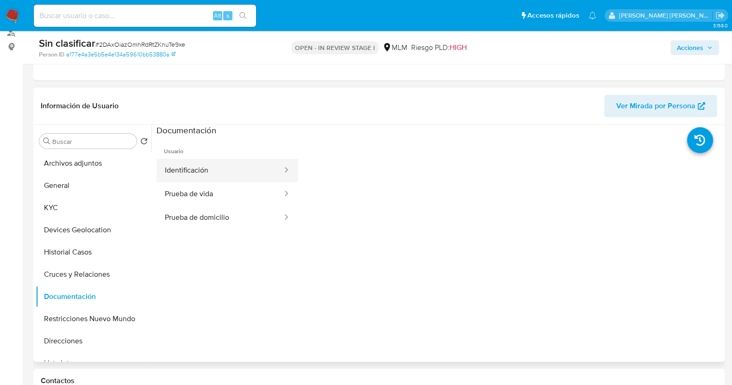
click at [241, 177] on button "Identificación" at bounding box center [220, 171] width 127 height 24
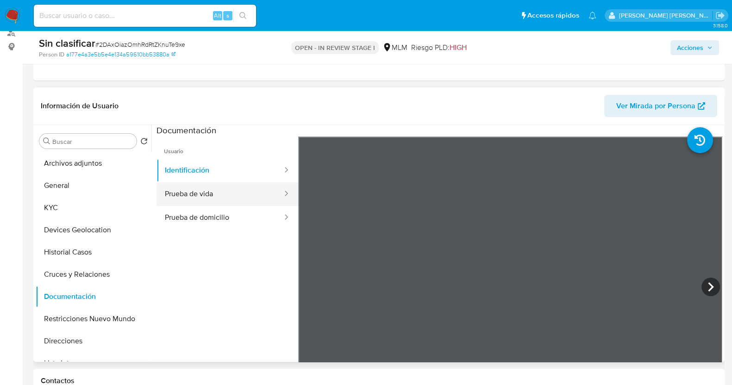
click at [225, 194] on button "Prueba de vida" at bounding box center [220, 194] width 127 height 24
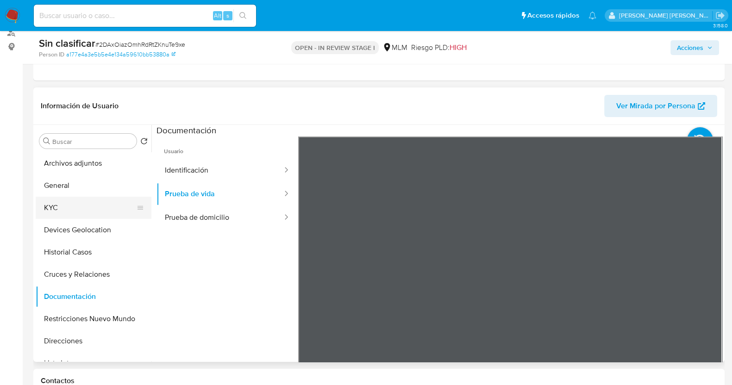
click at [55, 206] on button "KYC" at bounding box center [90, 208] width 108 height 22
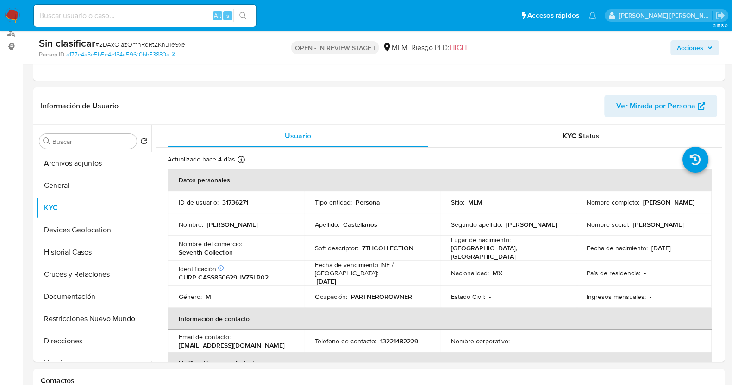
click at [685, 49] on span "Acciones" at bounding box center [690, 47] width 26 height 15
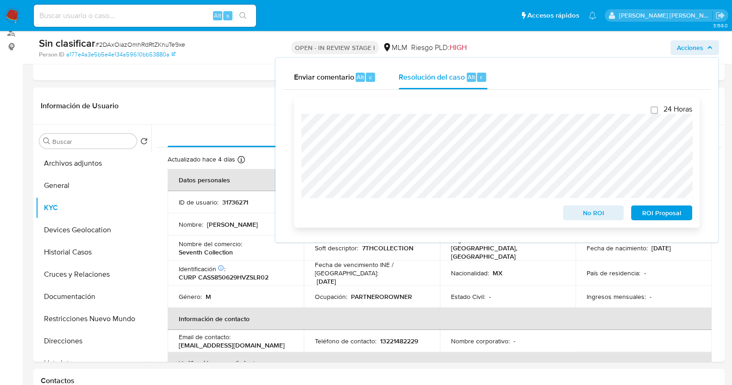
click at [593, 215] on span "No ROI" at bounding box center [594, 213] width 48 height 13
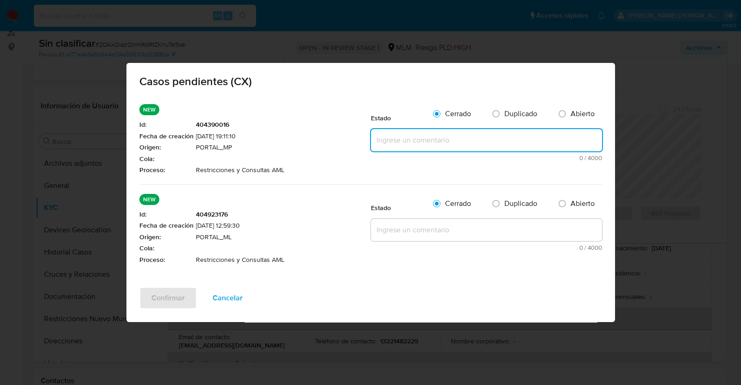
click at [404, 142] on textarea at bounding box center [486, 140] width 231 height 22
paste textarea "SE VALIDA CASO CX CLIENTE CON RESTRICCION POR OPERATIVA INUSUAL, SE MANTIENE RE…"
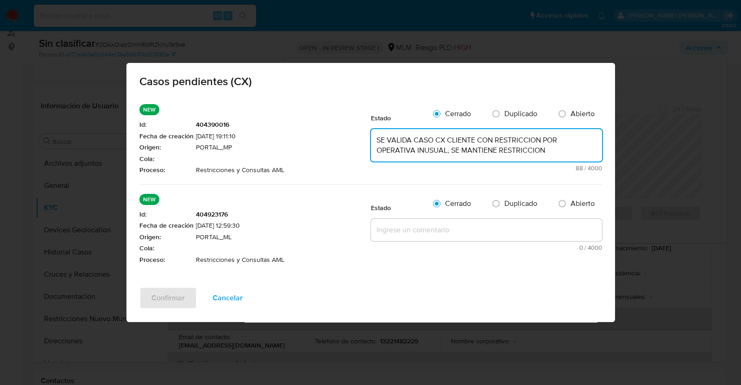
type textarea "SE VALIDA CASO CX CLIENTE CON RESTRICCION POR OPERATIVA INUSUAL, SE MANTIENE RE…"
click at [433, 232] on textarea at bounding box center [486, 230] width 231 height 22
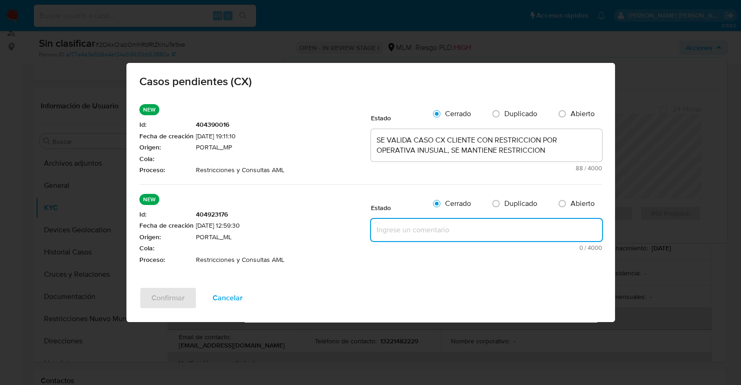
paste textarea "SE VALIDA CASO CX CLIENTE CON RESTRICCION POR OPERATIVA INUSUAL, SE MANTIENE RE…"
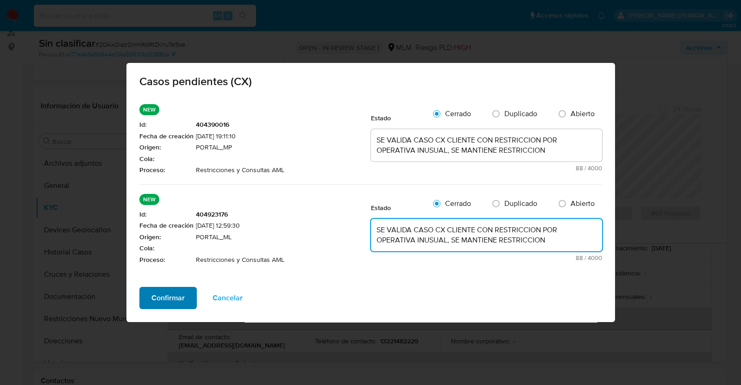
type textarea "SE VALIDA CASO CX CLIENTE CON RESTRICCION POR OPERATIVA INUSUAL, SE MANTIENE RE…"
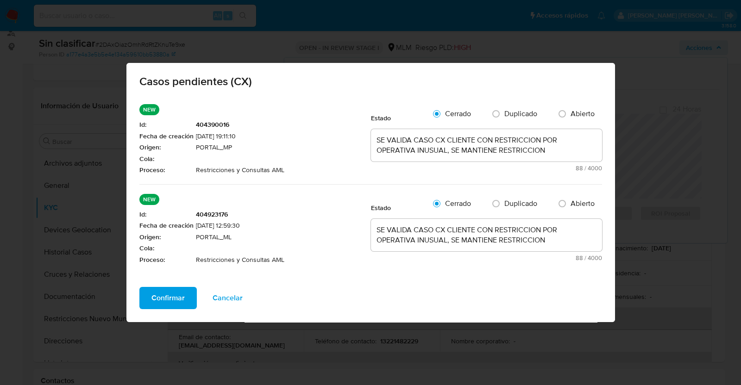
click at [171, 295] on span "Confirmar" at bounding box center [167, 298] width 33 height 20
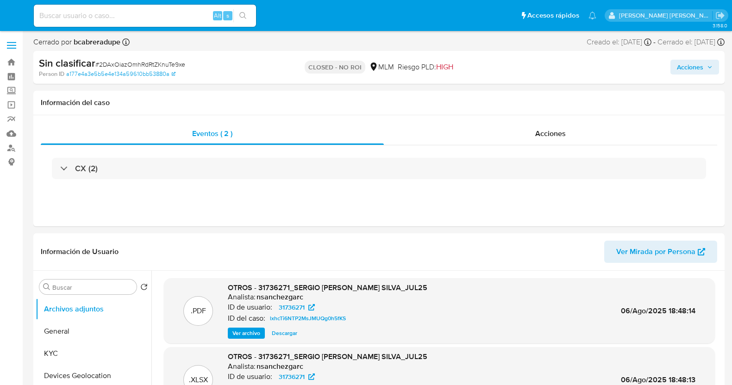
select select "10"
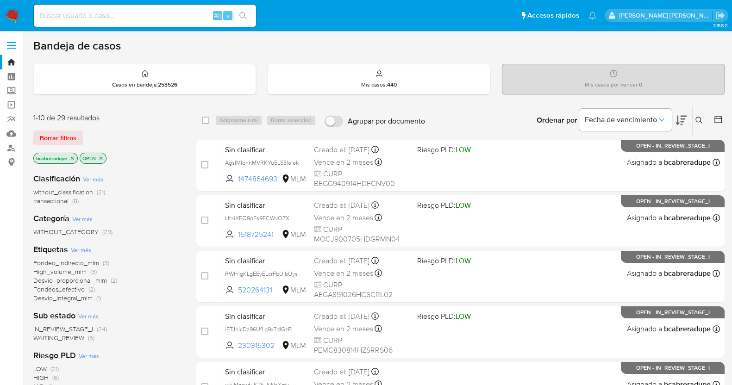
click at [78, 192] on span "without_classification" at bounding box center [63, 192] width 60 height 9
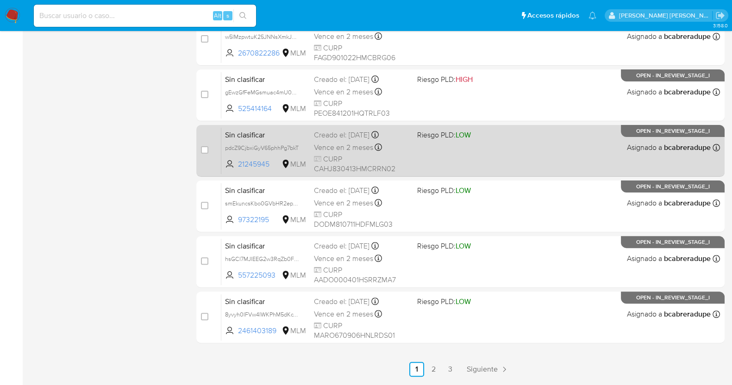
scroll to position [378, 0]
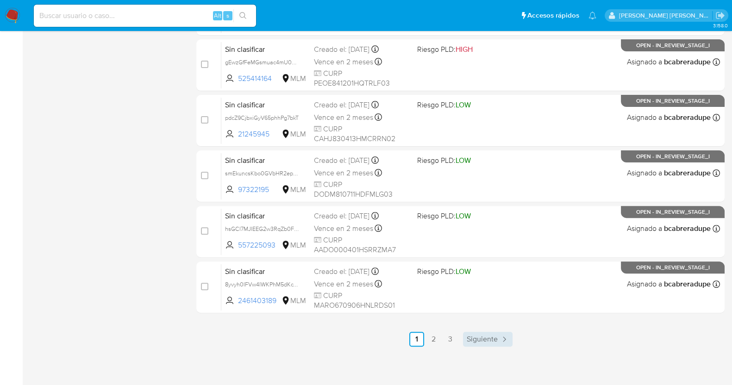
click at [491, 332] on link "Siguiente" at bounding box center [488, 339] width 50 height 15
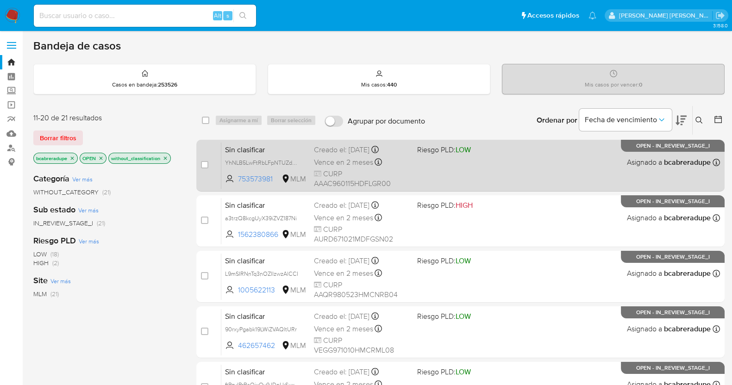
click at [355, 156] on div "Vence en 2 meses Vence el [DATE] 14:57:50" at bounding box center [362, 162] width 96 height 13
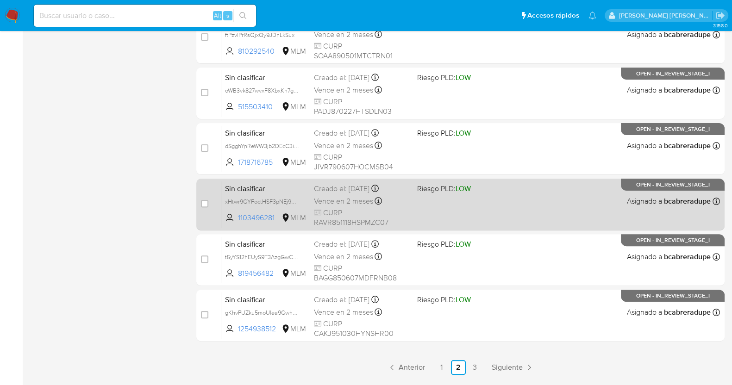
scroll to position [378, 0]
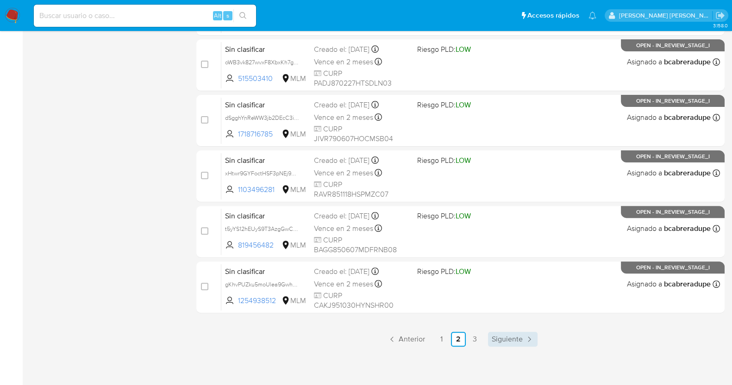
click at [492, 338] on span "Siguiente" at bounding box center [507, 339] width 31 height 7
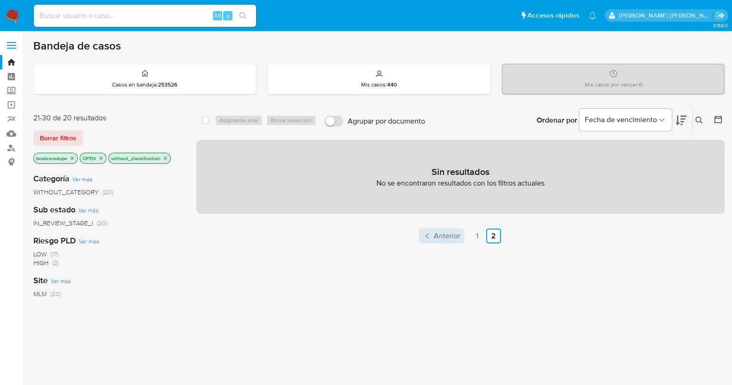
click at [441, 236] on span "Anterior" at bounding box center [447, 235] width 26 height 7
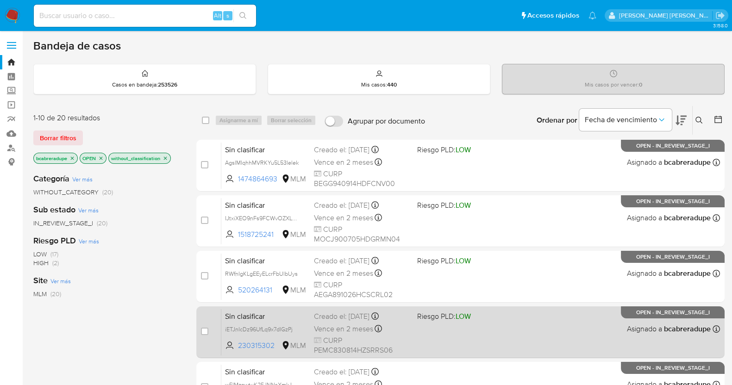
click at [347, 318] on div "Creado el: 03/09/2025 Creado el: 03/09/2025 21:57:00" at bounding box center [362, 317] width 96 height 10
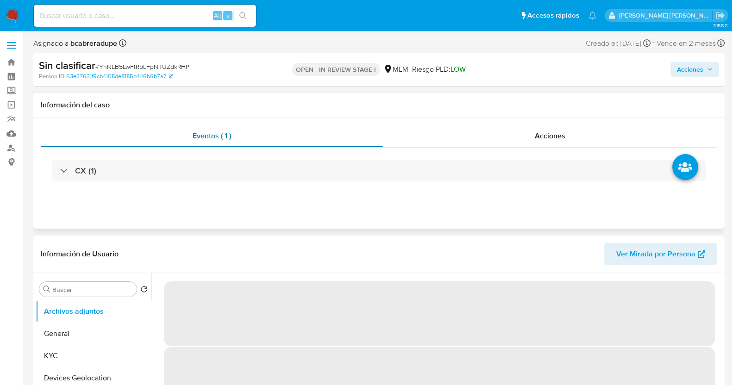
select select "10"
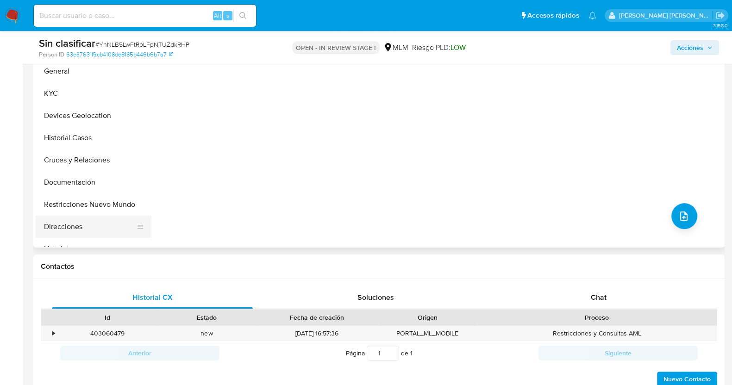
scroll to position [231, 0]
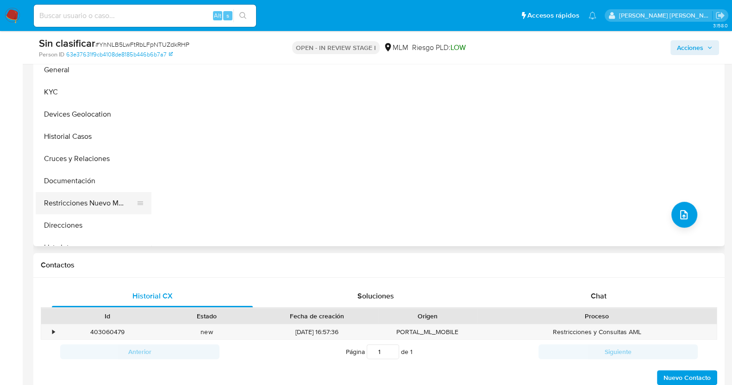
click at [104, 206] on button "Restricciones Nuevo Mundo" at bounding box center [90, 203] width 108 height 22
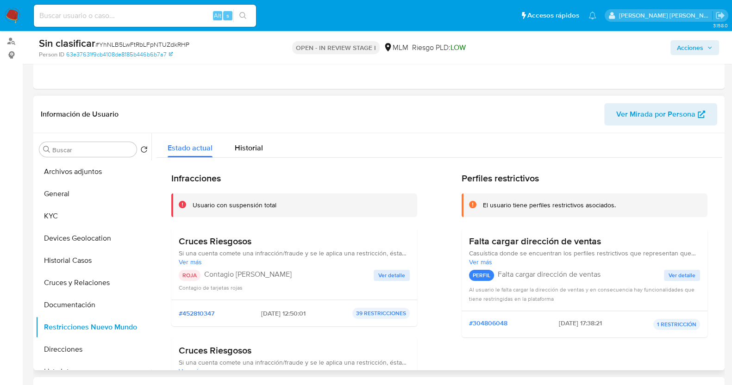
scroll to position [174, 0]
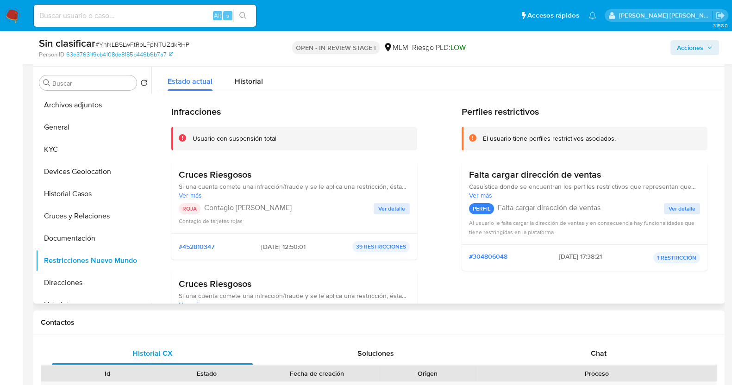
click at [390, 207] on span "Ver detalle" at bounding box center [391, 208] width 27 height 9
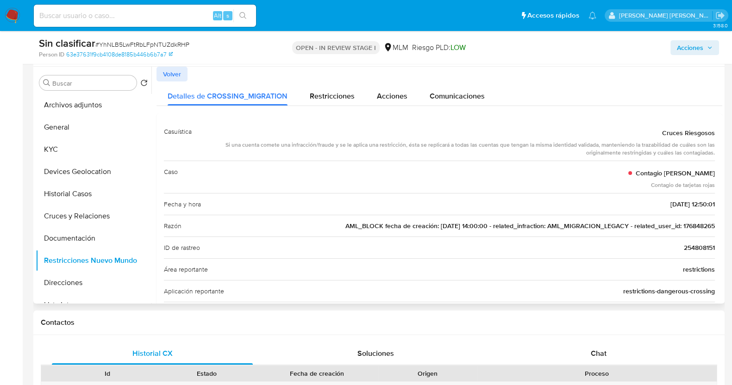
click at [704, 225] on span "AML_BLOCK fecha de creación: [DATE] 14:00:00 - related_infraction: AML_MIGRACIO…" at bounding box center [530, 225] width 370 height 9
click at [704, 226] on span "AML_BLOCK fecha de creación: [DATE] 14:00:00 - related_infraction: AML_MIGRACIO…" at bounding box center [530, 225] width 370 height 9
click at [691, 46] on span "Acciones" at bounding box center [690, 47] width 26 height 15
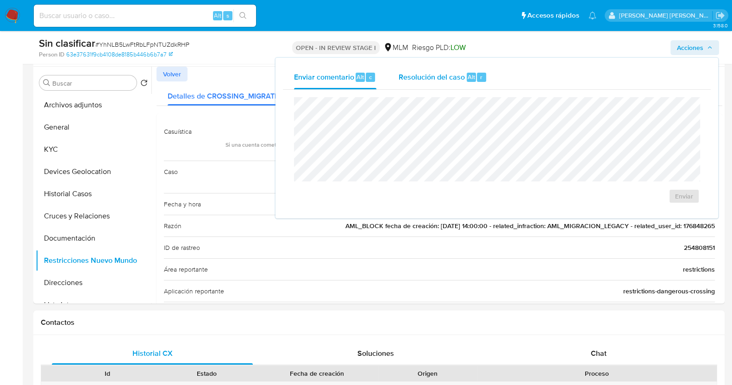
click at [426, 84] on div "Resolución del caso Alt r" at bounding box center [443, 77] width 88 height 24
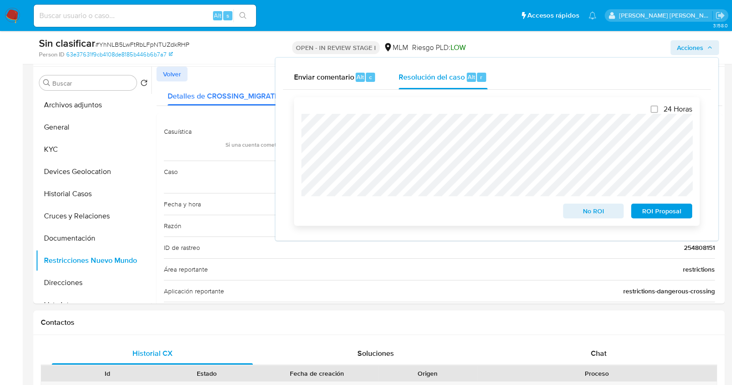
click at [594, 214] on span "No ROI" at bounding box center [594, 211] width 48 height 13
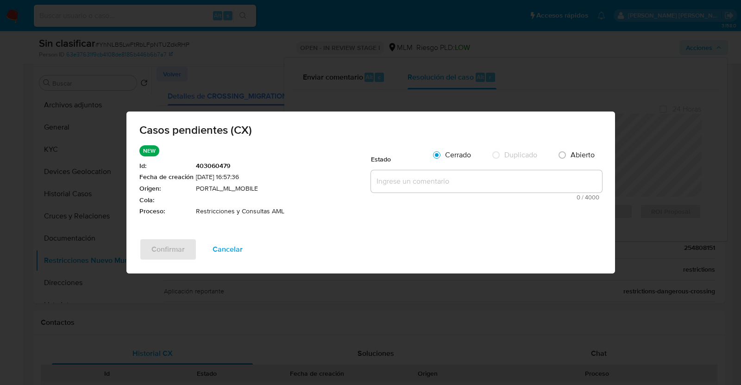
click at [447, 187] on textarea at bounding box center [486, 181] width 231 height 22
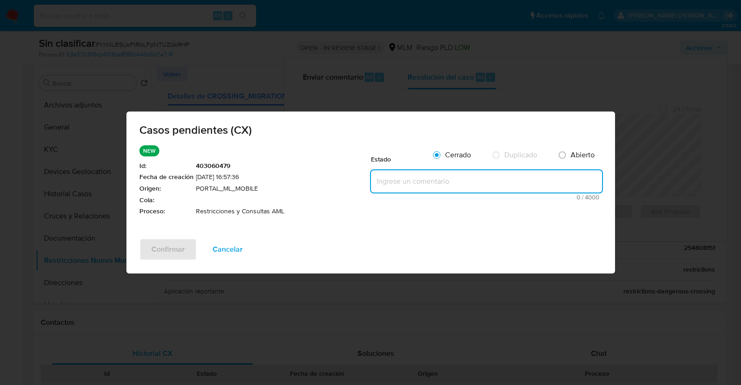
paste textarea "SE VALIDA CASO CX CLIENTE CUENTA CON RESTRICCION, NO SE REACTIVA CUENTA"
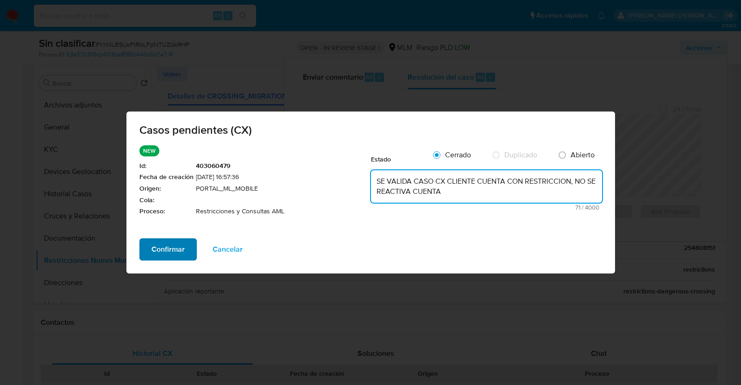
type textarea "SE VALIDA CASO CX CLIENTE CUENTA CON RESTRICCION, NO SE REACTIVA CUENTA"
click at [163, 251] on span "Confirmar" at bounding box center [167, 249] width 33 height 20
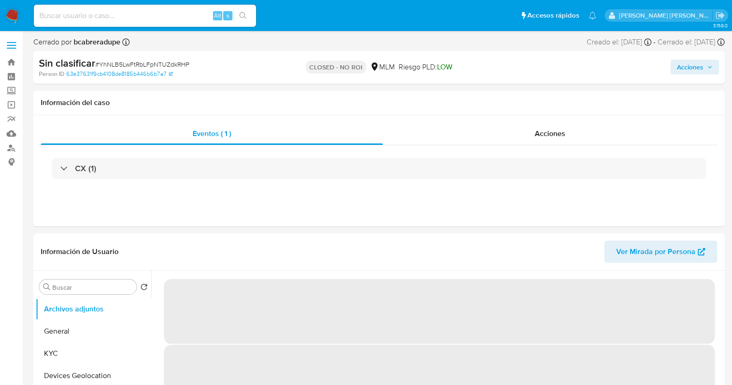
select select "10"
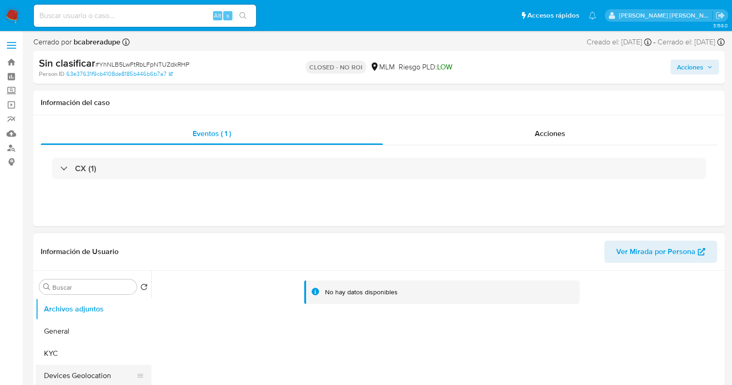
scroll to position [115, 0]
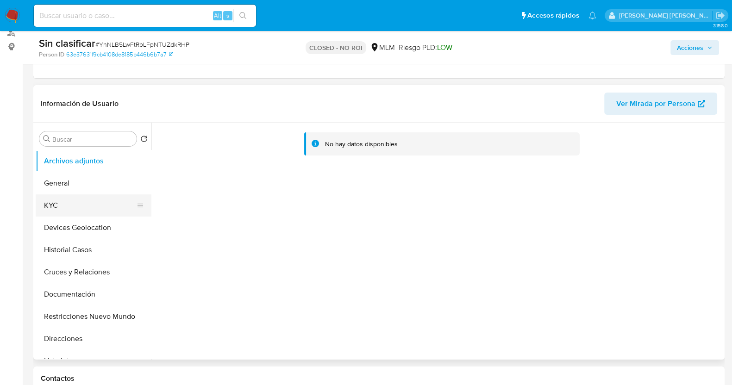
drag, startPoint x: 86, startPoint y: 242, endPoint x: 144, endPoint y: 203, distance: 70.0
click at [86, 243] on button "Historial Casos" at bounding box center [94, 250] width 116 height 22
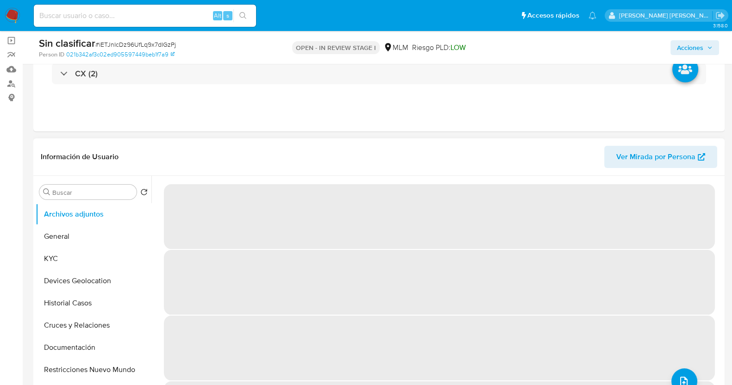
scroll to position [115, 0]
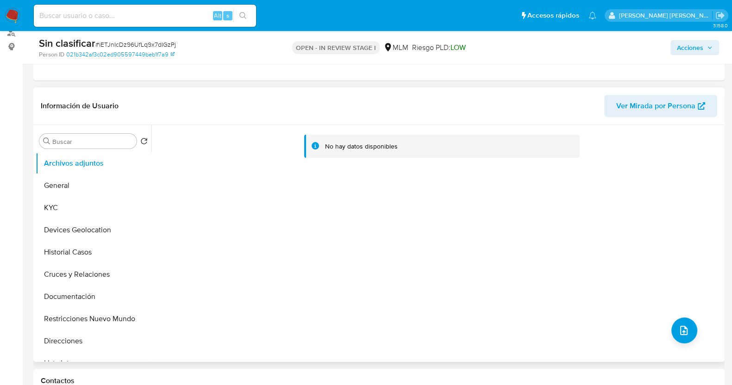
select select "10"
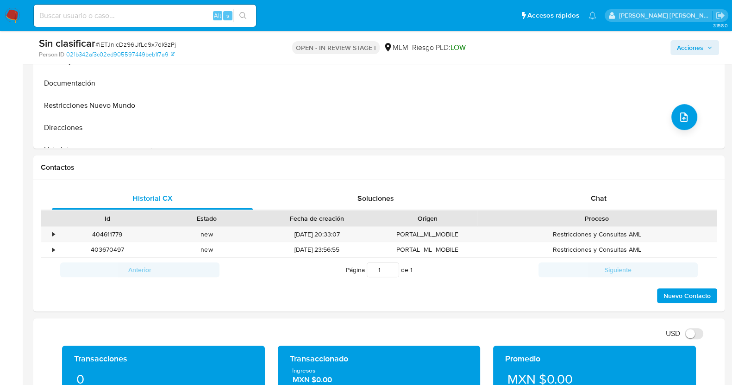
scroll to position [347, 0]
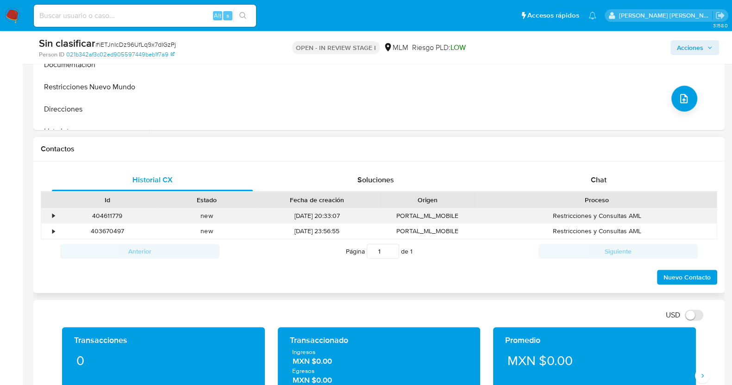
click at [55, 213] on div "•" at bounding box center [49, 215] width 16 height 15
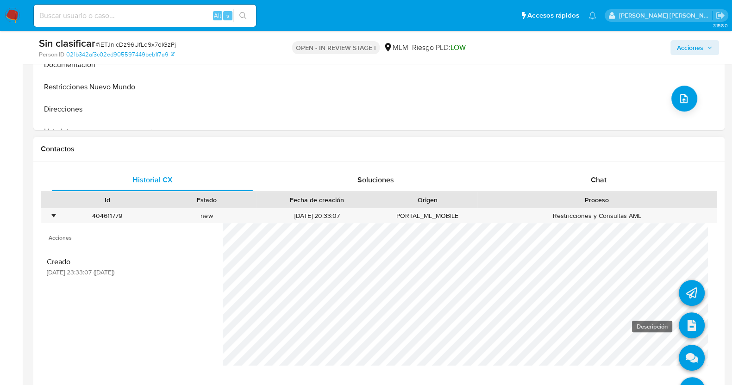
click at [681, 328] on icon at bounding box center [692, 326] width 26 height 26
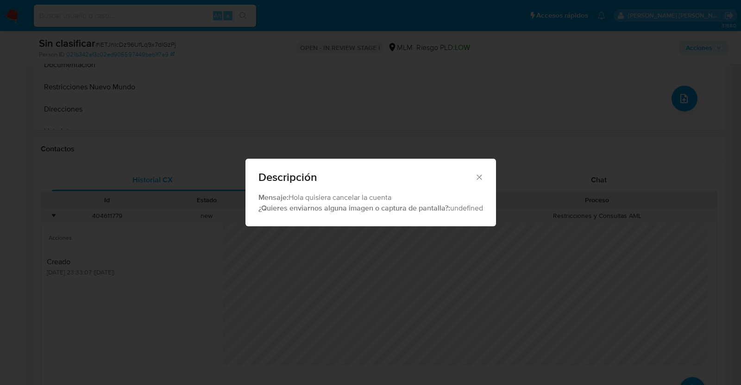
click at [480, 177] on icon "Cerrar" at bounding box center [479, 177] width 5 height 5
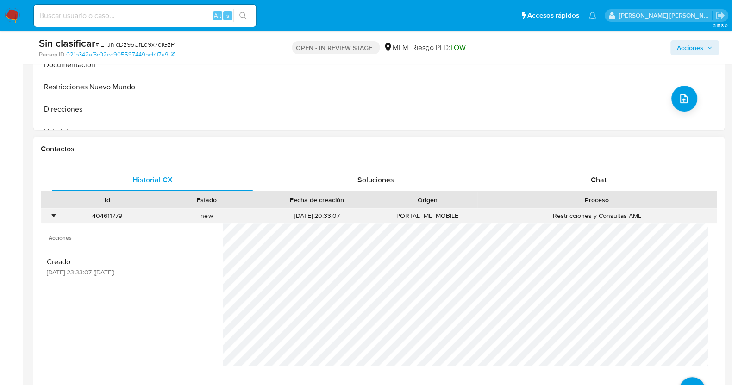
click at [57, 215] on div "404611779 Casos iETJnIcDz96UfLq9x7dIGzPj" at bounding box center [107, 215] width 100 height 15
click at [52, 214] on div "•" at bounding box center [53, 216] width 2 height 9
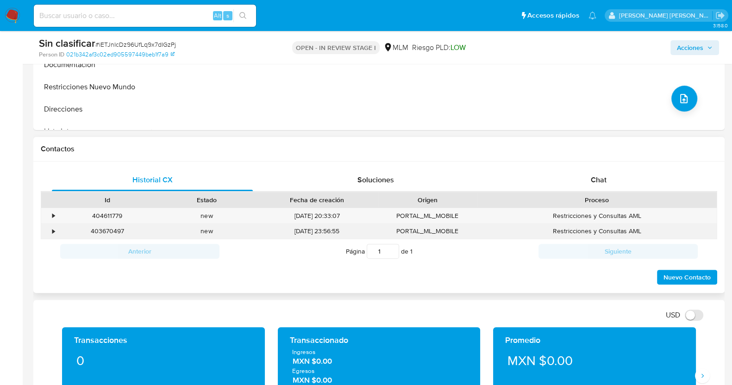
click at [52, 228] on div "•" at bounding box center [53, 231] width 2 height 9
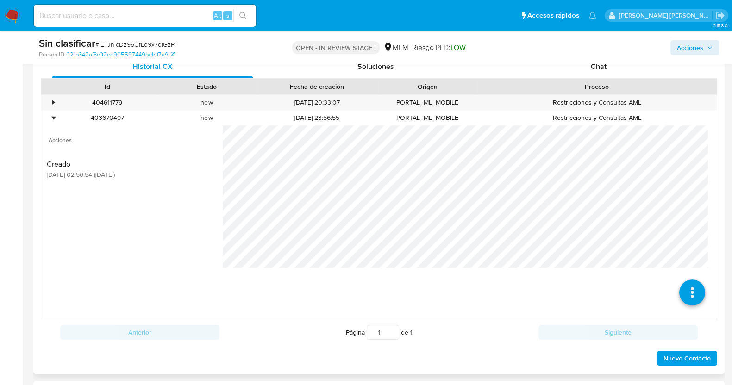
scroll to position [463, 0]
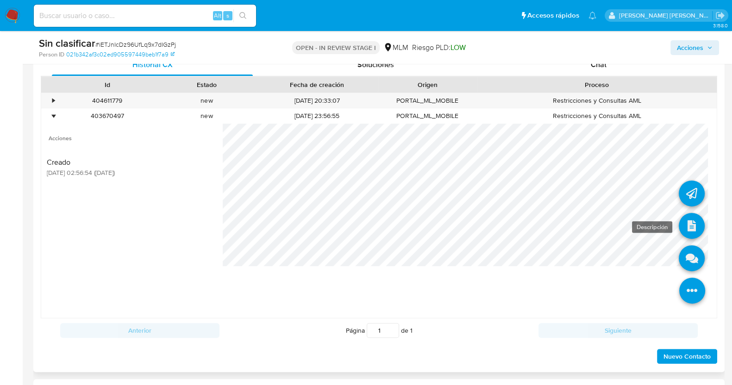
click at [683, 221] on icon at bounding box center [692, 226] width 26 height 26
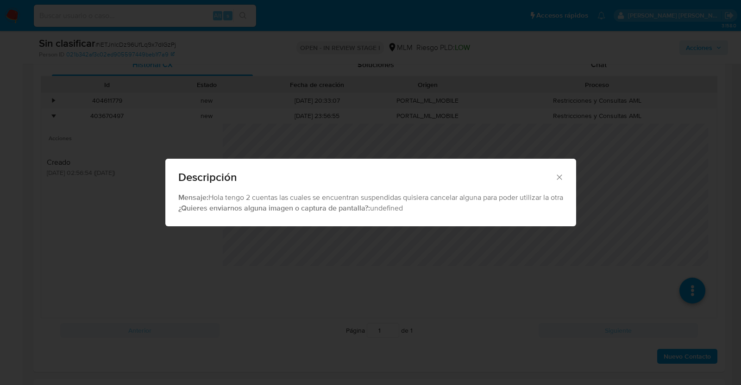
click at [563, 173] on icon "Cerrar" at bounding box center [559, 177] width 9 height 9
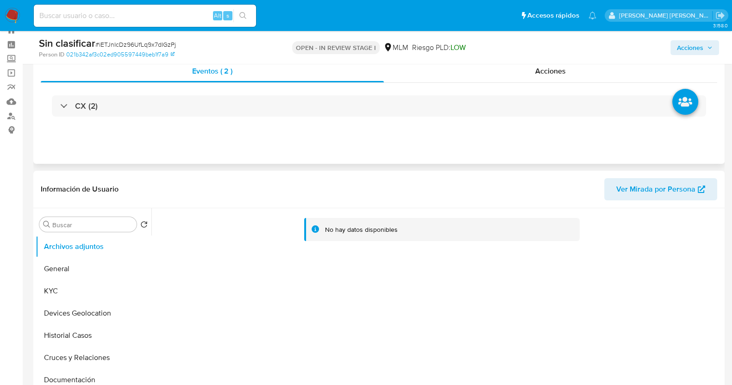
scroll to position [57, 0]
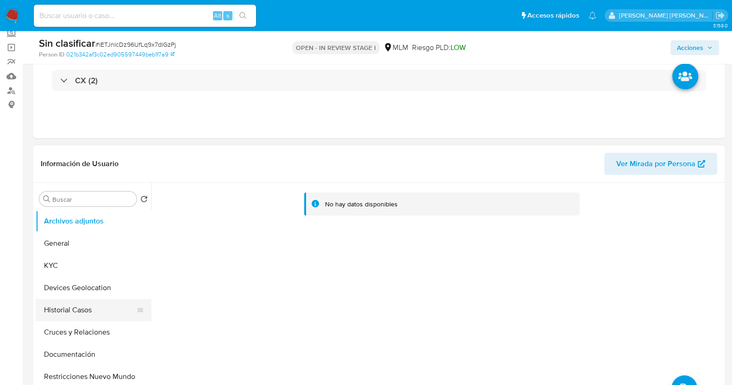
click at [60, 309] on button "Historial Casos" at bounding box center [90, 310] width 108 height 22
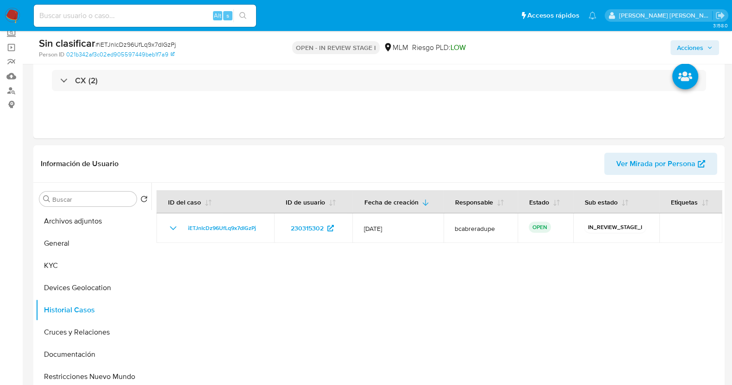
click at [701, 46] on span "Acciones" at bounding box center [690, 47] width 26 height 15
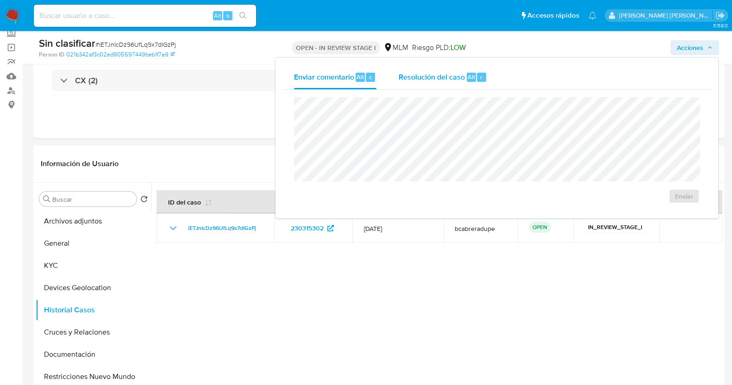
click at [445, 76] on span "Resolución del caso" at bounding box center [432, 76] width 66 height 11
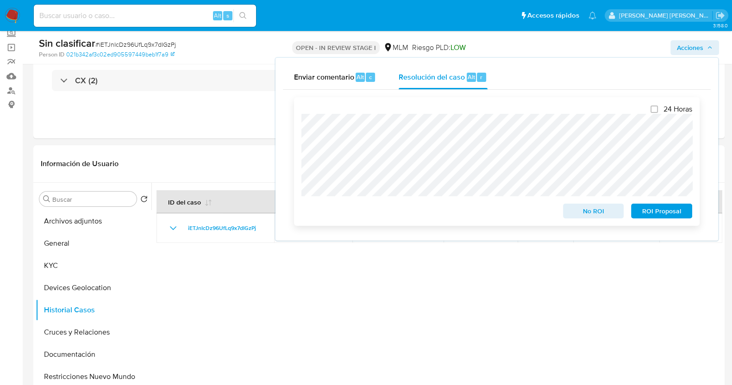
click at [580, 214] on span "No ROI" at bounding box center [594, 211] width 48 height 13
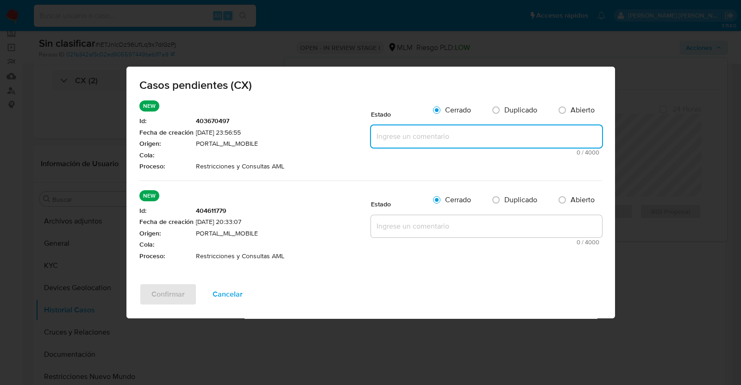
click at [390, 133] on textarea at bounding box center [486, 136] width 231 height 22
paste textarea "SE VALIDA CASO CX CLIENTE CUENTA CON RESTRICCION, NO SE REACTIVA CUENTA"
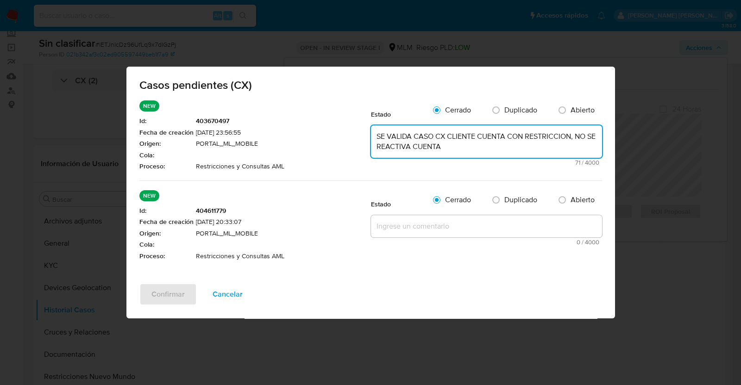
type textarea "SE VALIDA CASO CX CLIENTE CUENTA CON RESTRICCION, NO SE REACTIVA CUENTA"
click at [432, 228] on textarea at bounding box center [486, 226] width 231 height 22
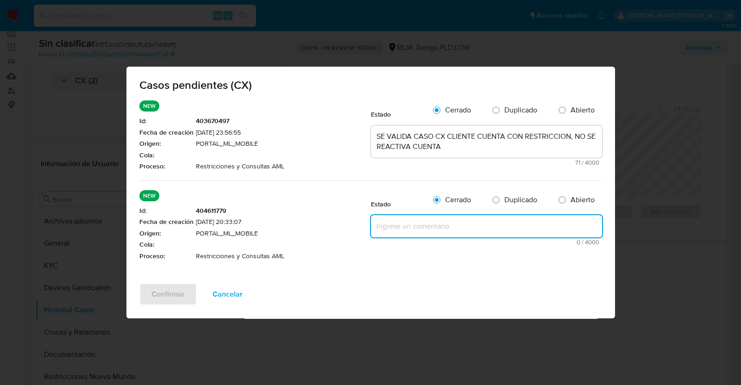
paste textarea "SE VALIDA CASO CX CLIENTE CUENTA CON RESTRICCION, NO SE REACTIVA CUENTA"
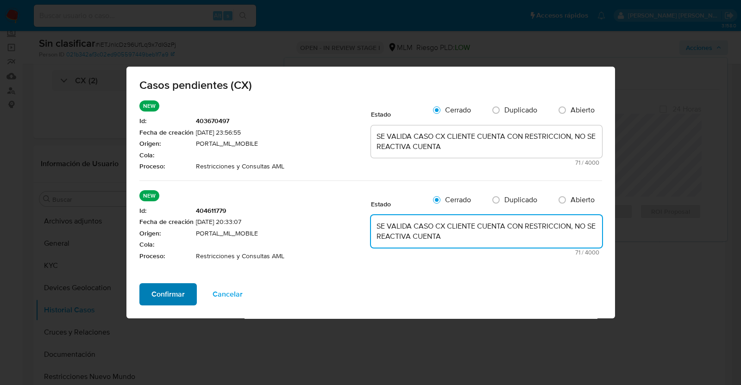
type textarea "SE VALIDA CASO CX CLIENTE CUENTA CON RESTRICCION, NO SE REACTIVA CUENTA"
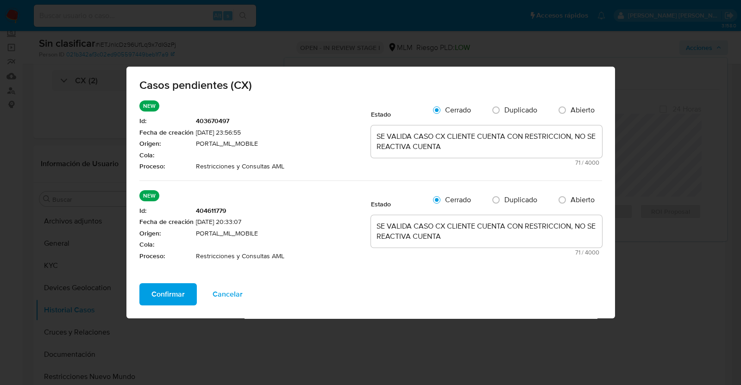
click at [176, 291] on span "Confirmar" at bounding box center [167, 294] width 33 height 20
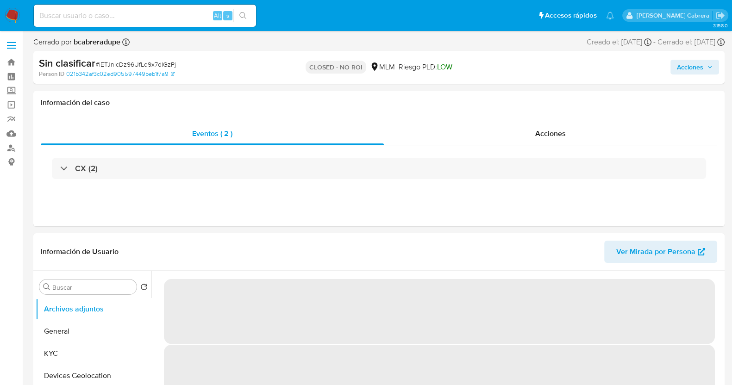
select select "10"
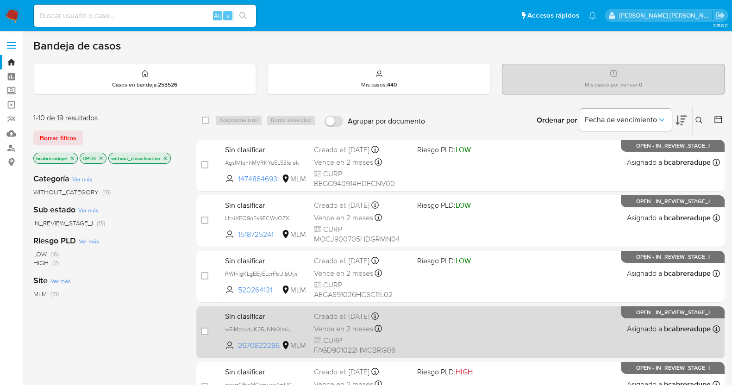
click at [334, 317] on div "Creado el: [DATE] Creado el: [DATE] 20:24:36" at bounding box center [362, 317] width 96 height 10
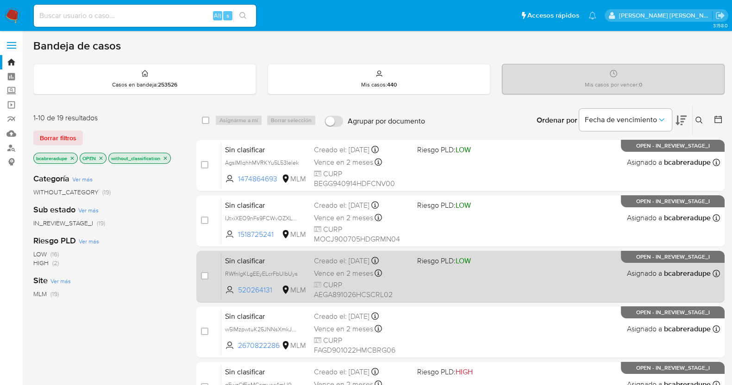
click at [334, 262] on div "Creado el: [DATE] Creado el: [DATE] 17:14:51" at bounding box center [362, 261] width 96 height 10
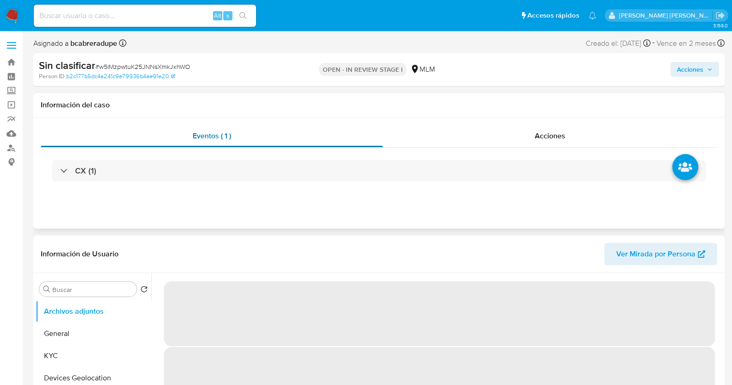
select select "10"
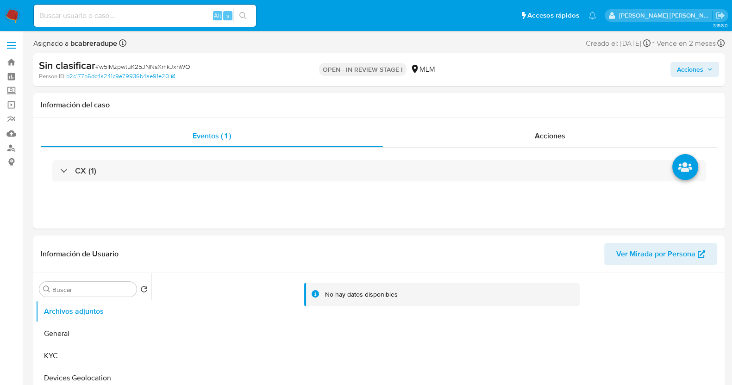
click at [702, 65] on span "Acciones" at bounding box center [690, 69] width 26 height 15
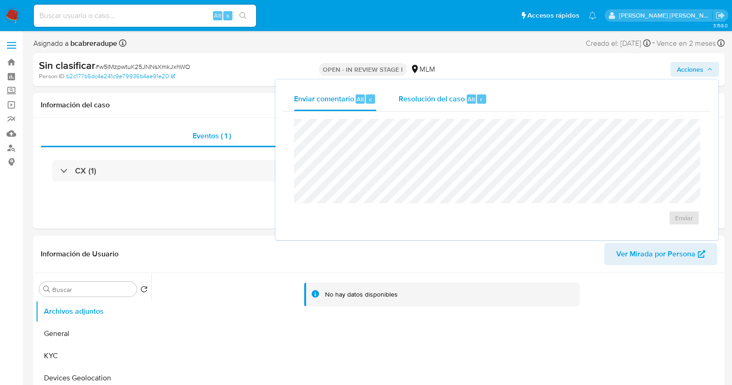
click at [395, 98] on button "Resolución del caso Alt r" at bounding box center [443, 99] width 111 height 24
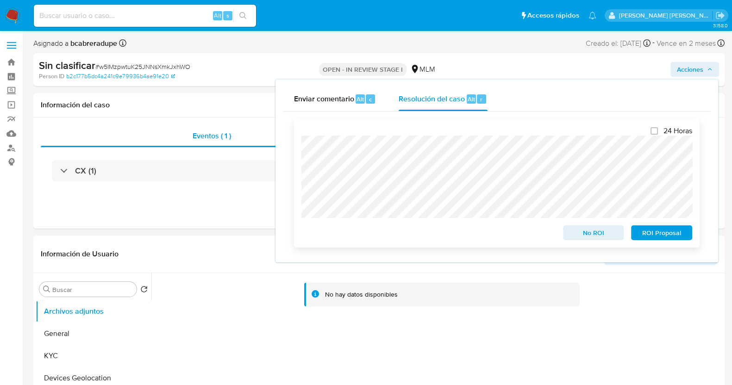
click at [598, 234] on span "No ROI" at bounding box center [594, 232] width 48 height 13
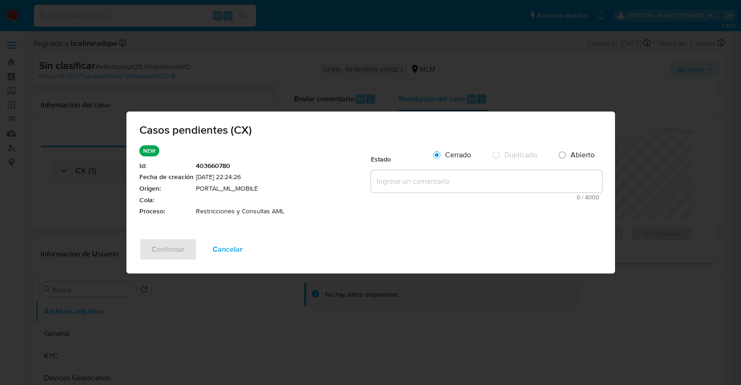
click at [421, 175] on textarea at bounding box center [486, 181] width 231 height 22
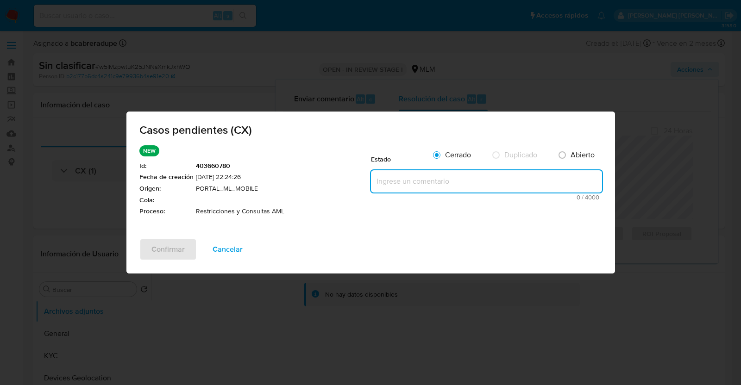
paste textarea "SE VALIDA CASO CX CLIENTE CUENTA CON RESTRICCION, NO SE REACTIVA CUENTA"
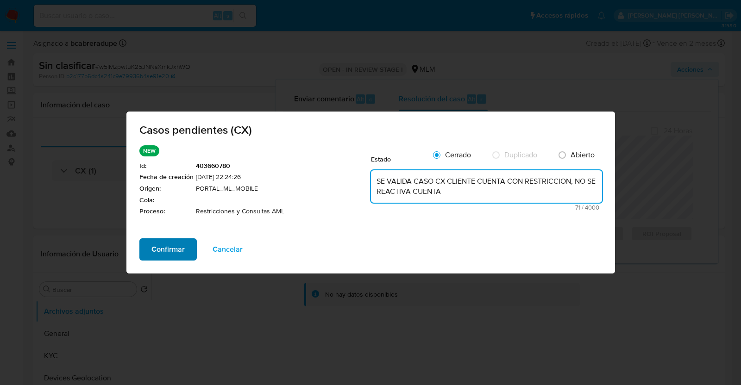
type textarea "SE VALIDA CASO CX CLIENTE CUENTA CON RESTRICCION, NO SE REACTIVA CUENTA"
click at [161, 253] on span "Confirmar" at bounding box center [167, 249] width 33 height 20
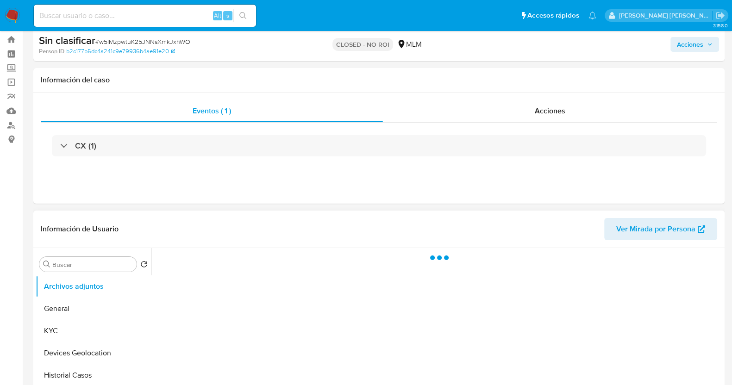
scroll to position [57, 0]
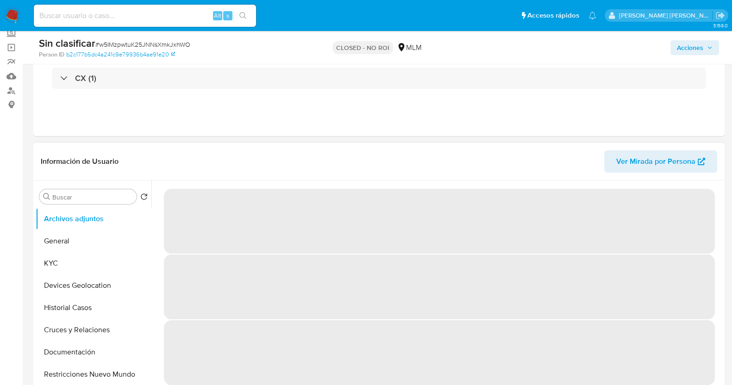
select select "10"
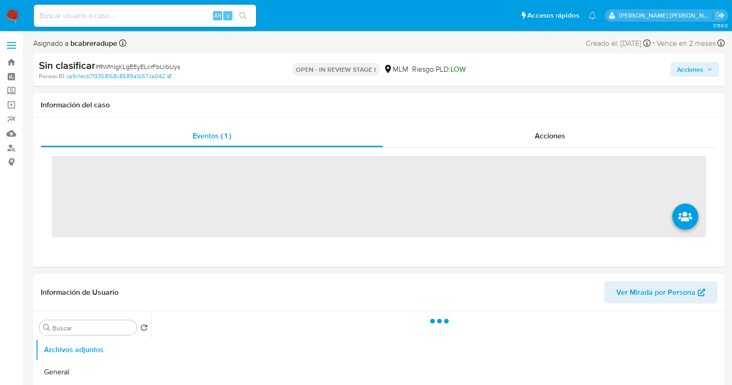
click at [709, 70] on icon "button" at bounding box center [710, 70] width 6 height 6
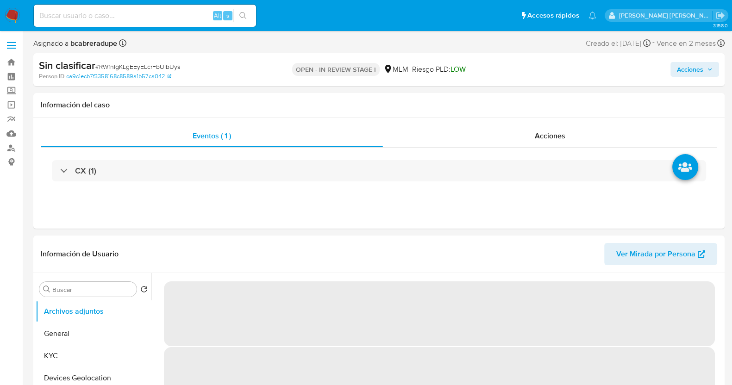
click at [689, 68] on span "Acciones" at bounding box center [690, 69] width 26 height 15
select select "10"
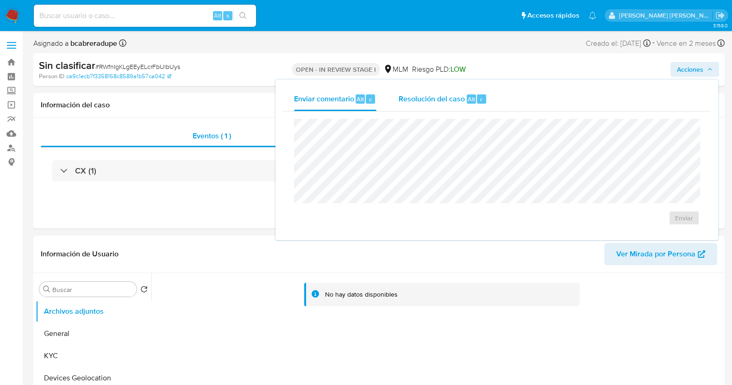
click at [456, 101] on span "Resolución del caso" at bounding box center [432, 99] width 66 height 11
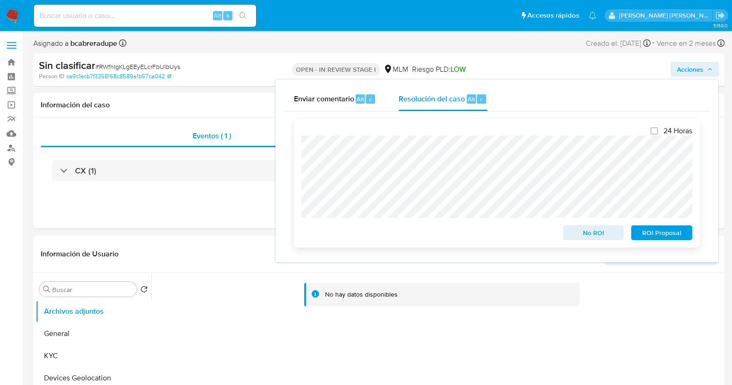
click at [598, 232] on span "No ROI" at bounding box center [594, 232] width 48 height 13
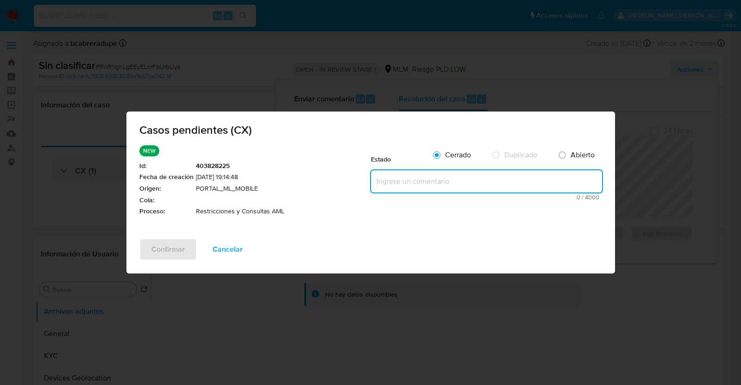
click at [412, 180] on textarea at bounding box center [486, 181] width 231 height 22
paste textarea "SE VALIDA CASO CX CLIENTE CUENTA CON RESTRICCION, NO SE REACTIVA CUENTA"
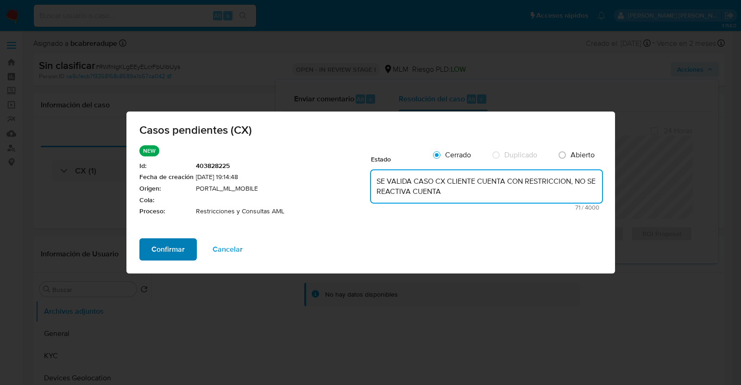
type textarea "SE VALIDA CASO CX CLIENTE CUENTA CON RESTRICCION, NO SE REACTIVA CUENTA"
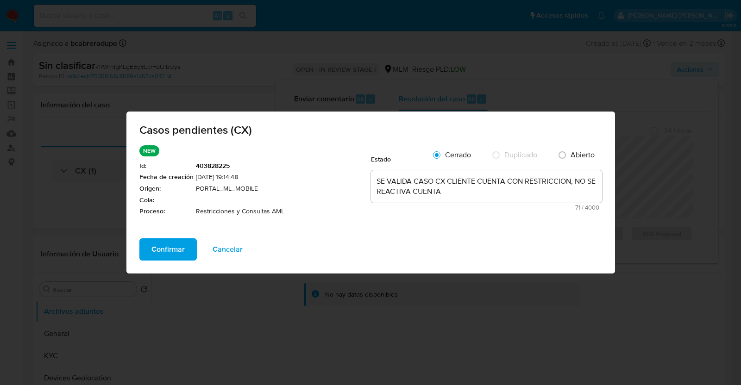
click at [167, 246] on span "Confirmar" at bounding box center [167, 249] width 33 height 20
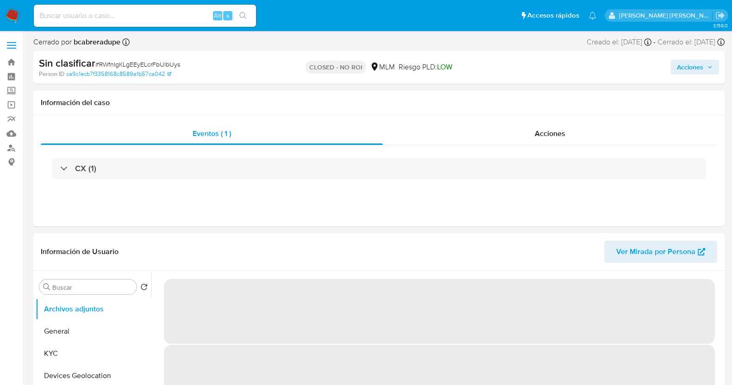
select select "10"
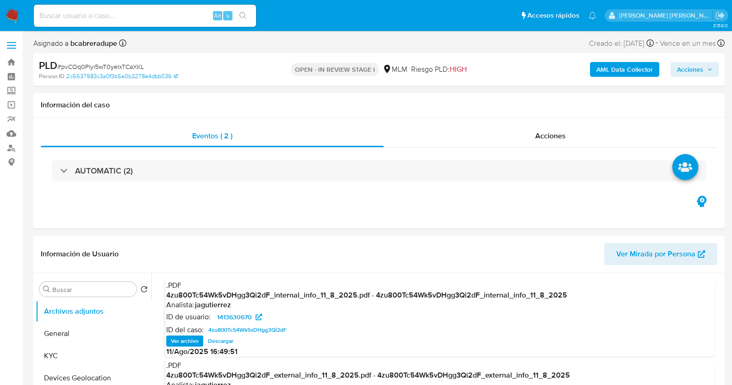
select select "10"
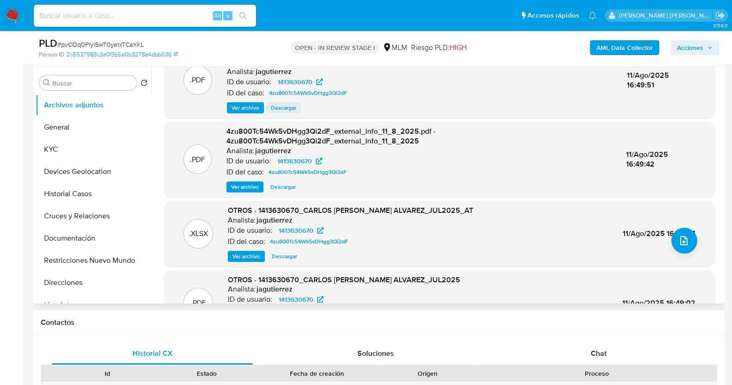
scroll to position [98, 0]
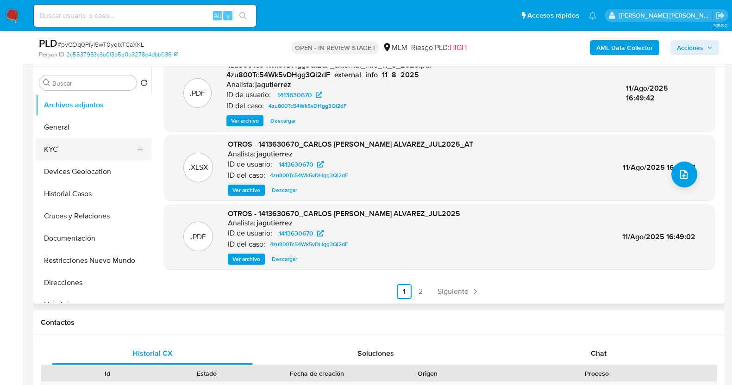
click at [70, 152] on button "KYC" at bounding box center [90, 149] width 108 height 22
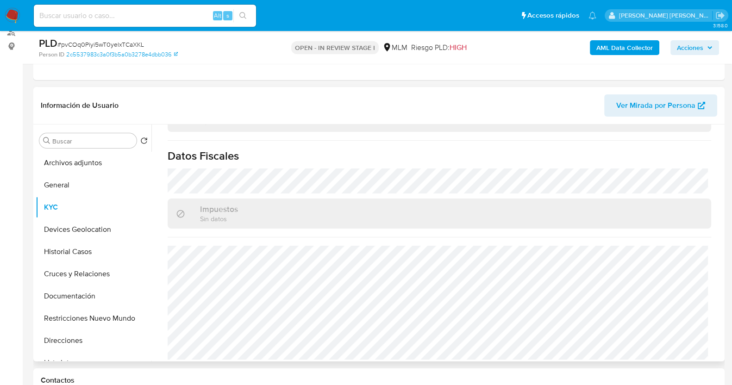
scroll to position [115, 0]
click at [112, 186] on button "General" at bounding box center [90, 186] width 108 height 22
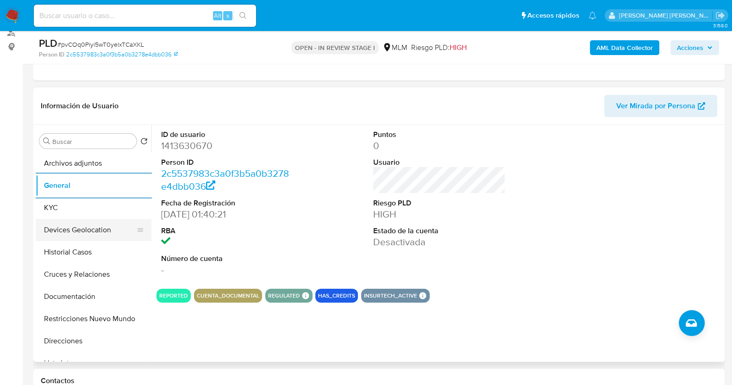
click at [102, 235] on button "Devices Geolocation" at bounding box center [90, 230] width 108 height 22
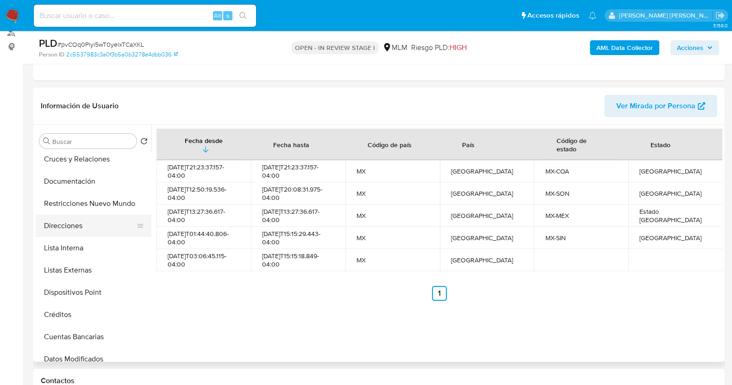
drag, startPoint x: 86, startPoint y: 246, endPoint x: 137, endPoint y: 229, distance: 53.9
click at [86, 246] on button "Lista Interna" at bounding box center [94, 248] width 116 height 22
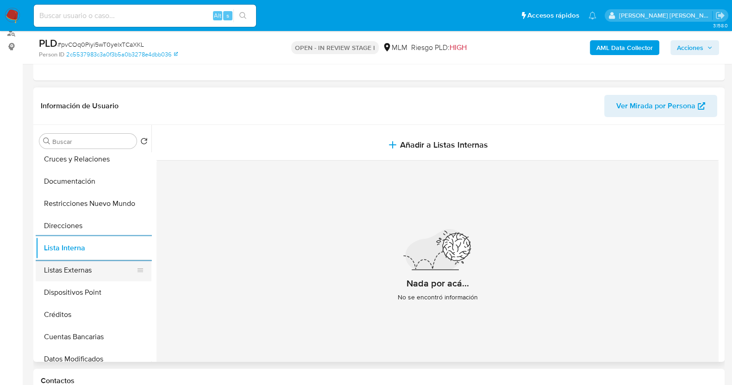
click at [99, 268] on button "Listas Externas" at bounding box center [90, 270] width 108 height 22
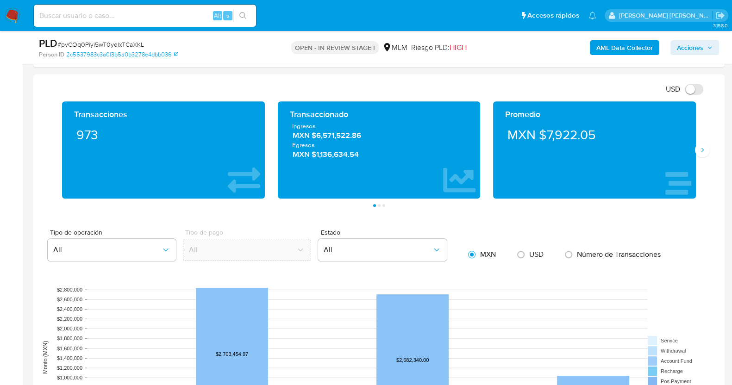
scroll to position [637, 0]
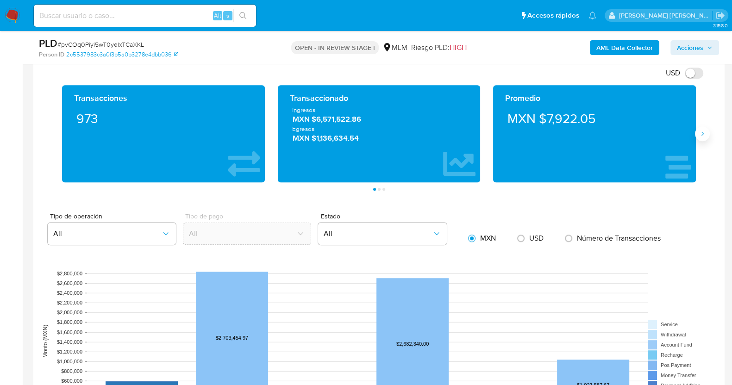
click at [704, 133] on icon "Siguiente" at bounding box center [702, 133] width 7 height 7
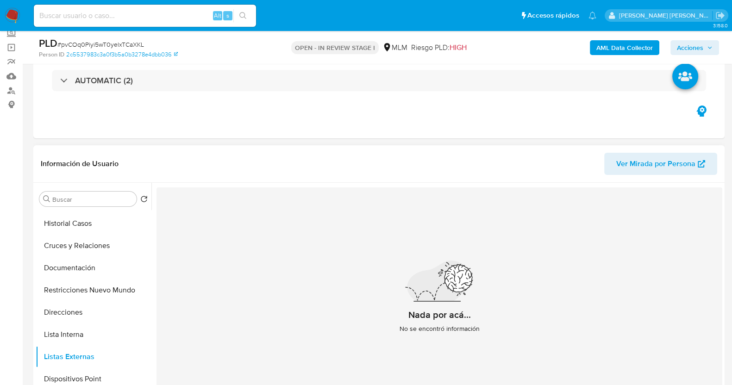
scroll to position [0, 0]
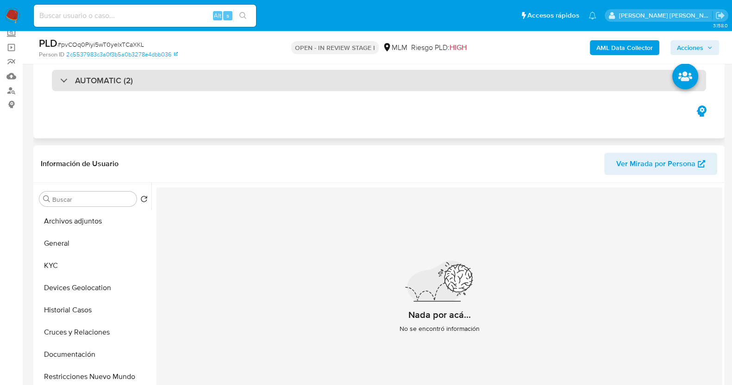
click at [60, 82] on div "AUTOMATIC (2)" at bounding box center [96, 80] width 73 height 10
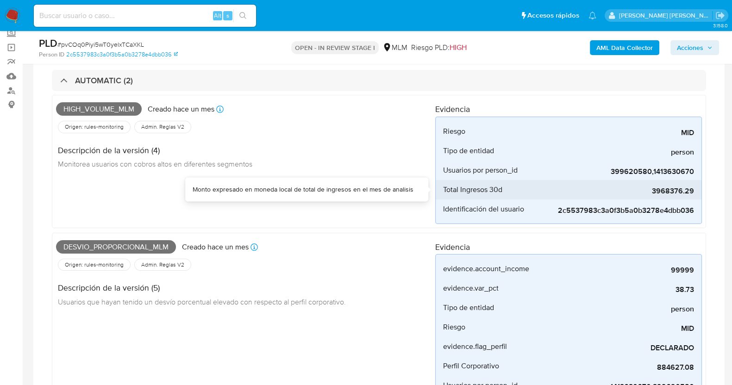
drag, startPoint x: 652, startPoint y: 191, endPoint x: 695, endPoint y: 192, distance: 43.5
click at [695, 192] on li "Total Ingresos 30d 3968376.29" at bounding box center [569, 189] width 266 height 19
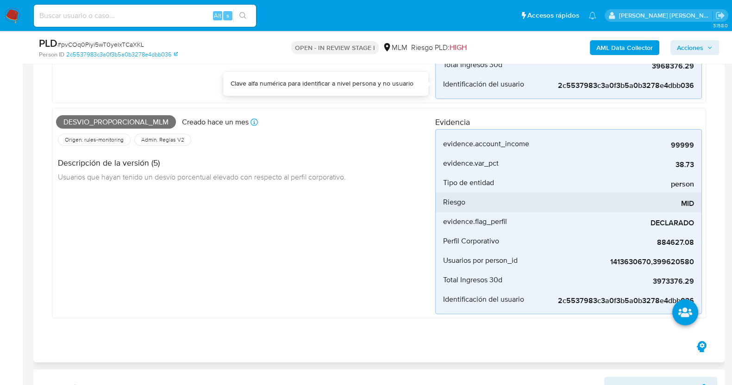
scroll to position [231, 0]
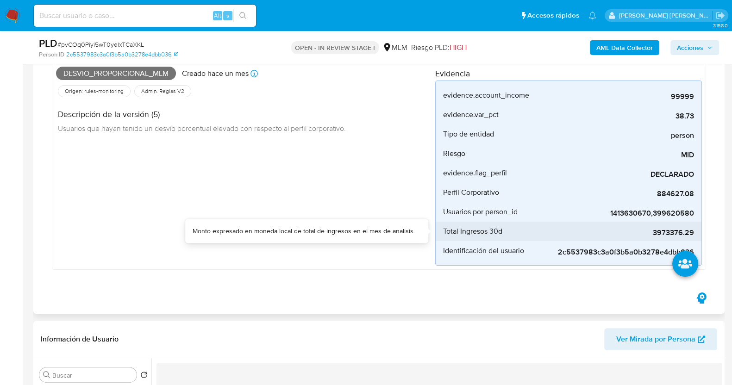
drag, startPoint x: 651, startPoint y: 233, endPoint x: 696, endPoint y: 232, distance: 45.4
click at [702, 235] on li "Total Ingresos 30d 3973376.29" at bounding box center [569, 231] width 266 height 19
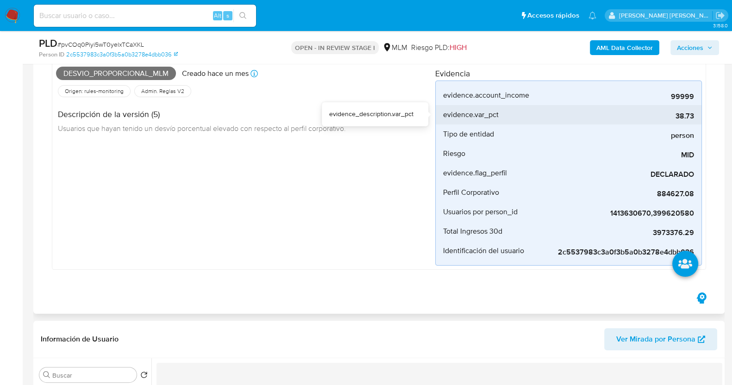
drag, startPoint x: 675, startPoint y: 113, endPoint x: 695, endPoint y: 118, distance: 20.6
click at [695, 118] on li "evidence.var_pct 38.73" at bounding box center [569, 114] width 266 height 19
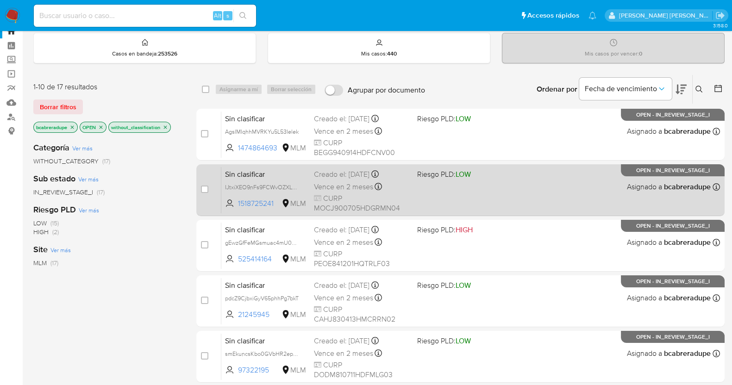
scroll to position [358, 0]
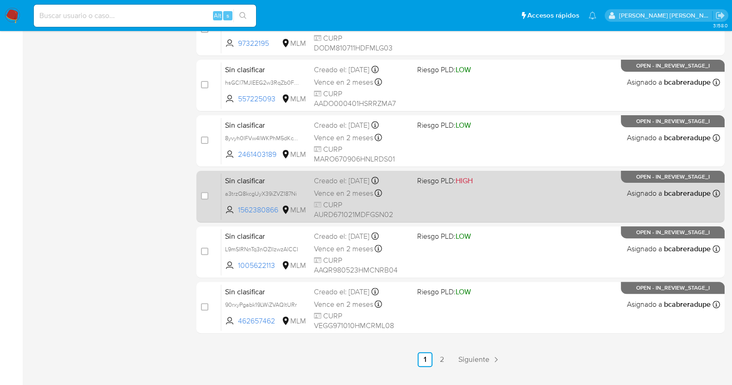
click at [355, 180] on div "Creado el: [DATE] Creado el: [DATE] 12:37:36" at bounding box center [362, 181] width 96 height 10
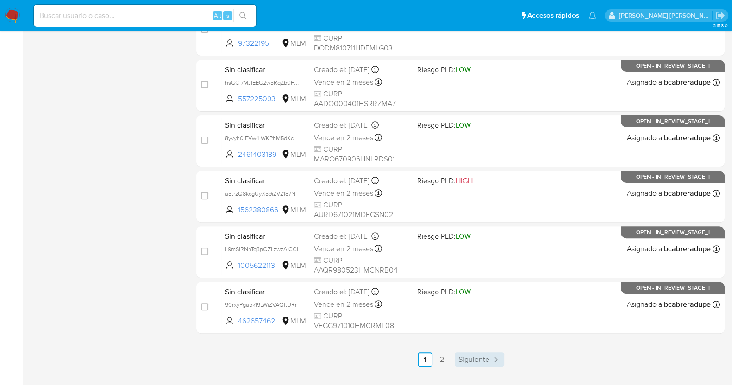
click at [473, 357] on span "Siguiente" at bounding box center [473, 359] width 31 height 7
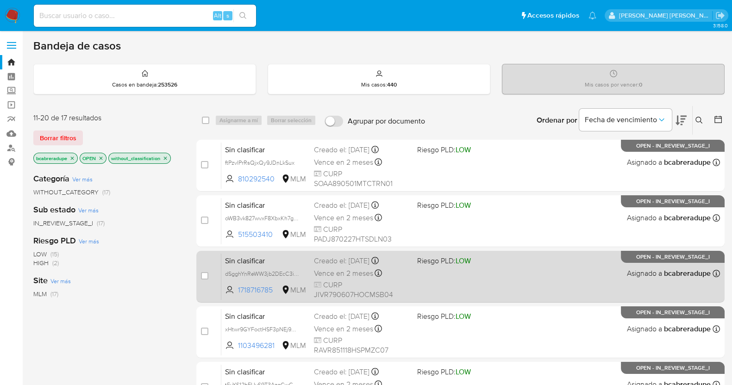
click at [334, 262] on div "Creado el: [DATE] Creado el: [DATE] 20:34:09" at bounding box center [362, 261] width 96 height 10
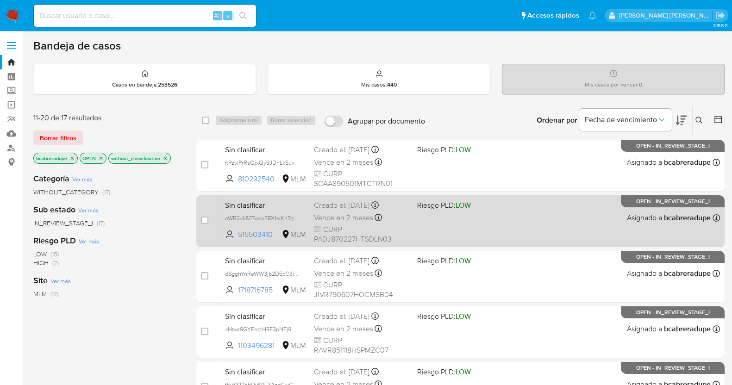
click at [342, 216] on span "Vence en 2 meses" at bounding box center [343, 218] width 59 height 10
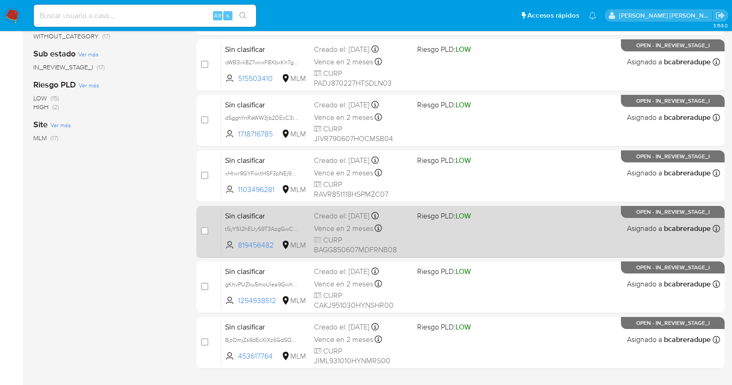
scroll to position [212, 0]
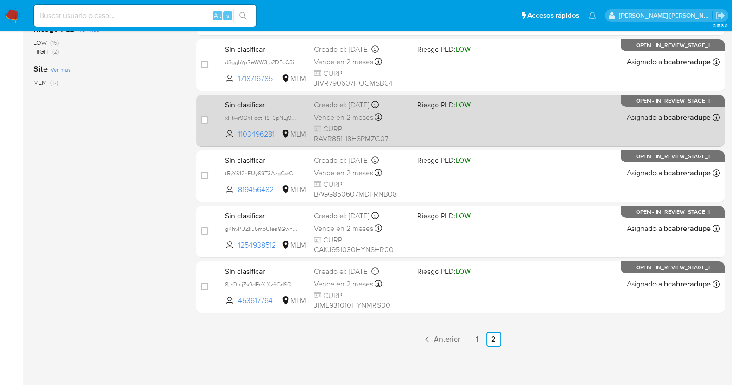
click at [456, 340] on span "Anterior" at bounding box center [447, 339] width 26 height 7
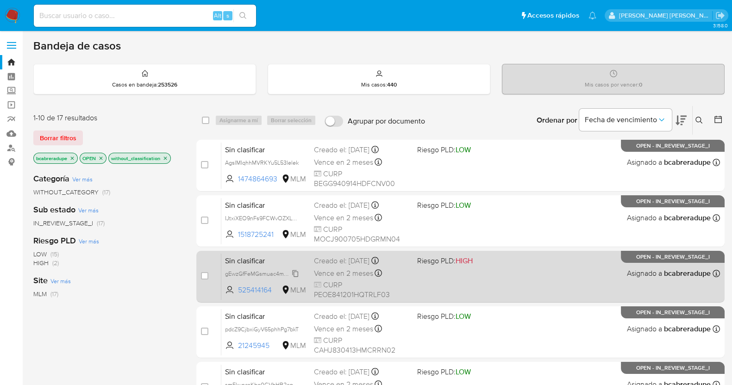
click at [267, 269] on div "gEwzGfFeMGsmuac4mU0JTRNO" at bounding box center [262, 274] width 74 height 10
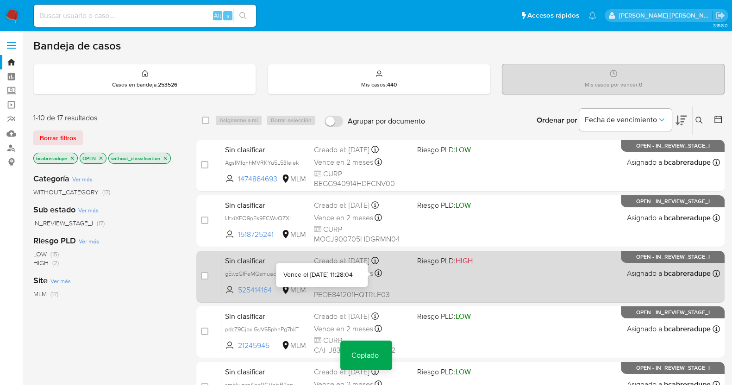
click at [375, 265] on div "Sin clasificar gEwzGfFeMGsmuac4mU0JTRNO Copiado Copiado 525414164 MLM Riesgo PL…" at bounding box center [470, 276] width 499 height 47
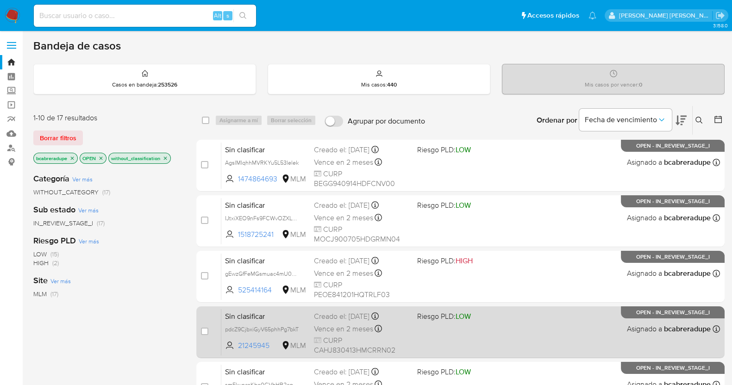
click at [351, 323] on div "Vence en 2 meses Vence el [DATE] 08:19:22" at bounding box center [362, 329] width 96 height 13
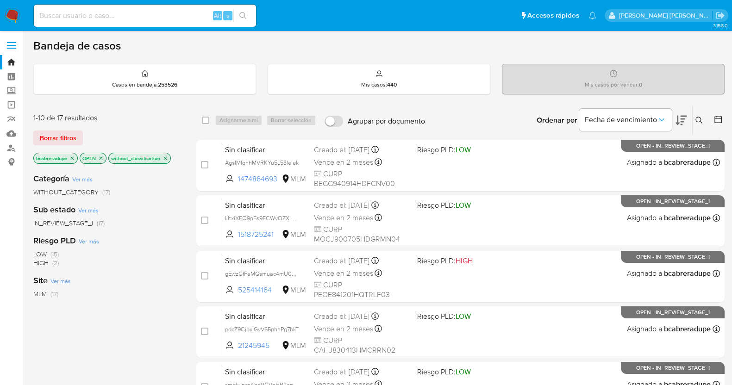
drag, startPoint x: 167, startPoint y: 156, endPoint x: 166, endPoint y: 163, distance: 7.0
click at [167, 156] on icon "close-filter" at bounding box center [166, 159] width 6 height 6
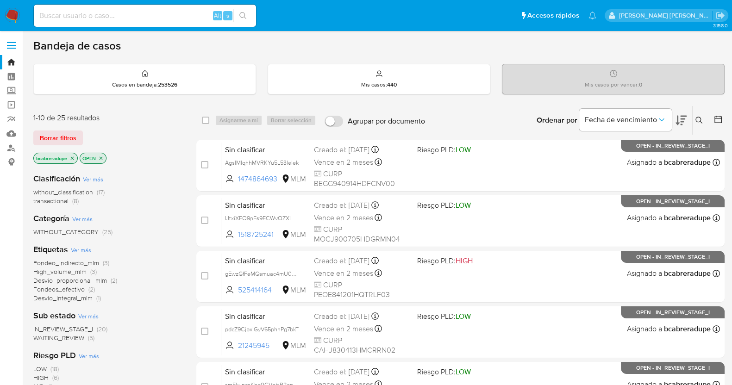
click at [68, 197] on span "transactional" at bounding box center [50, 200] width 35 height 9
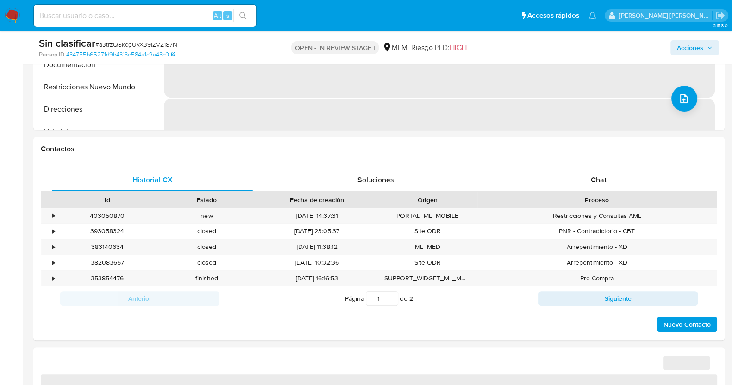
select select "10"
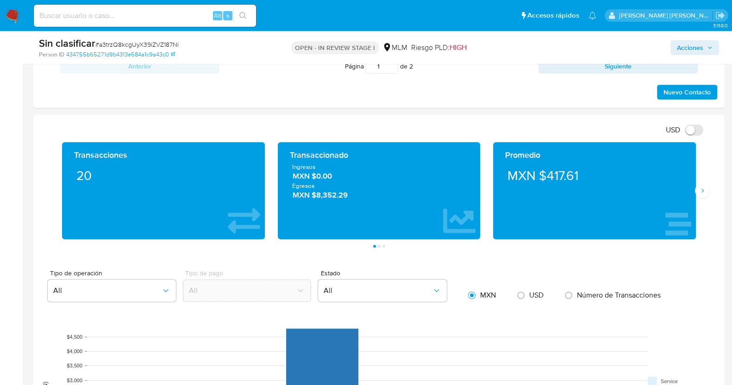
scroll to position [637, 0]
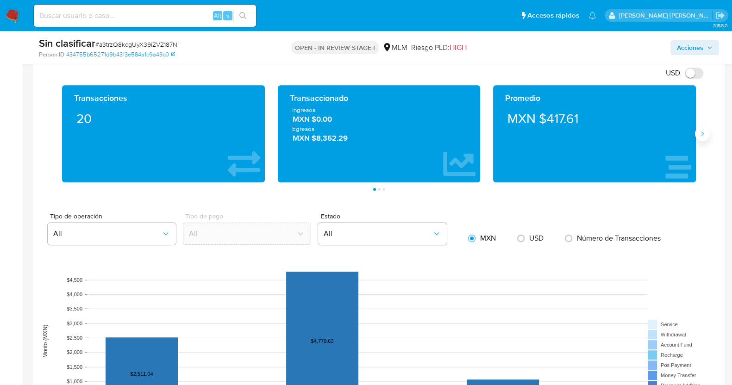
click at [700, 133] on icon "Siguiente" at bounding box center [702, 133] width 7 height 7
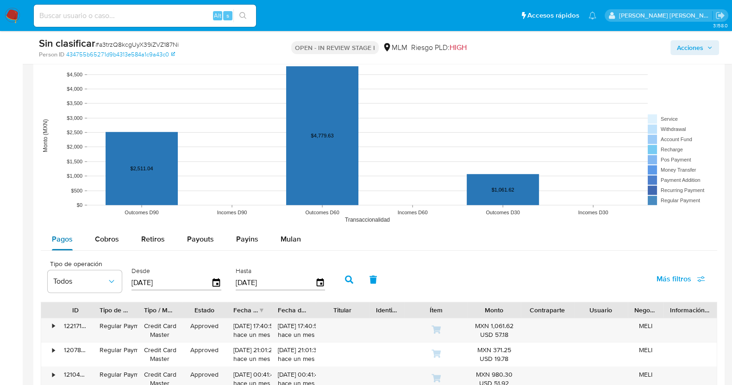
scroll to position [868, 0]
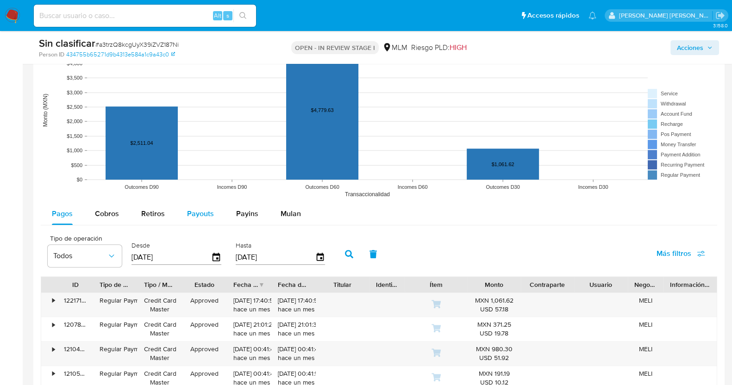
click at [201, 209] on span "Payouts" at bounding box center [200, 213] width 27 height 11
select select "10"
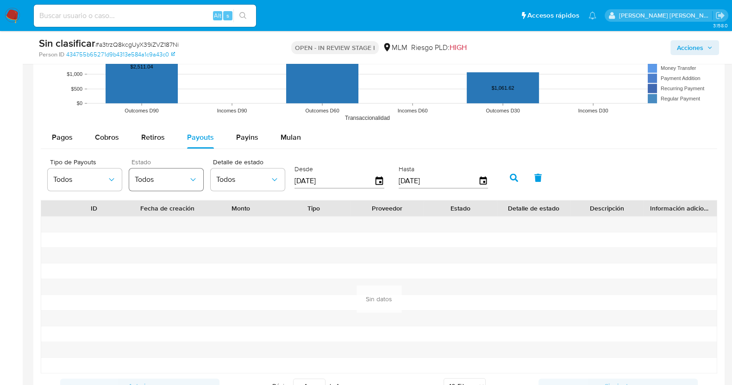
scroll to position [926, 0]
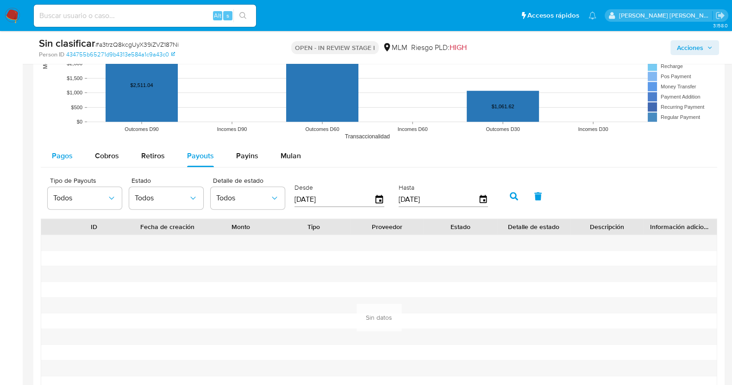
click at [72, 154] on span "Pagos" at bounding box center [62, 156] width 21 height 11
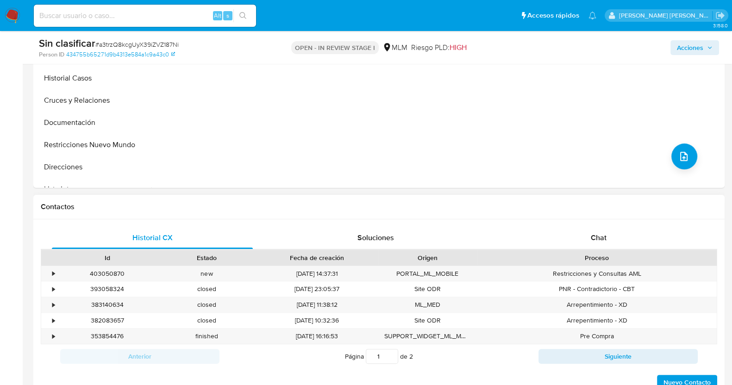
scroll to position [57, 0]
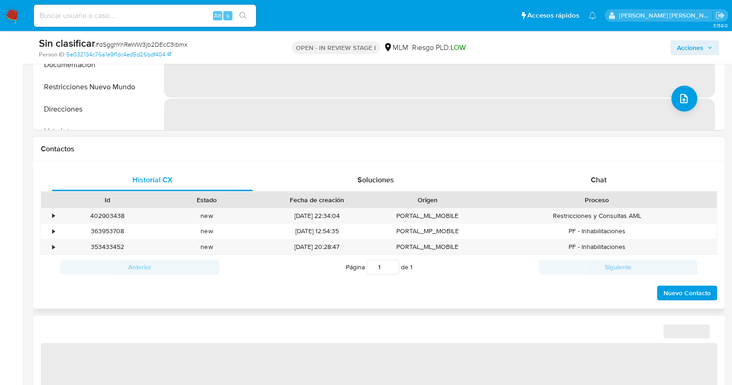
select select "10"
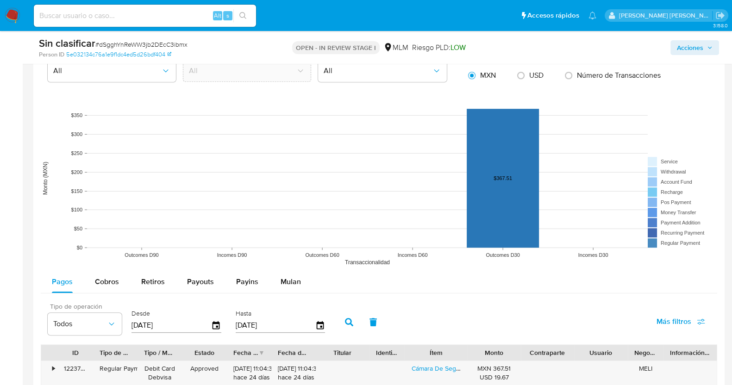
scroll to position [810, 0]
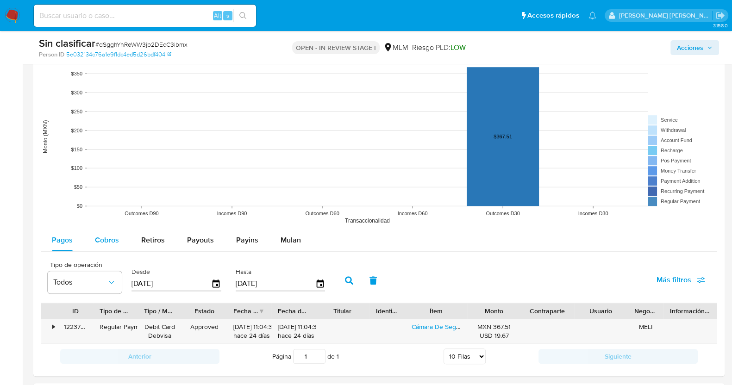
click at [103, 238] on span "Cobros" at bounding box center [107, 240] width 24 height 11
select select "10"
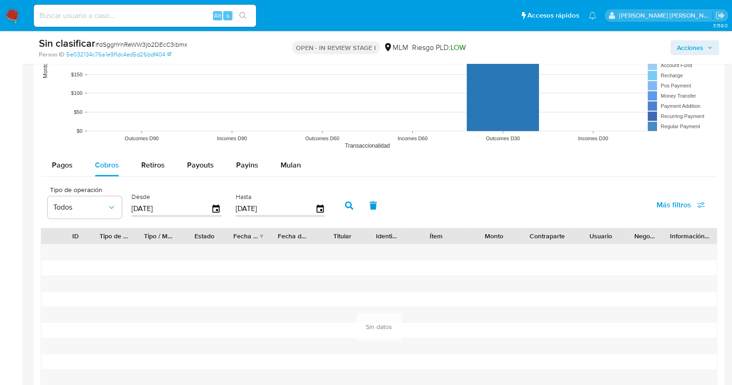
scroll to position [926, 0]
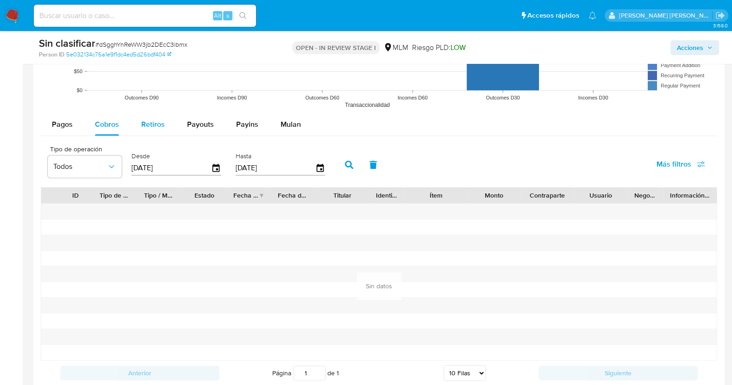
click at [133, 126] on button "Retiros" at bounding box center [153, 124] width 46 height 22
select select "10"
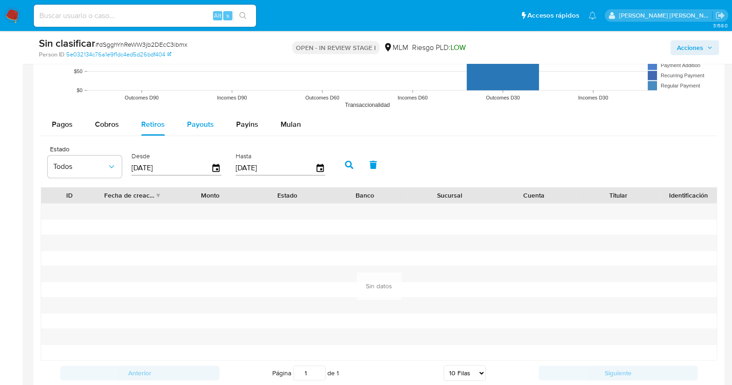
click at [207, 119] on span "Payouts" at bounding box center [200, 124] width 27 height 11
select select "10"
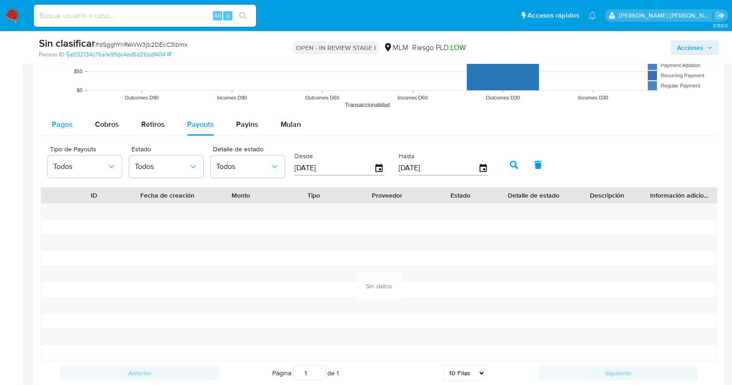
click at [77, 121] on button "Pagos" at bounding box center [62, 124] width 43 height 22
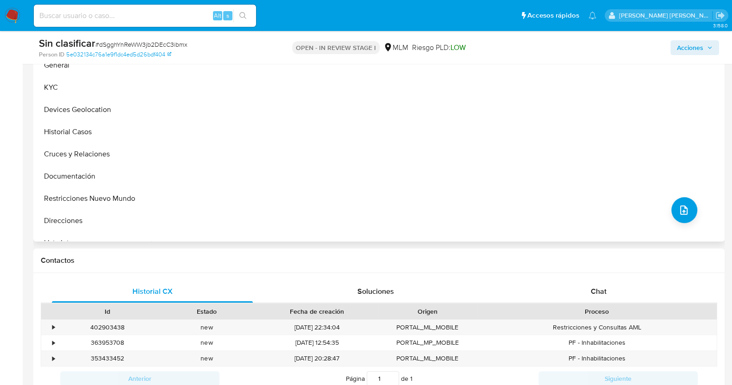
scroll to position [405, 0]
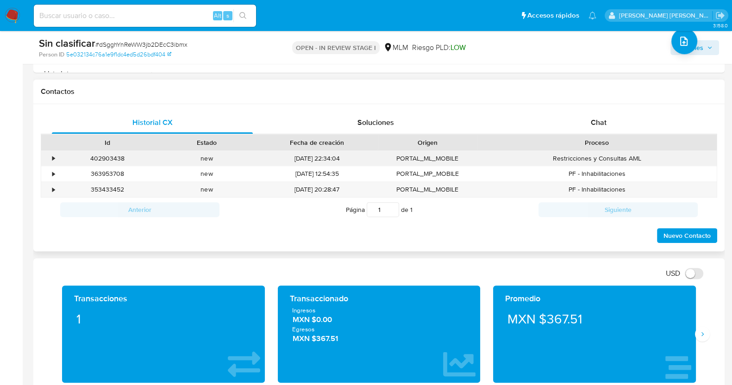
click at [49, 158] on div "•" at bounding box center [49, 158] width 16 height 15
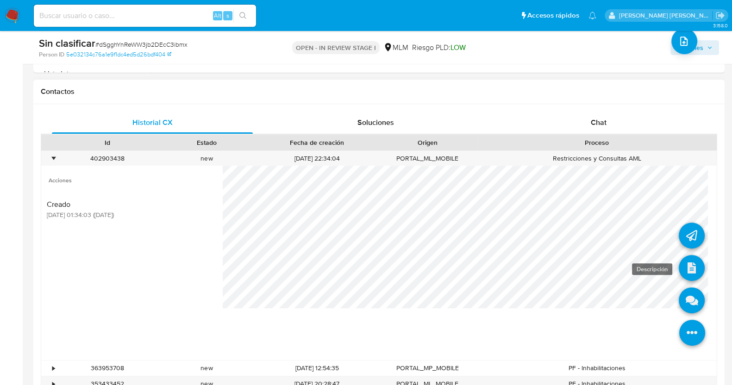
click at [680, 264] on icon at bounding box center [692, 268] width 26 height 26
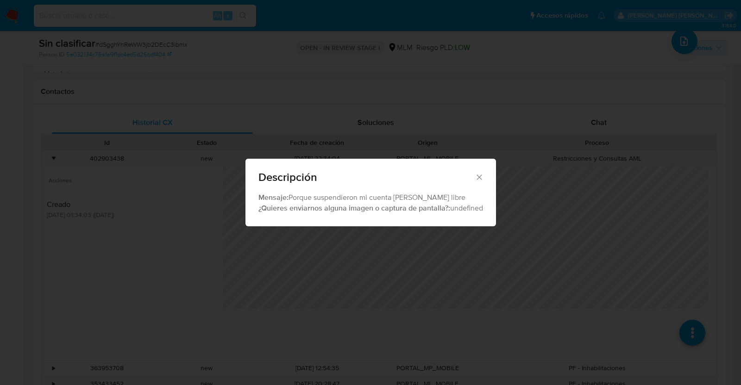
click at [477, 175] on icon "Cerrar" at bounding box center [479, 177] width 5 height 5
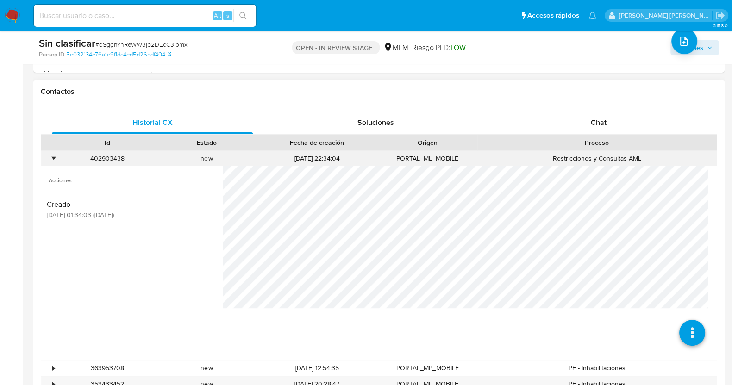
click at [54, 157] on div "•" at bounding box center [53, 158] width 2 height 9
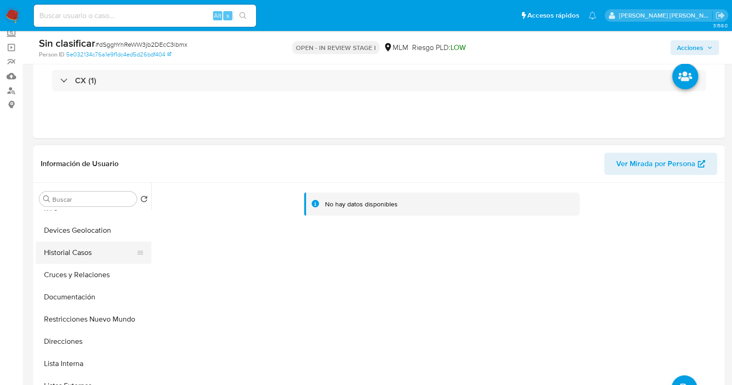
scroll to position [57, 0]
click at [95, 257] on button "Historial Casos" at bounding box center [90, 253] width 108 height 22
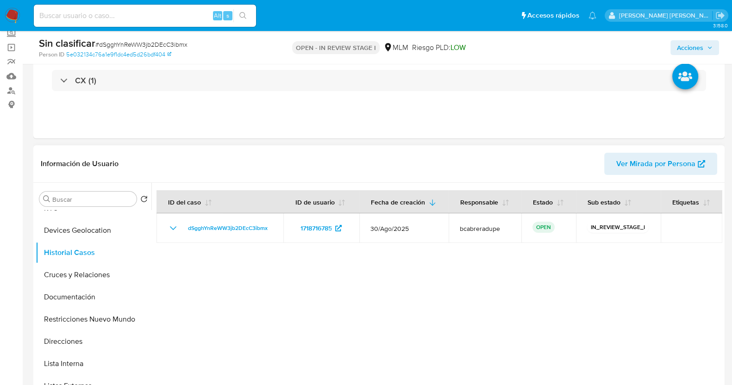
scroll to position [115, 0]
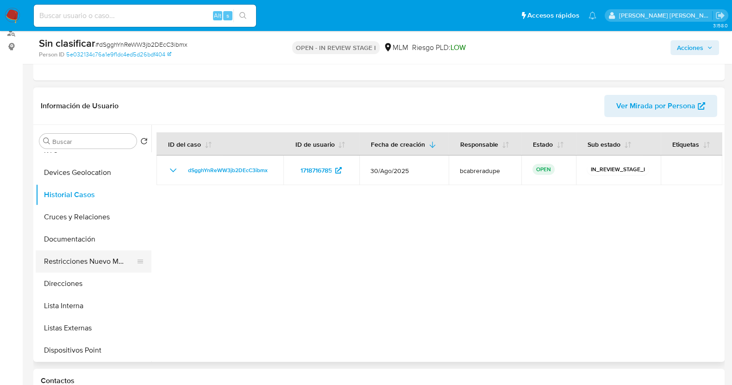
click at [100, 262] on button "Restricciones Nuevo Mundo" at bounding box center [90, 262] width 108 height 22
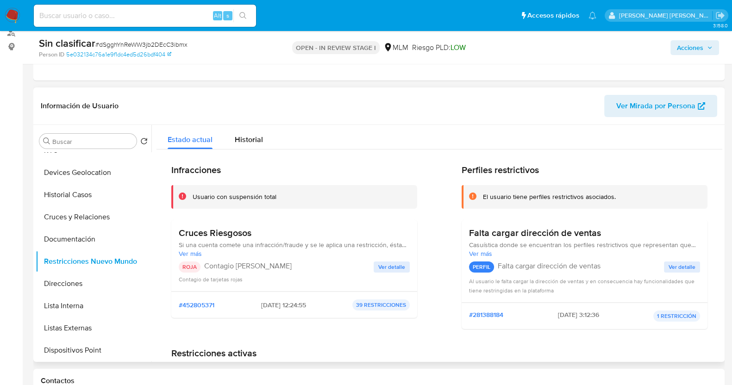
click at [394, 265] on span "Ver detalle" at bounding box center [391, 267] width 27 height 9
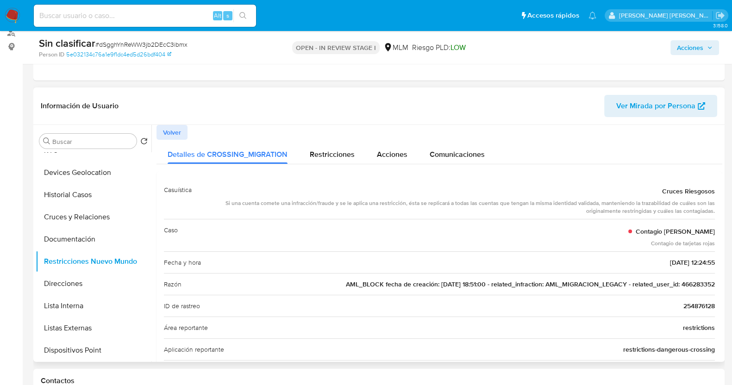
click at [699, 284] on span "AML_BLOCK fecha de creación: 31/10/2019 18:51:00 - related_infraction: AML_MIGR…" at bounding box center [530, 284] width 369 height 9
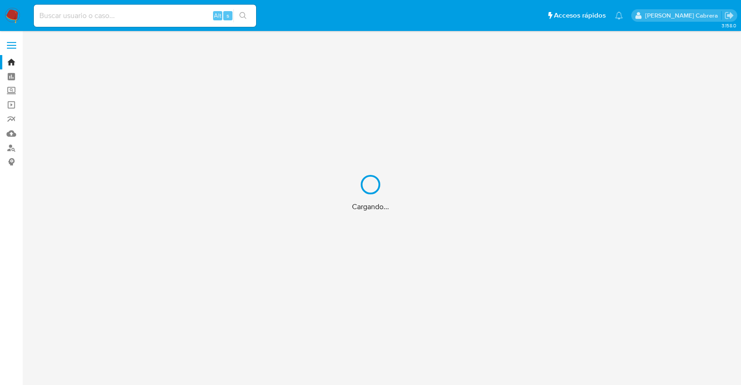
click at [138, 13] on div "Cargando..." at bounding box center [370, 192] width 741 height 385
click at [159, 11] on div "Cargando..." at bounding box center [370, 192] width 741 height 385
click at [167, 18] on div "Cargando..." at bounding box center [370, 192] width 741 height 385
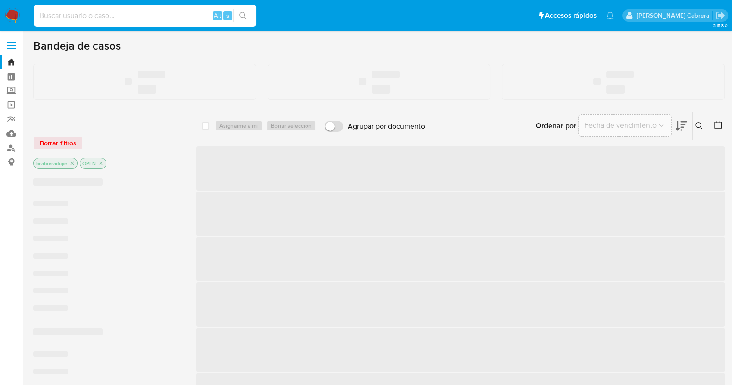
click at [162, 13] on input at bounding box center [145, 16] width 222 height 12
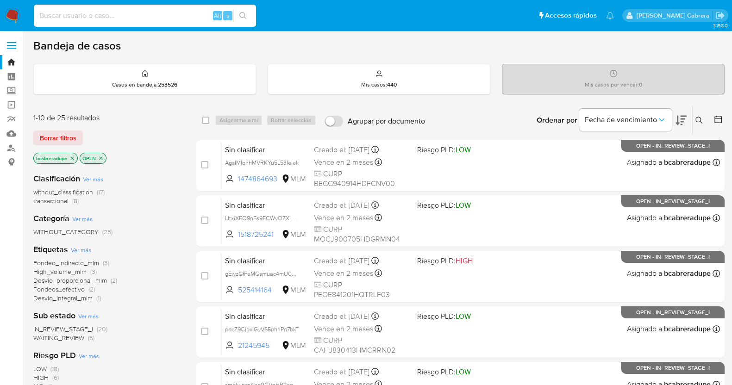
paste input "466283352"
type input "466283352"
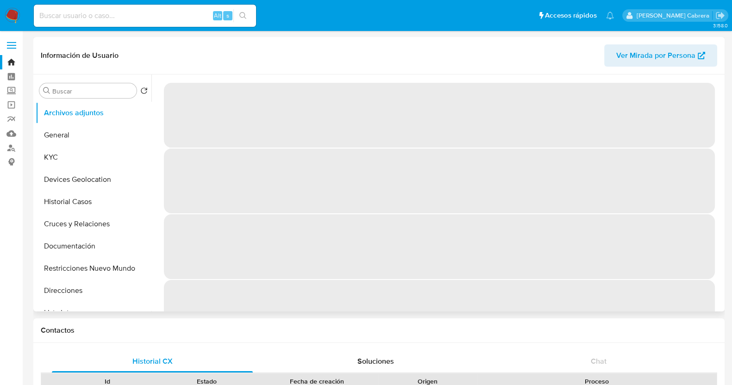
select select "10"
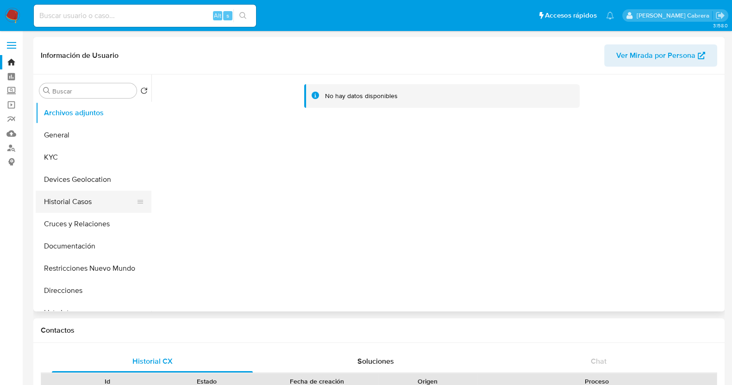
click at [75, 200] on button "Historial Casos" at bounding box center [90, 202] width 108 height 22
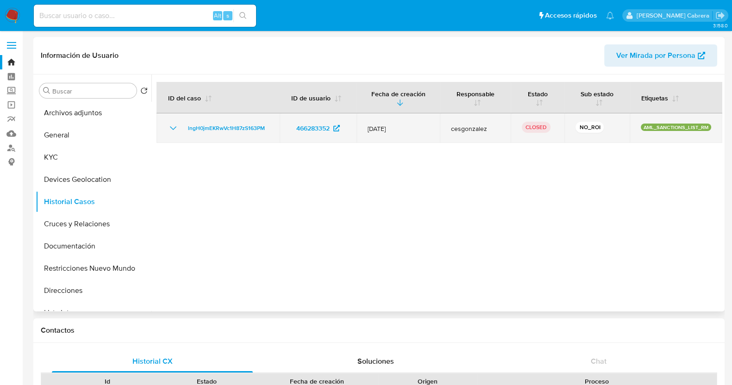
click at [169, 128] on icon "Mostrar/Ocultar" at bounding box center [173, 128] width 11 height 11
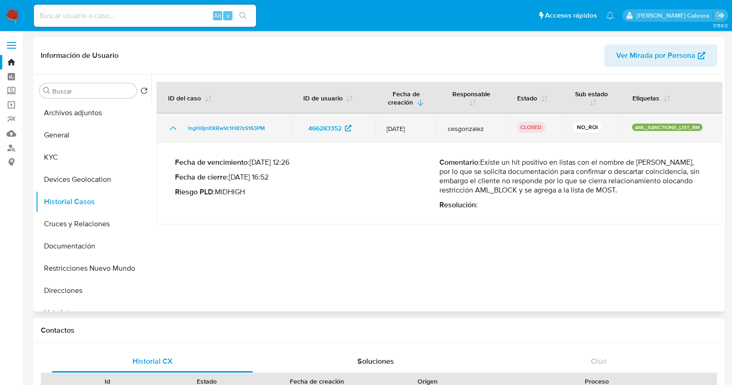
click at [169, 128] on icon "Mostrar/Ocultar" at bounding box center [173, 128] width 11 height 11
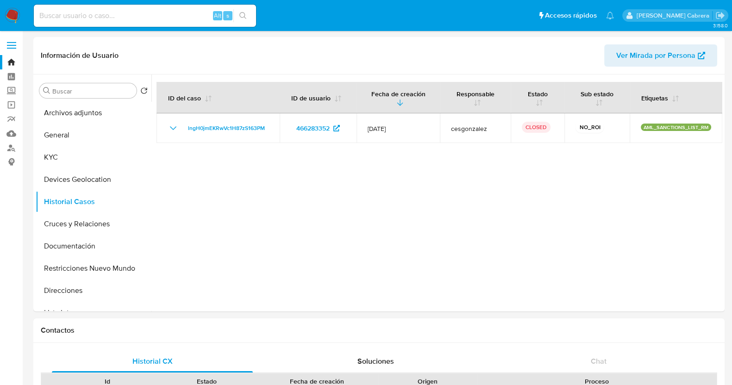
click at [152, 19] on input at bounding box center [145, 16] width 222 height 12
paste input "99055920"
type input "99055920"
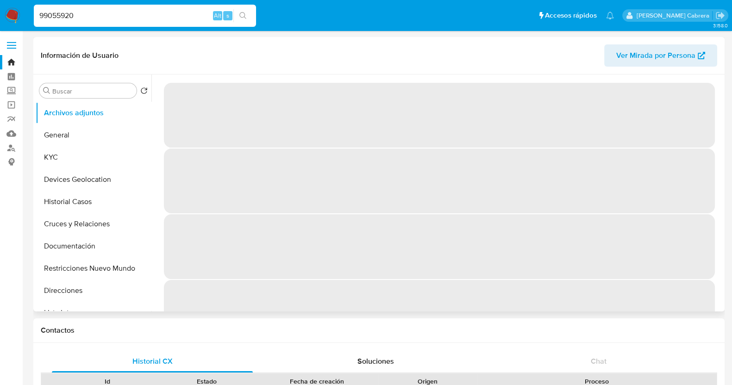
select select "10"
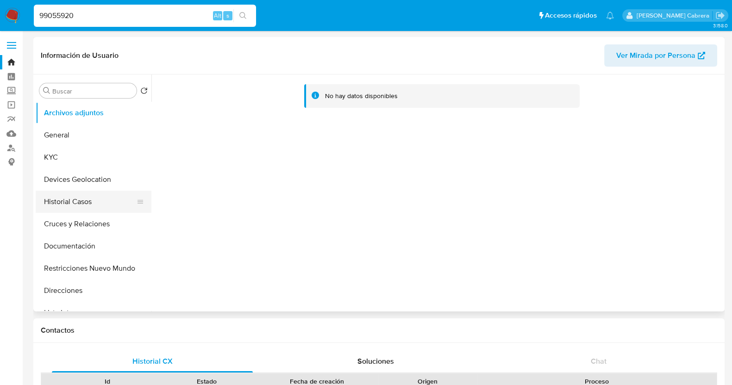
click at [87, 195] on button "Historial Casos" at bounding box center [90, 202] width 108 height 22
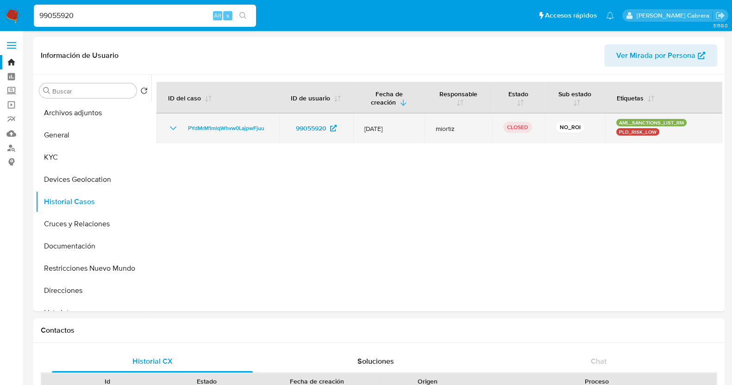
click at [170, 128] on icon "Mostrar/Ocultar" at bounding box center [173, 128] width 11 height 11
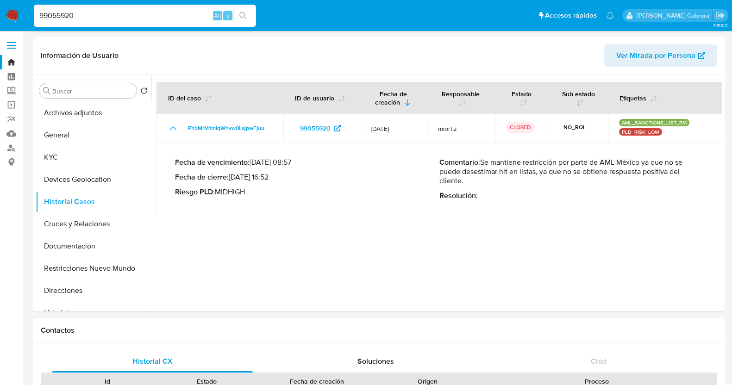
drag, startPoint x: 484, startPoint y: 165, endPoint x: 494, endPoint y: 182, distance: 20.1
click at [494, 182] on p "Comentario : Se mantiene restricción por parte de AML México ya que no se puede…" at bounding box center [571, 172] width 264 height 28
click at [489, 165] on p "Comentario : Se mantiene restricción por parte de AML México ya que no se puede…" at bounding box center [571, 172] width 264 height 28
drag, startPoint x: 483, startPoint y: 163, endPoint x: 491, endPoint y: 182, distance: 20.5
click at [491, 182] on p "Comentario : Se mantiene restricción por parte de AML México ya que no se puede…" at bounding box center [571, 172] width 264 height 28
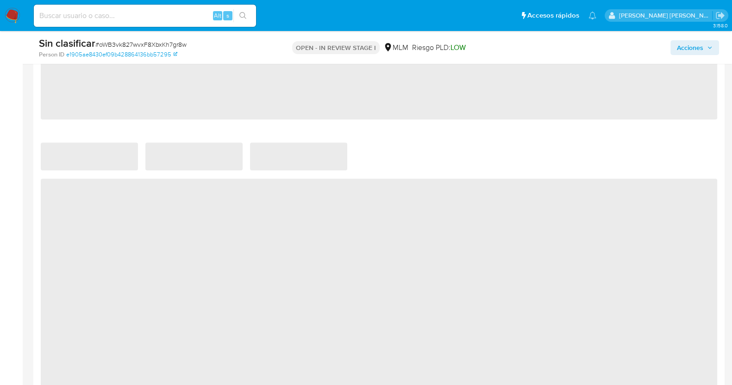
select select "10"
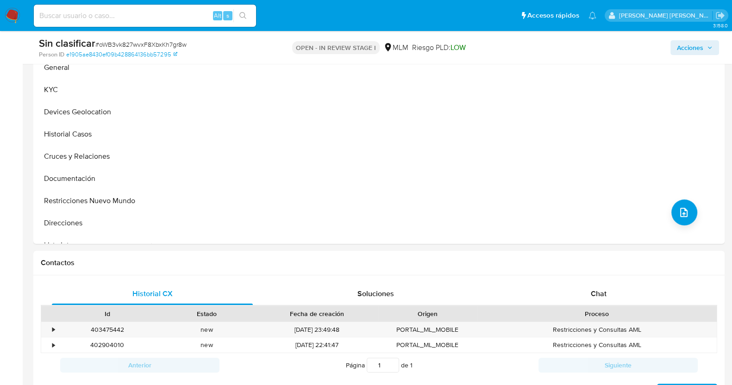
scroll to position [231, 0]
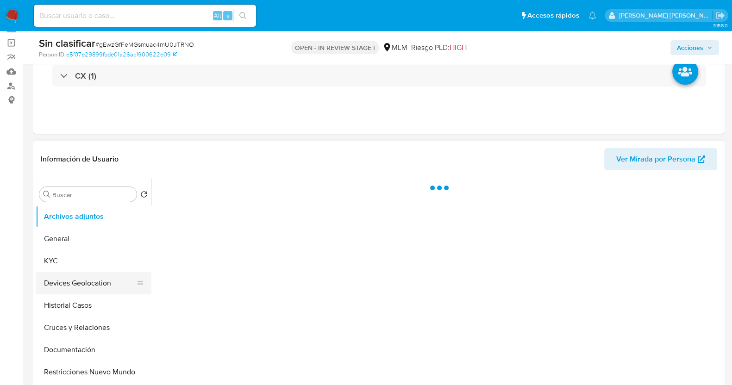
scroll to position [115, 0]
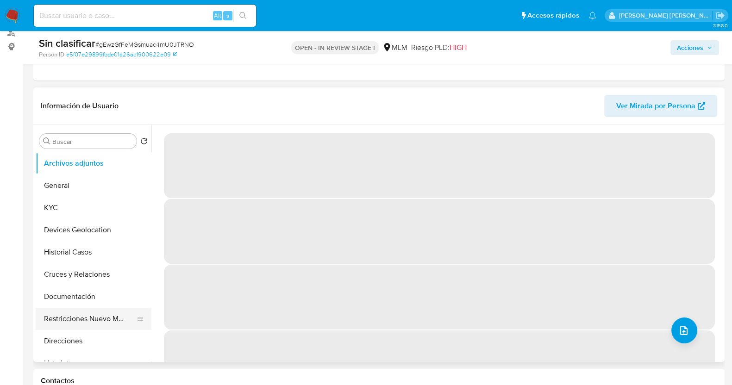
click at [79, 320] on button "Restricciones Nuevo Mundo" at bounding box center [90, 319] width 108 height 22
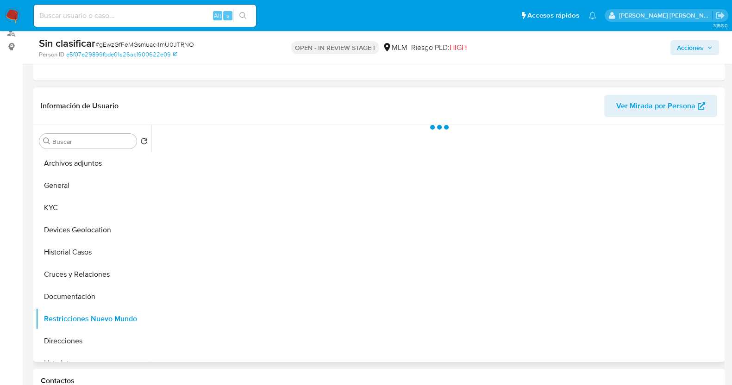
select select "10"
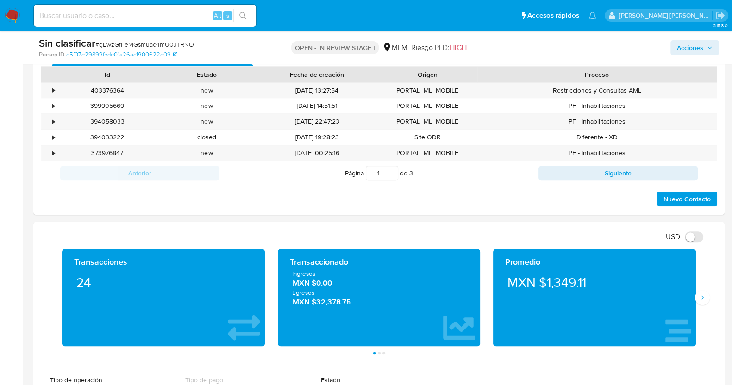
scroll to position [521, 0]
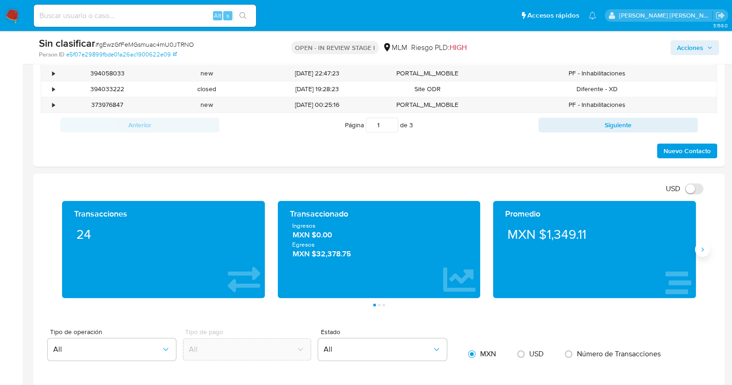
click at [702, 254] on button "Siguiente" at bounding box center [702, 249] width 15 height 15
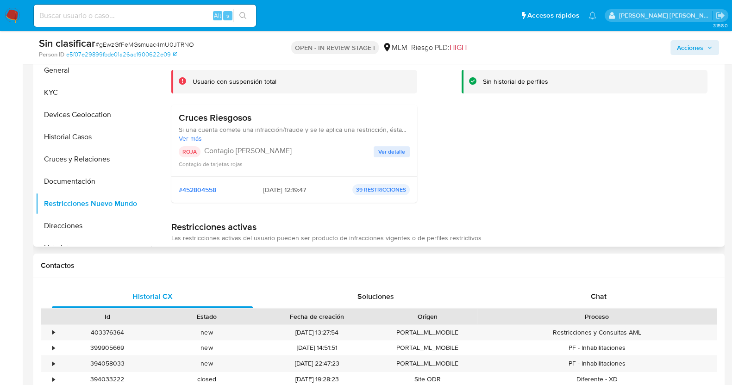
scroll to position [174, 0]
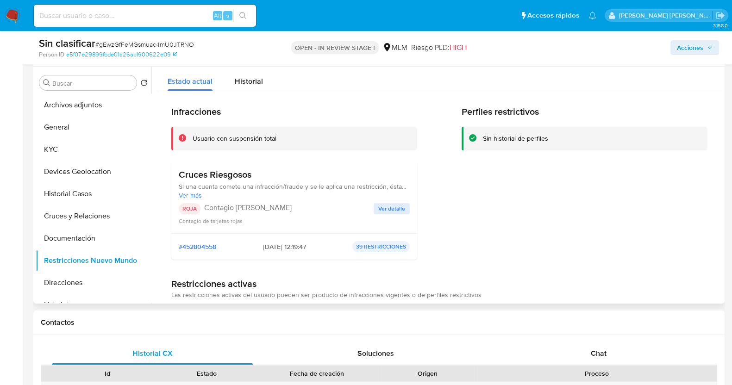
click at [385, 207] on span "Ver detalle" at bounding box center [391, 208] width 27 height 9
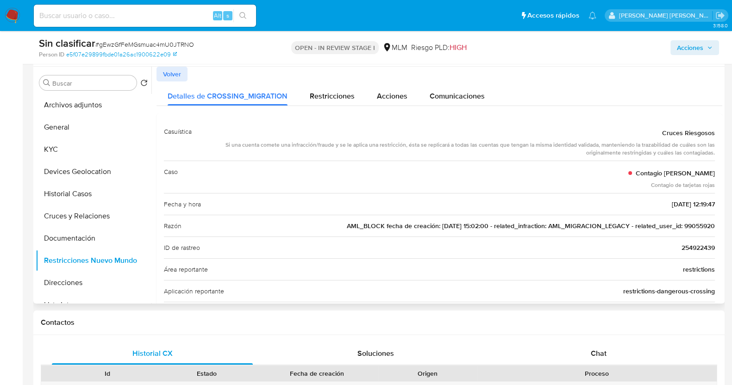
click at [693, 223] on span "AML_BLOCK fecha de creación: [DATE] 15:02:00 - related_infraction: AML_MIGRACIO…" at bounding box center [531, 225] width 368 height 9
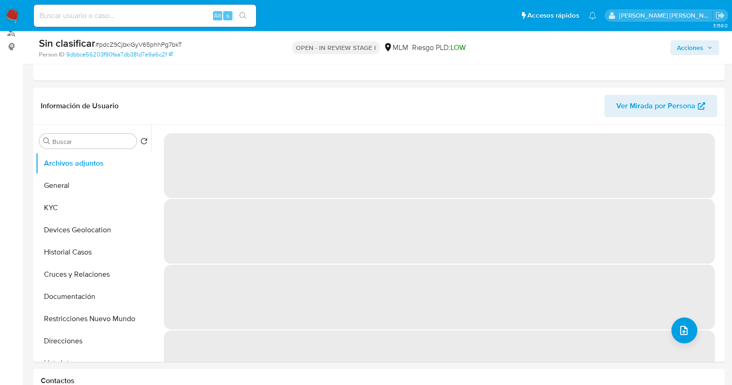
select select "10"
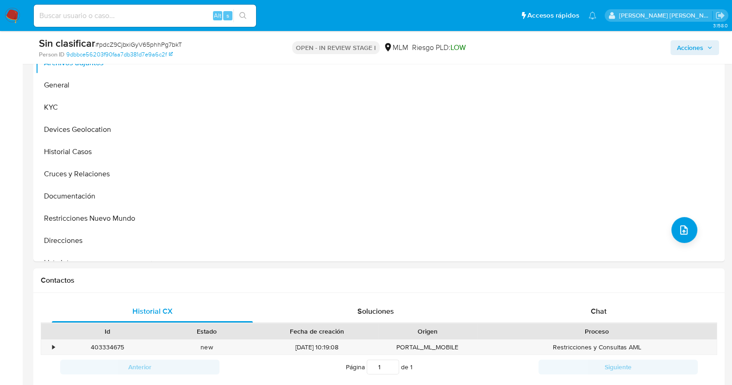
scroll to position [231, 0]
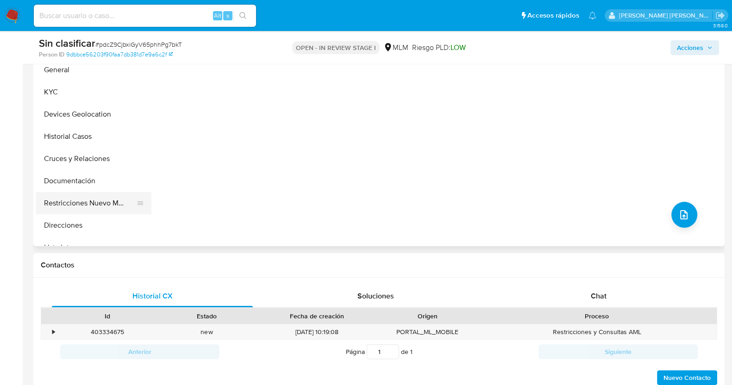
click at [92, 197] on button "Restricciones Nuevo Mundo" at bounding box center [90, 203] width 108 height 22
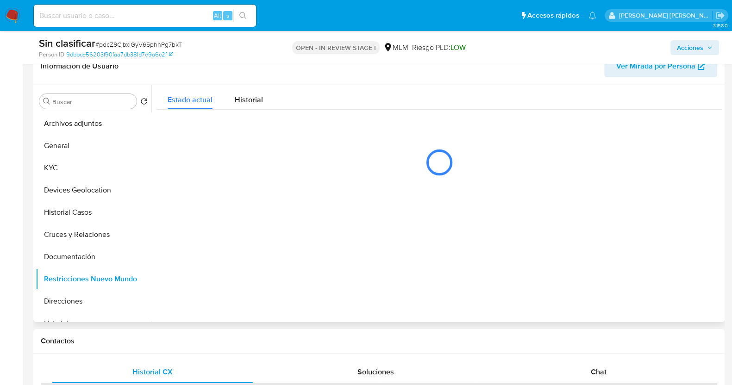
scroll to position [174, 0]
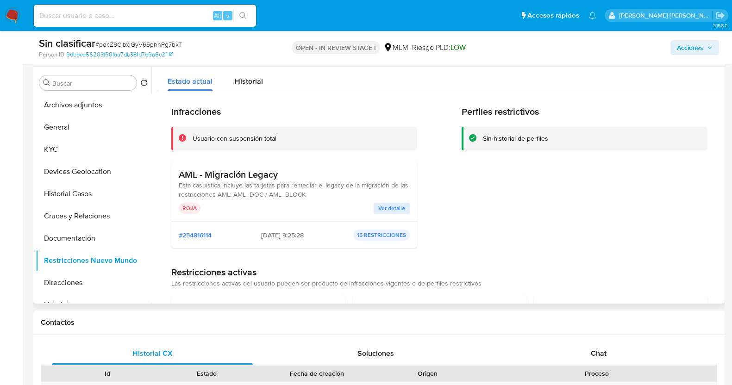
click at [396, 207] on span "Ver detalle" at bounding box center [391, 208] width 27 height 9
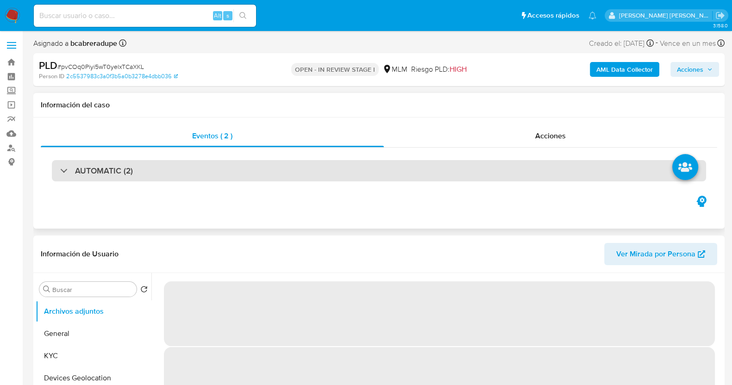
select select "10"
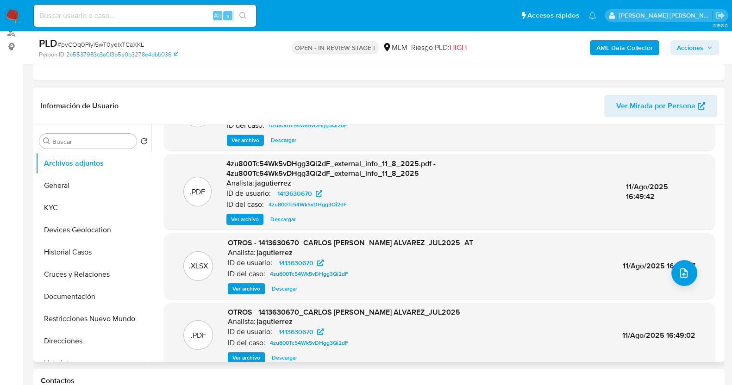
scroll to position [98, 0]
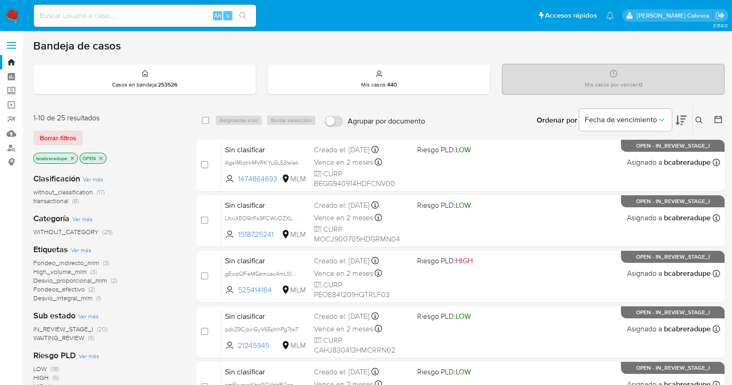
click at [139, 20] on input at bounding box center [145, 16] width 222 height 12
paste input "1460514633"
type input "1460514633"
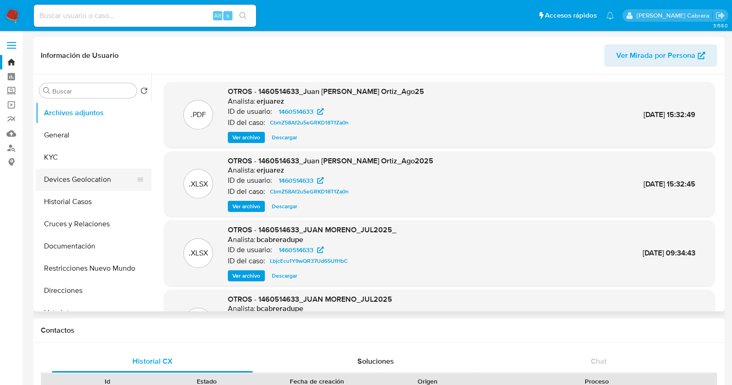
select select "10"
click at [253, 138] on span "Ver archivo" at bounding box center [246, 137] width 28 height 9
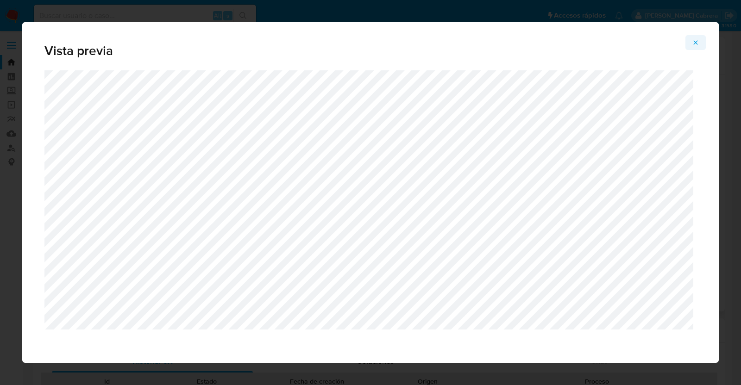
click at [692, 40] on icon "Attachment preview" at bounding box center [695, 42] width 7 height 7
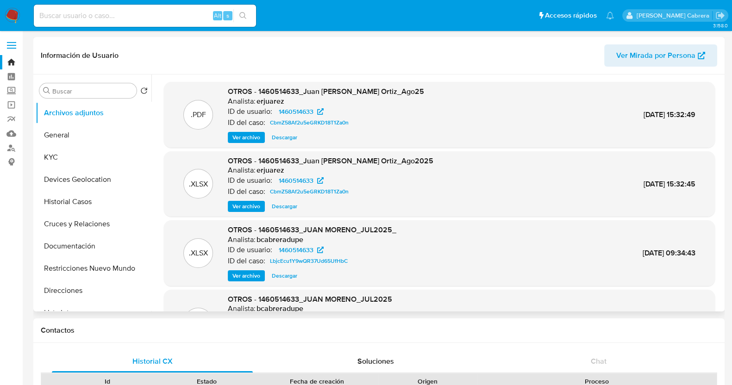
click at [293, 135] on span "Descargar" at bounding box center [284, 137] width 25 height 9
click at [287, 139] on span "Descargar" at bounding box center [284, 137] width 25 height 9
